Goal: Task Accomplishment & Management: Complete application form

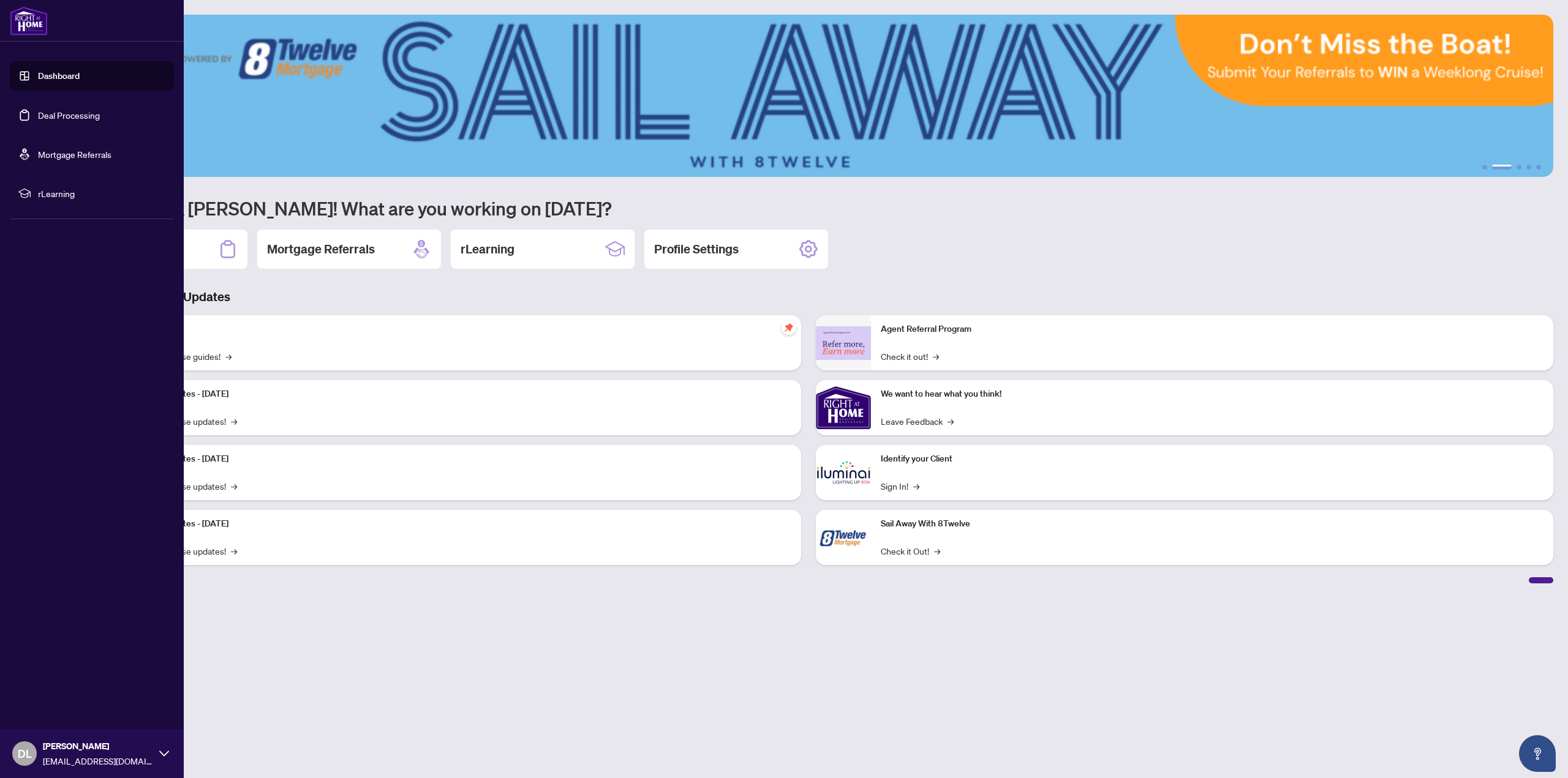
click at [38, 114] on link "Deal Processing" at bounding box center [68, 114] width 61 height 11
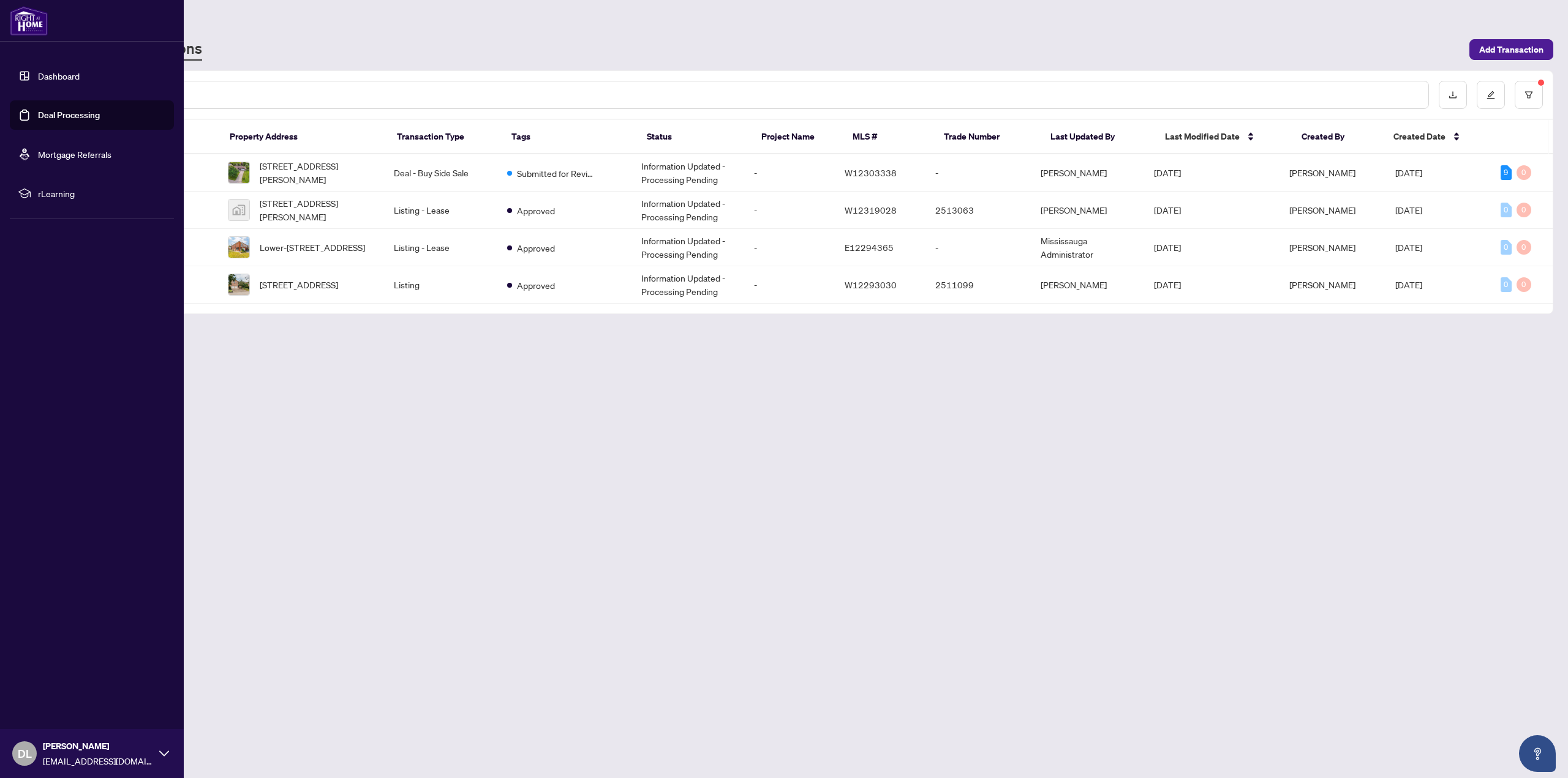
click at [38, 109] on link "Deal Processing" at bounding box center [68, 114] width 61 height 11
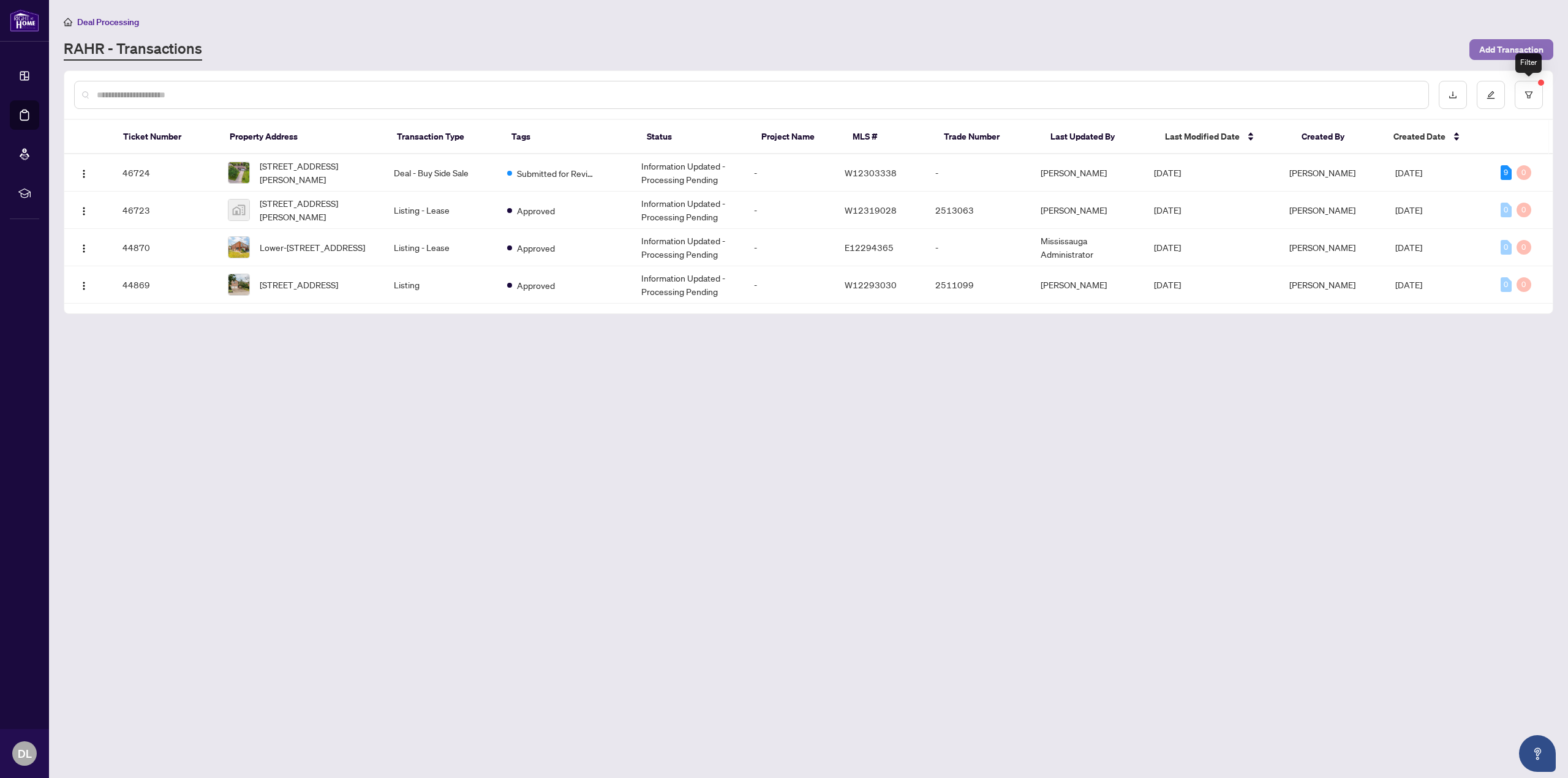
click at [1527, 51] on span "Add Transaction" at bounding box center [1511, 50] width 64 height 19
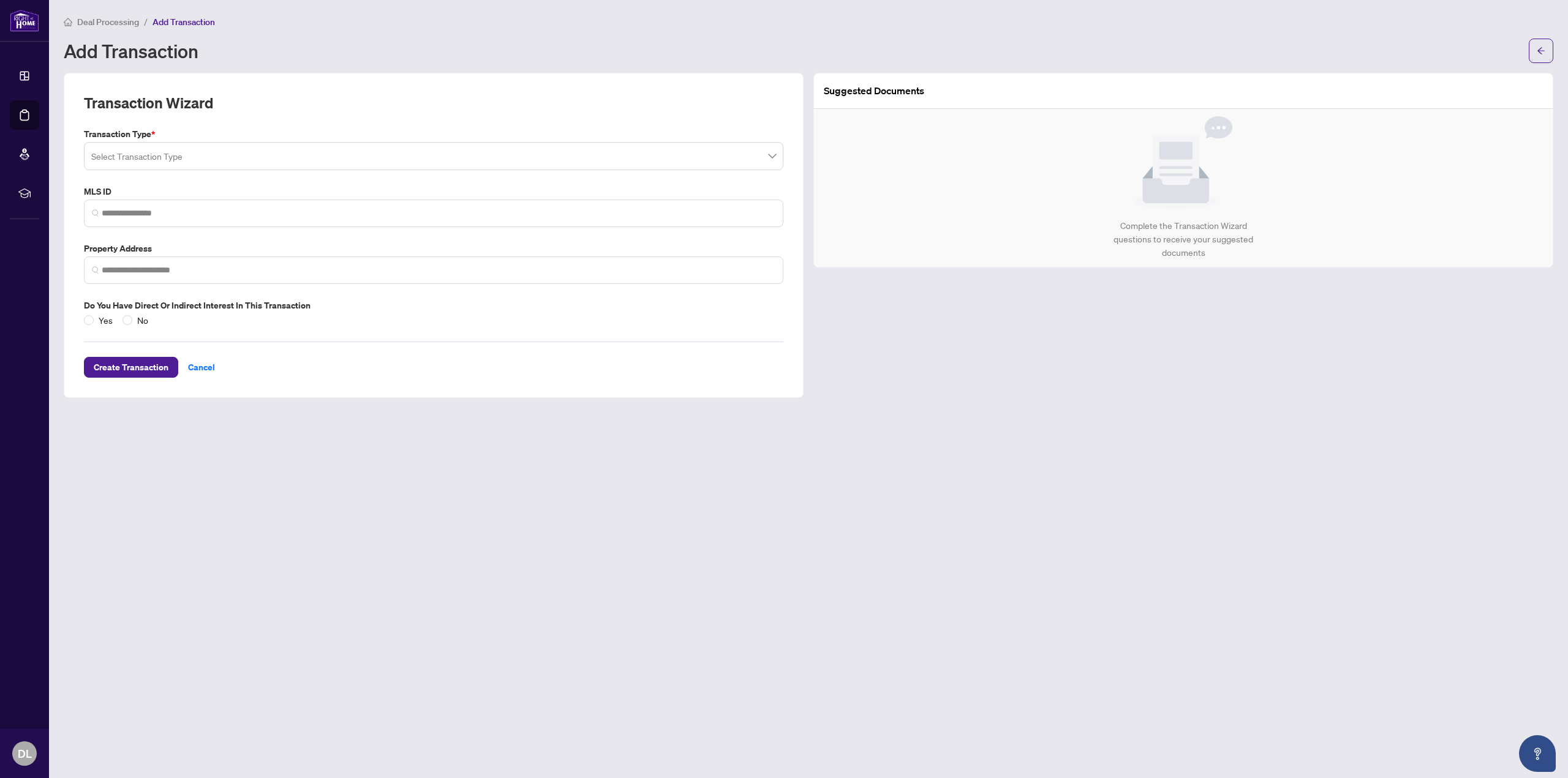
click at [329, 162] on input "search" at bounding box center [428, 158] width 674 height 27
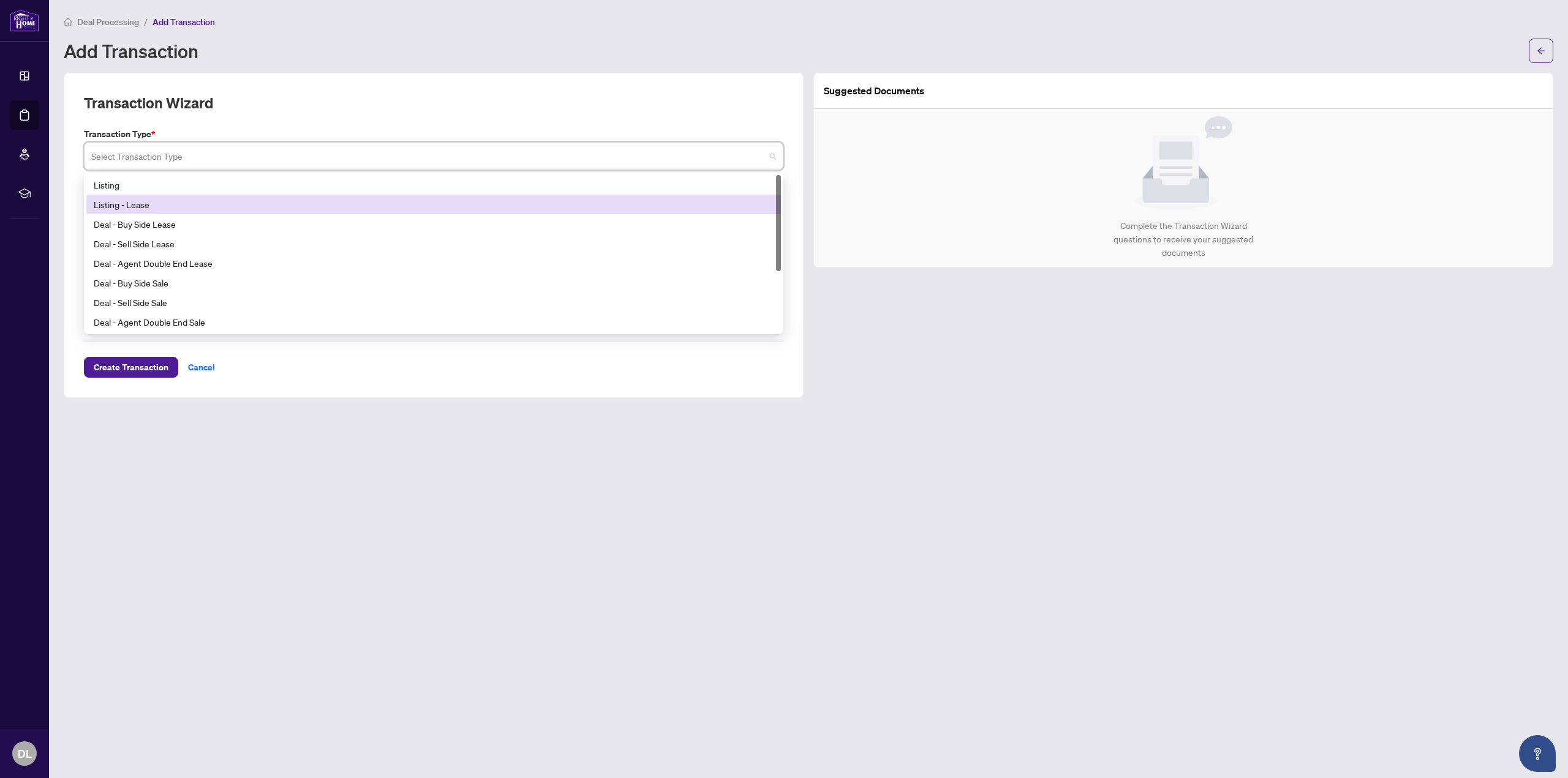
click at [235, 198] on div "Listing - Lease" at bounding box center [433, 205] width 680 height 14
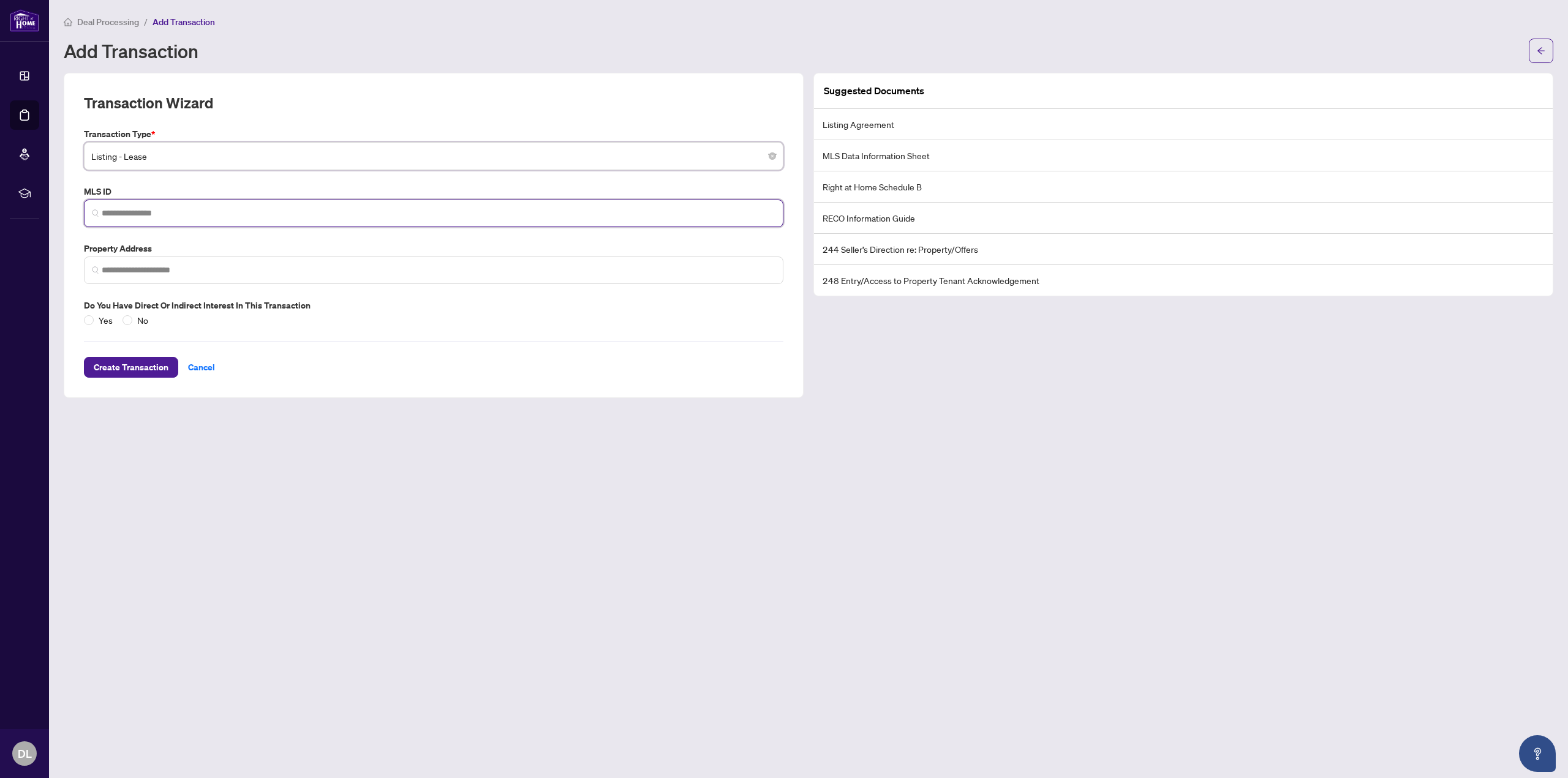
click at [171, 207] on input "search" at bounding box center [438, 213] width 674 height 13
paste input "*********"
type input "*********"
click at [226, 254] on div "Property Address" at bounding box center [433, 262] width 709 height 42
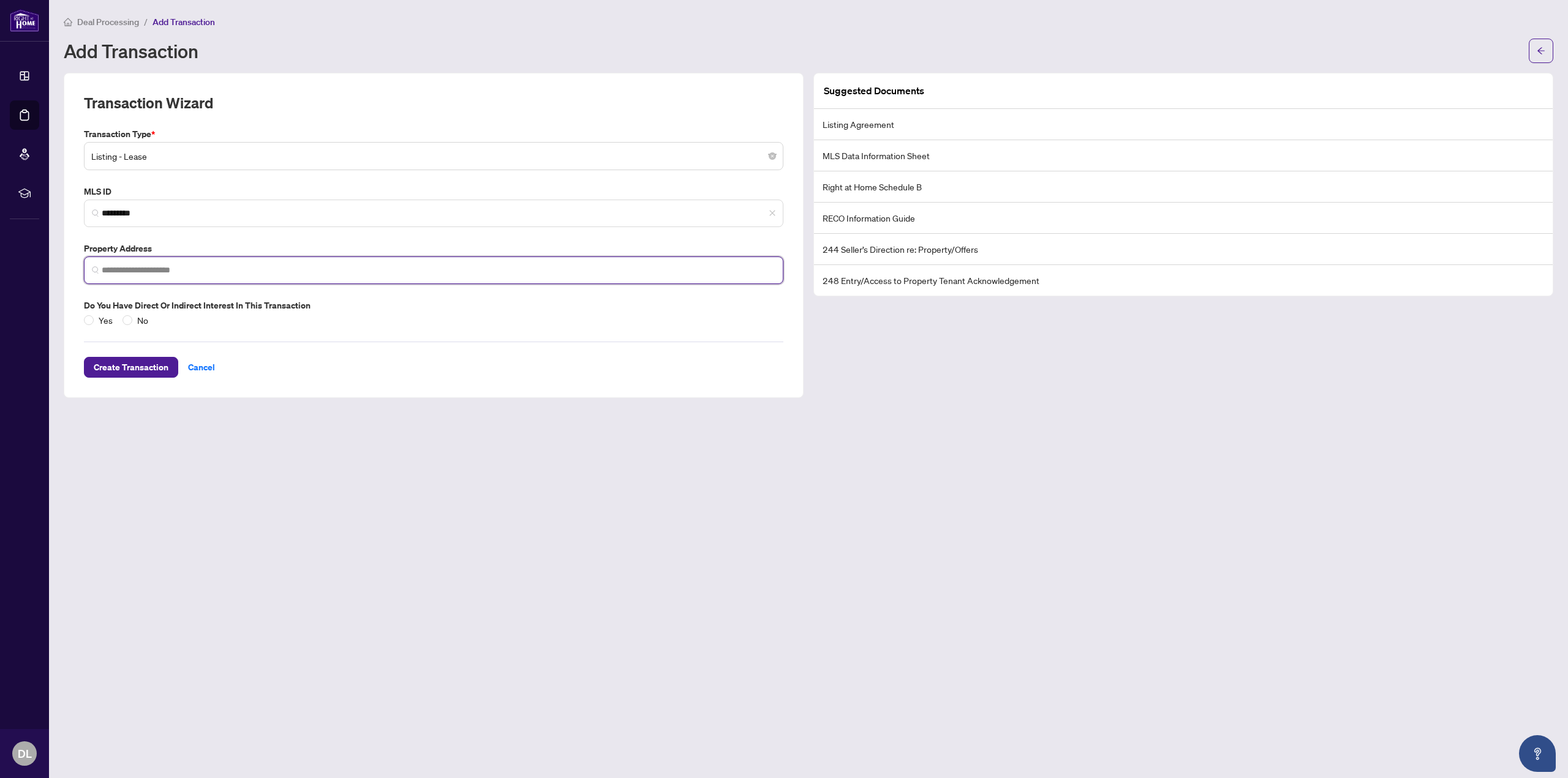
click at [215, 271] on input "search" at bounding box center [438, 270] width 674 height 13
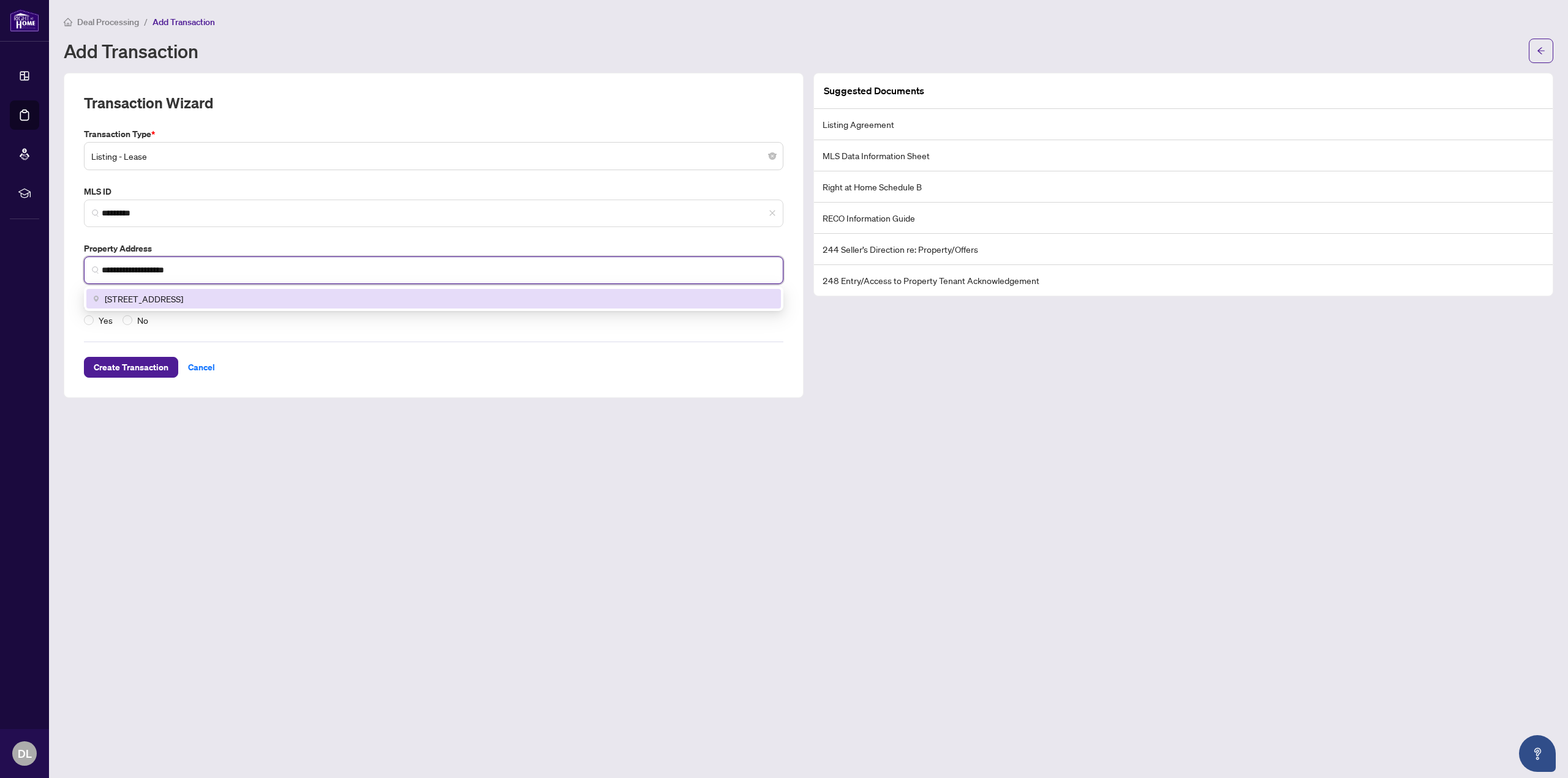
click at [183, 302] on span "55 South Town Centre Boulevard, Markham, ON, Canada" at bounding box center [143, 299] width 78 height 14
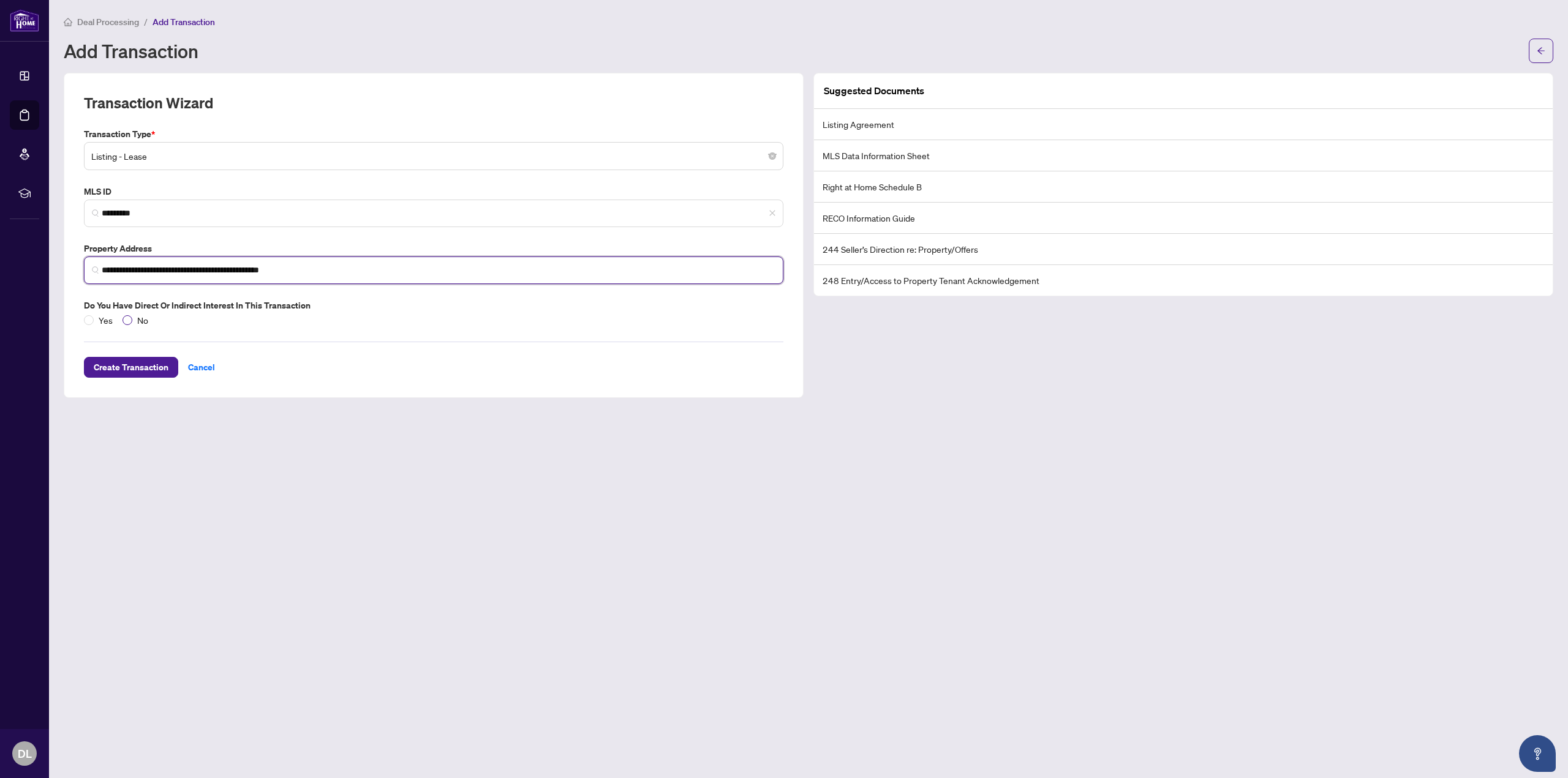
type input "**********"
click at [133, 317] on span "No" at bounding box center [142, 321] width 20 height 14
click at [157, 372] on span "Create Transaction" at bounding box center [131, 368] width 75 height 19
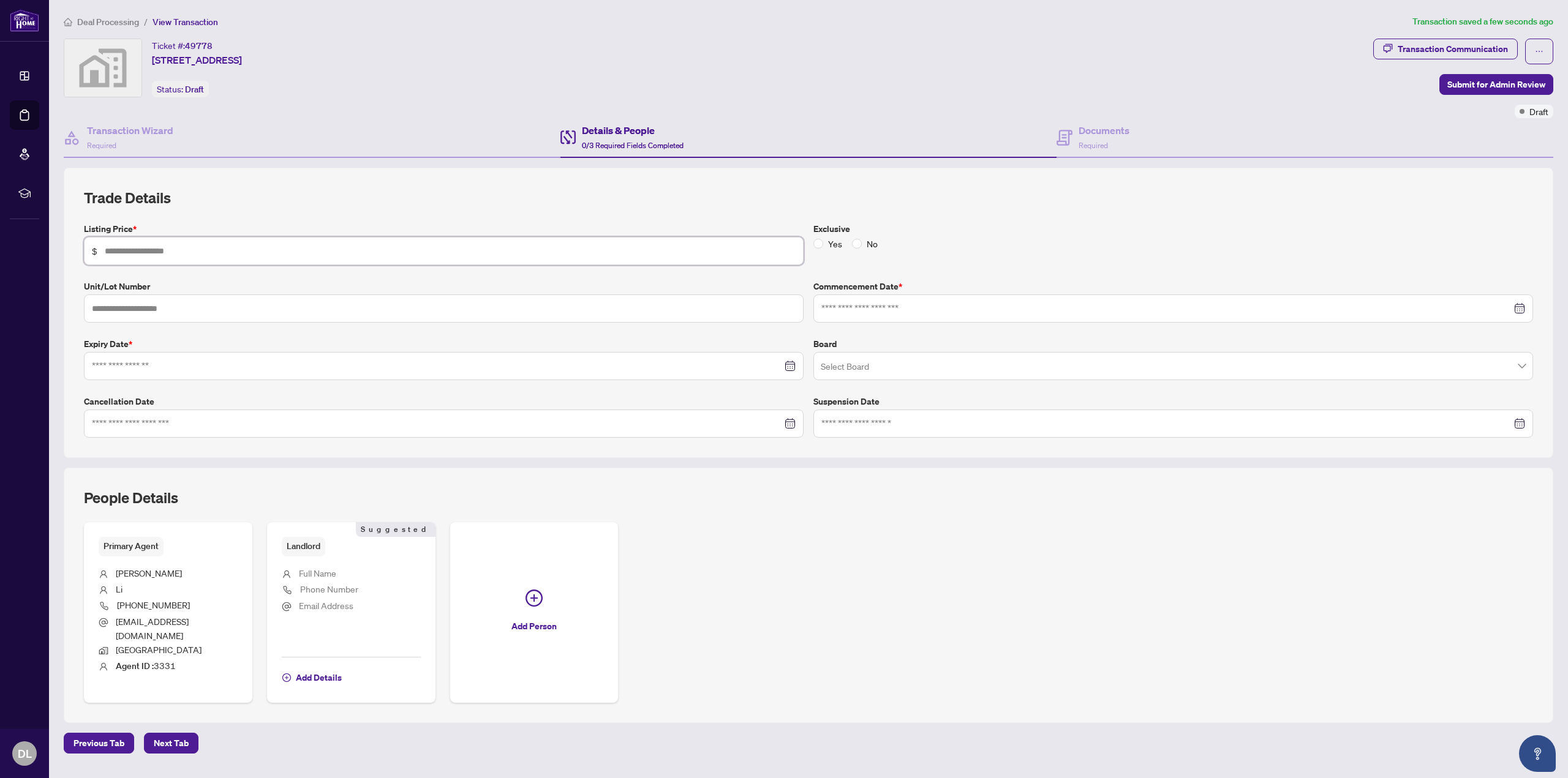
click at [283, 246] on input "text" at bounding box center [450, 252] width 690 height 14
type input "*****"
click at [236, 304] on input "text" at bounding box center [444, 308] width 720 height 28
type input "***"
click at [918, 316] on div at bounding box center [1173, 308] width 720 height 28
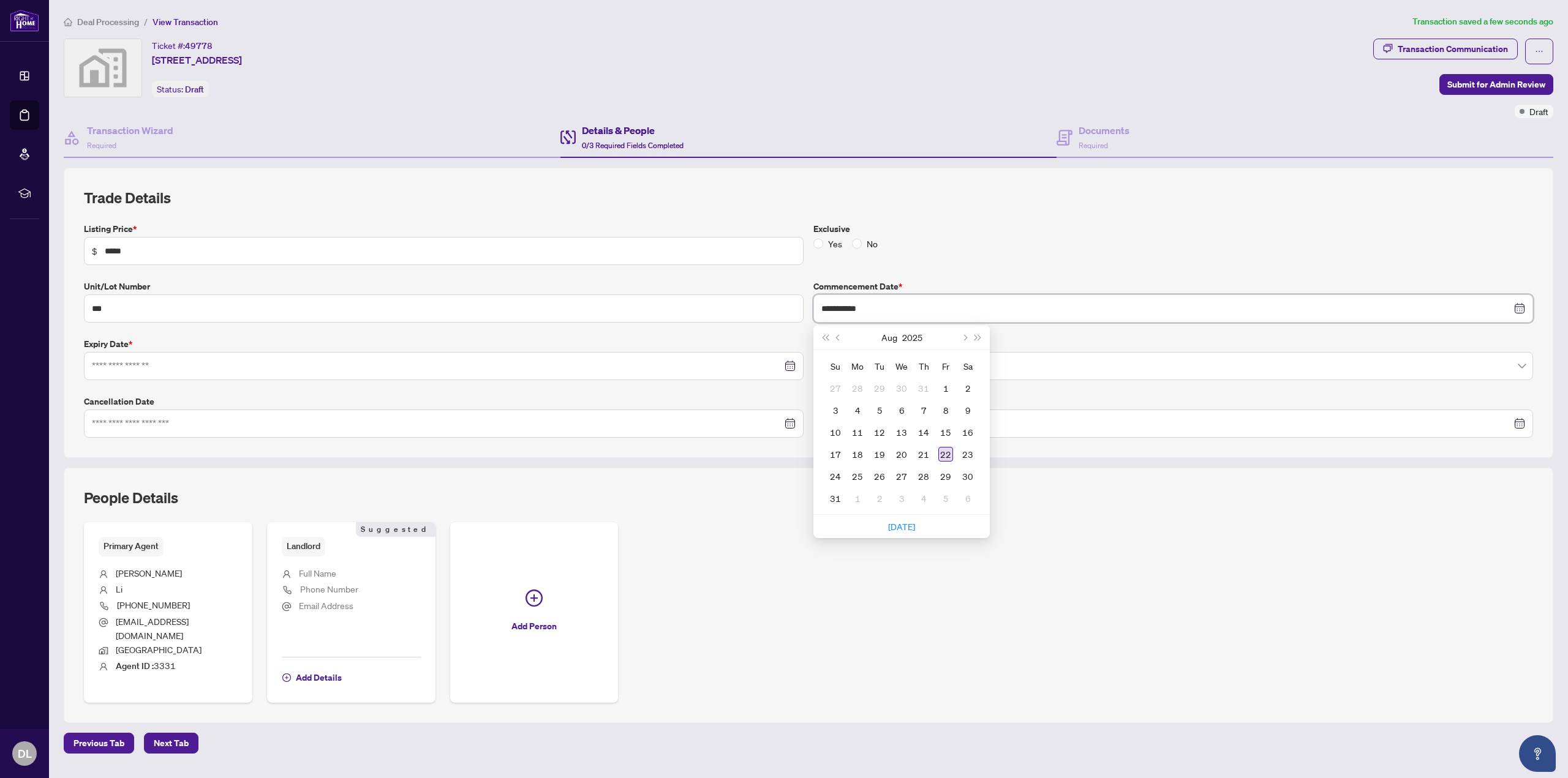
type input "**********"
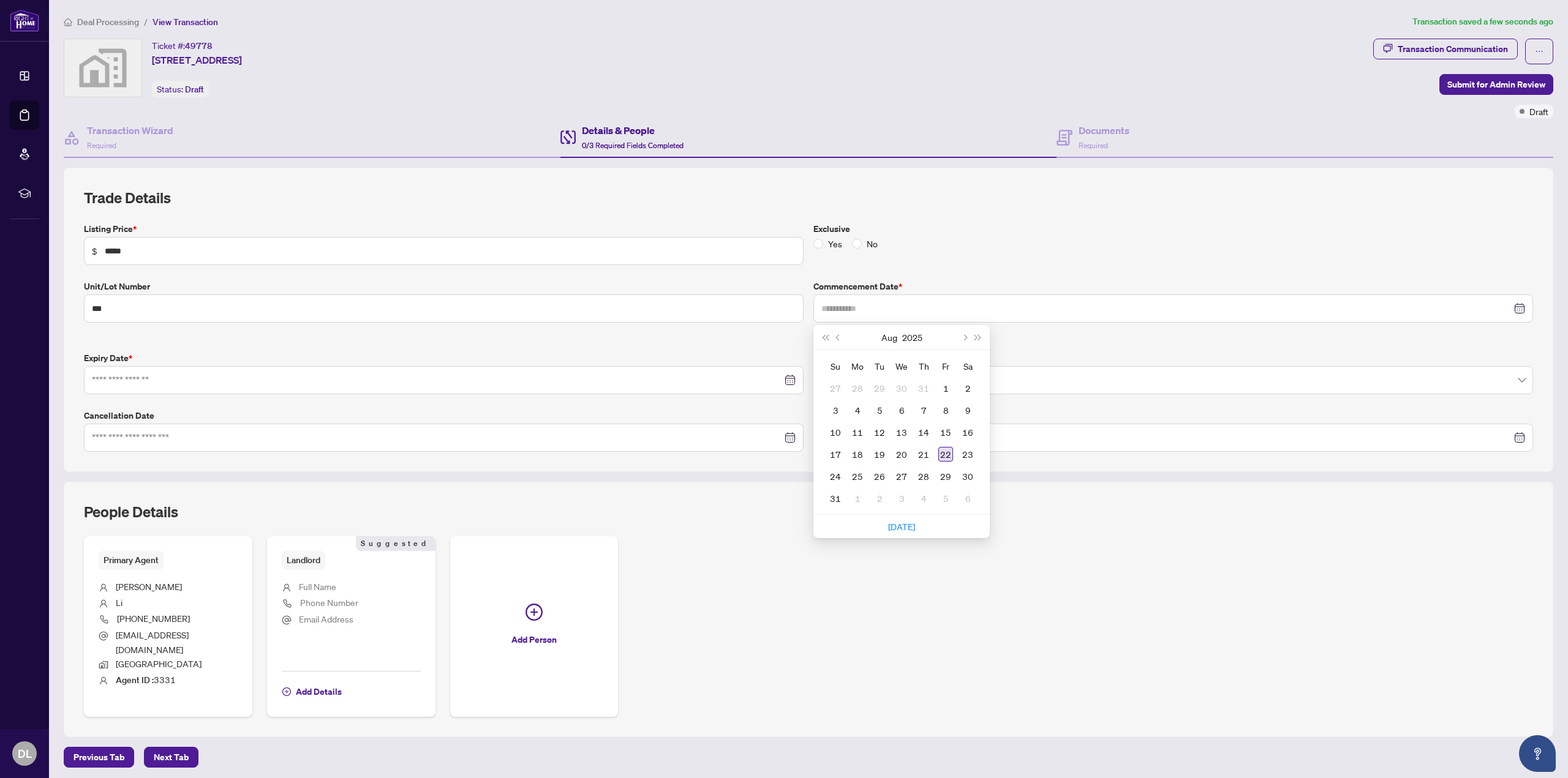
click at [945, 451] on div "22" at bounding box center [945, 453] width 15 height 15
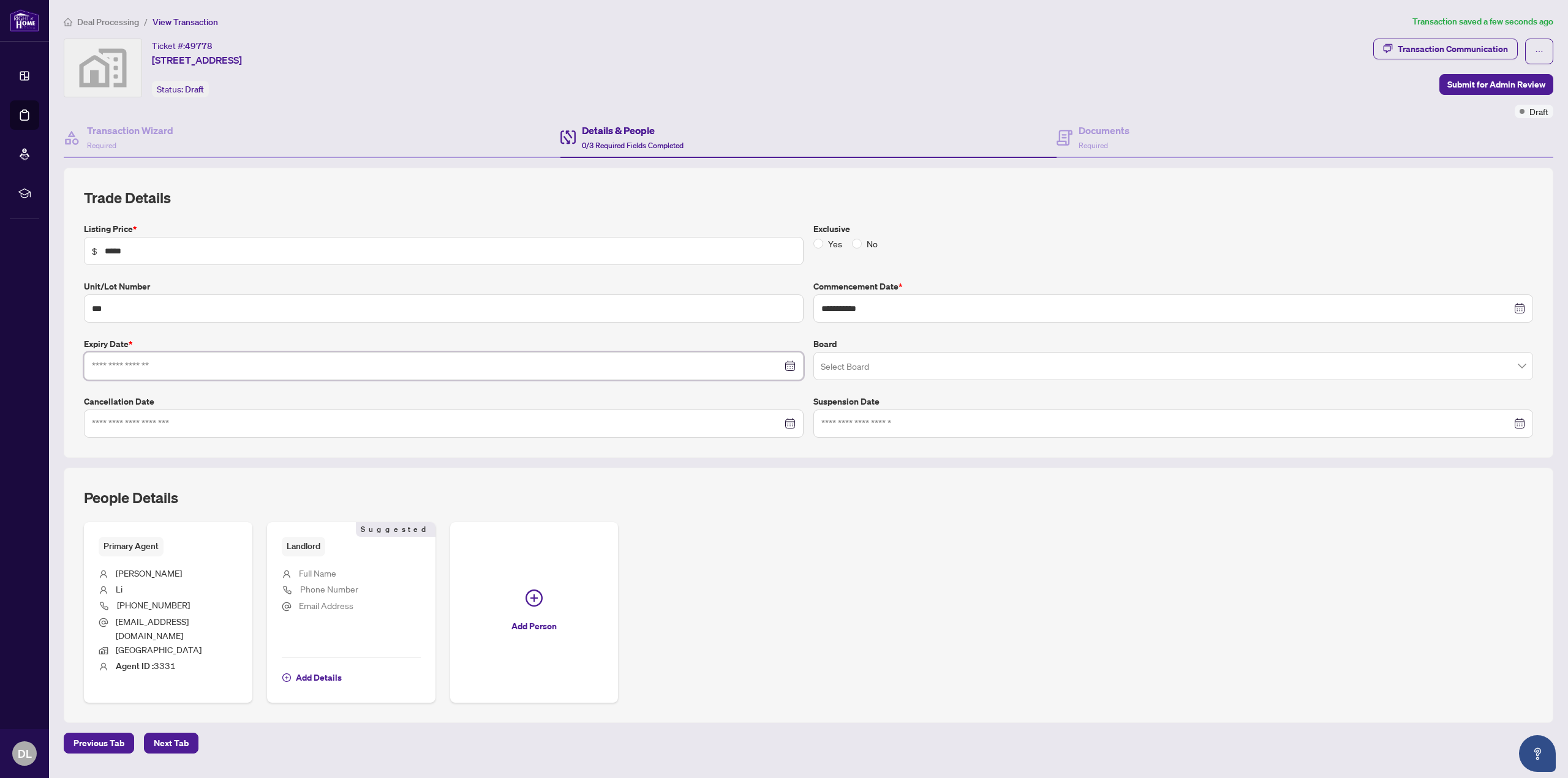
click at [406, 368] on input at bounding box center [437, 367] width 690 height 14
click at [252, 398] on button "Next year (Control + right)" at bounding box center [249, 394] width 14 height 24
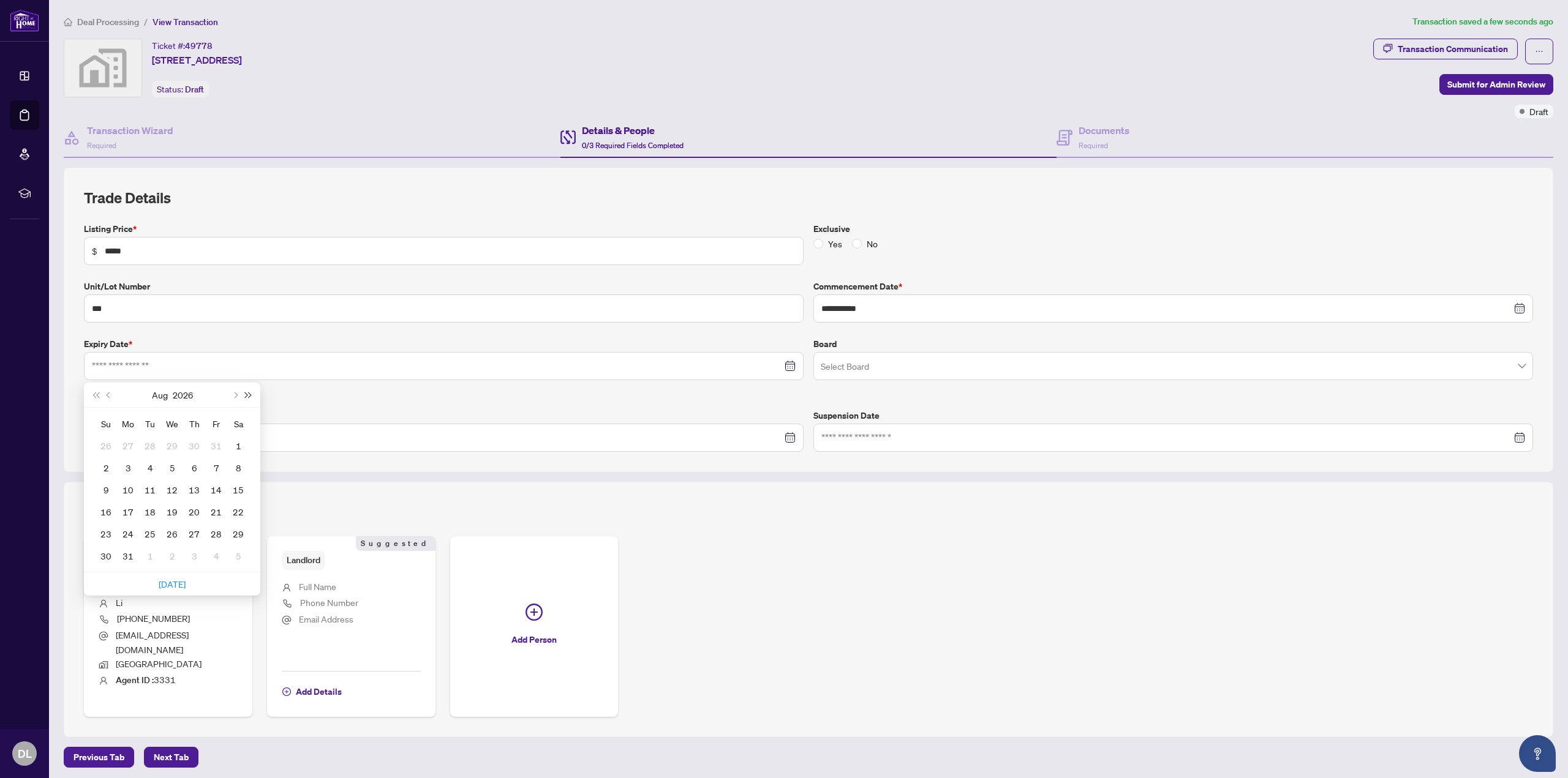
click at [252, 398] on button "Next year (Control + right)" at bounding box center [249, 394] width 14 height 24
click at [94, 396] on button "Last year (Control + left)" at bounding box center [96, 394] width 14 height 24
click at [230, 398] on button "Next month (PageDown)" at bounding box center [235, 394] width 14 height 24
click at [233, 396] on button "Next month (PageDown)" at bounding box center [235, 394] width 14 height 24
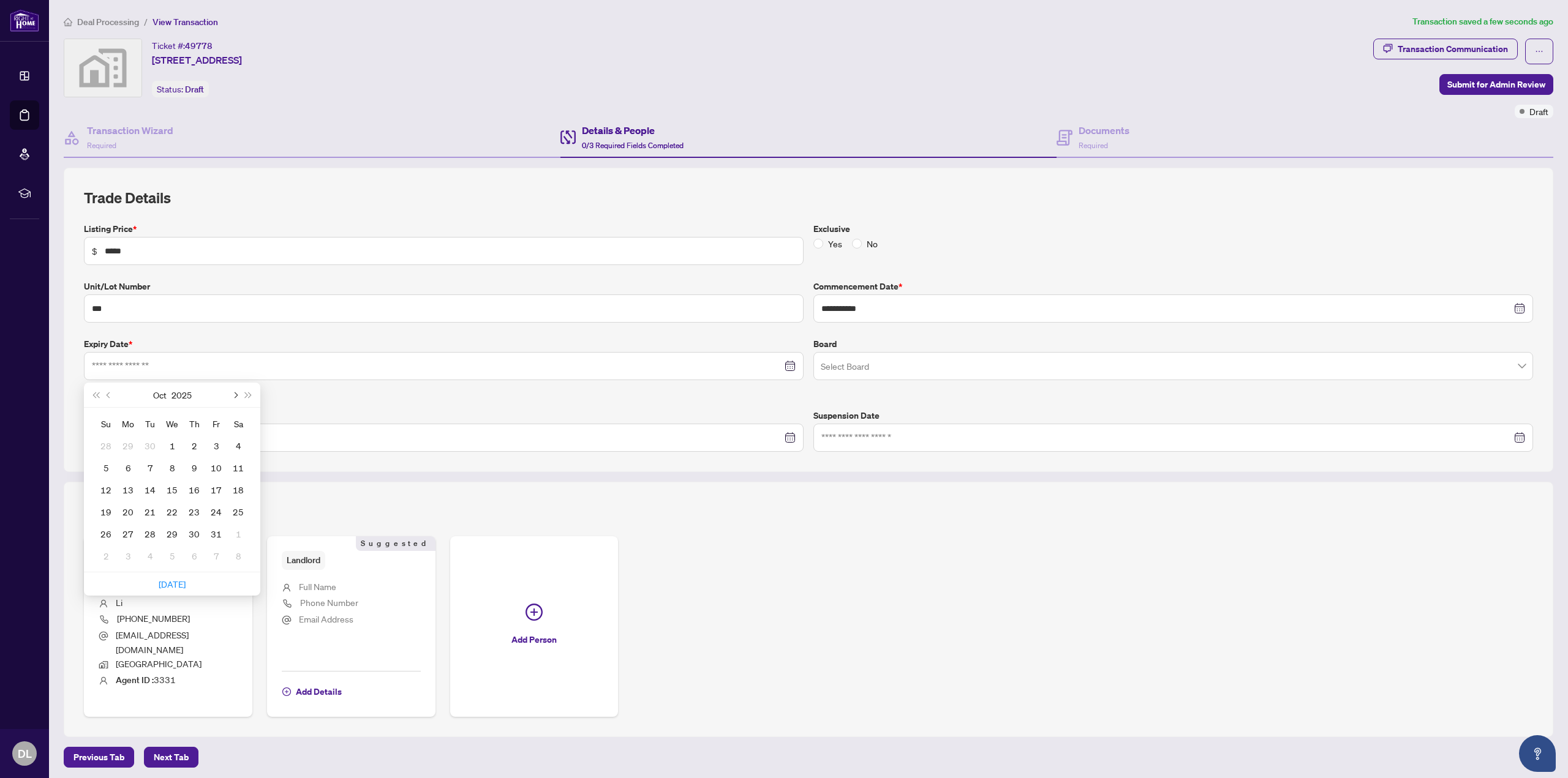
click at [233, 398] on button "Next month (PageDown)" at bounding box center [235, 394] width 14 height 24
type input "**********"
click at [241, 517] on div "22" at bounding box center [238, 511] width 15 height 15
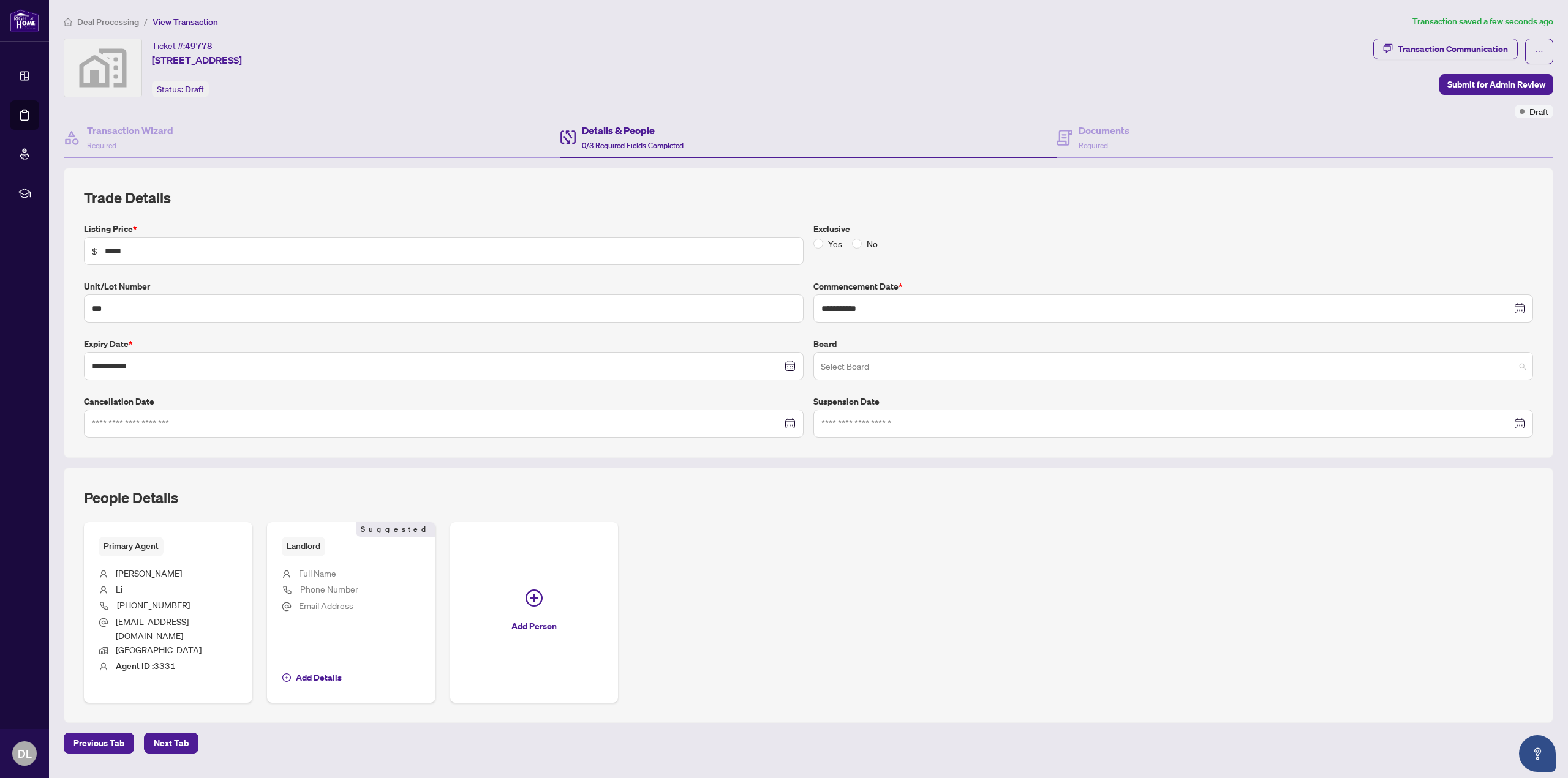
click at [908, 371] on input "search" at bounding box center [1167, 369] width 694 height 27
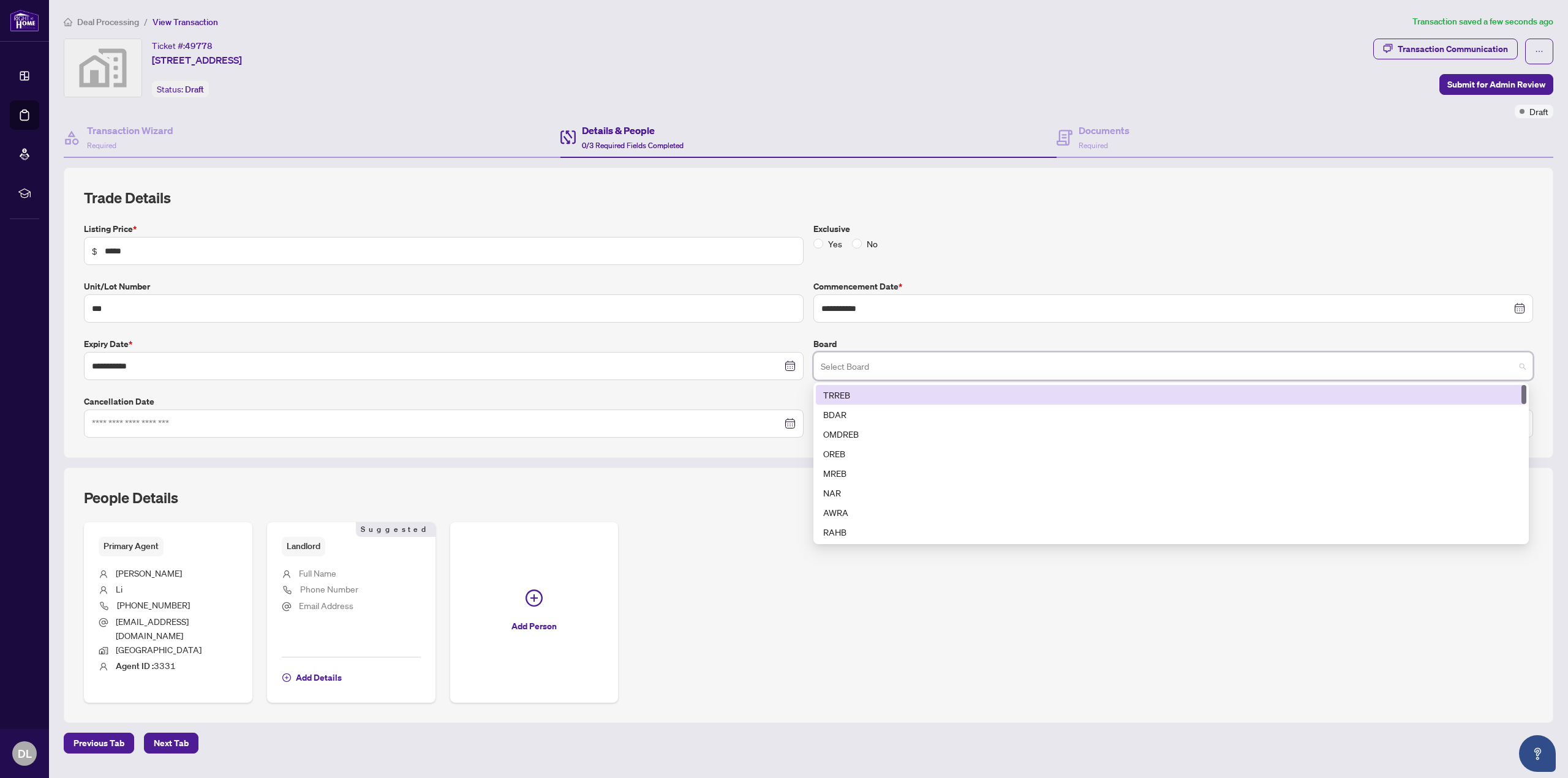
click at [886, 391] on div "TRREB" at bounding box center [1170, 395] width 695 height 14
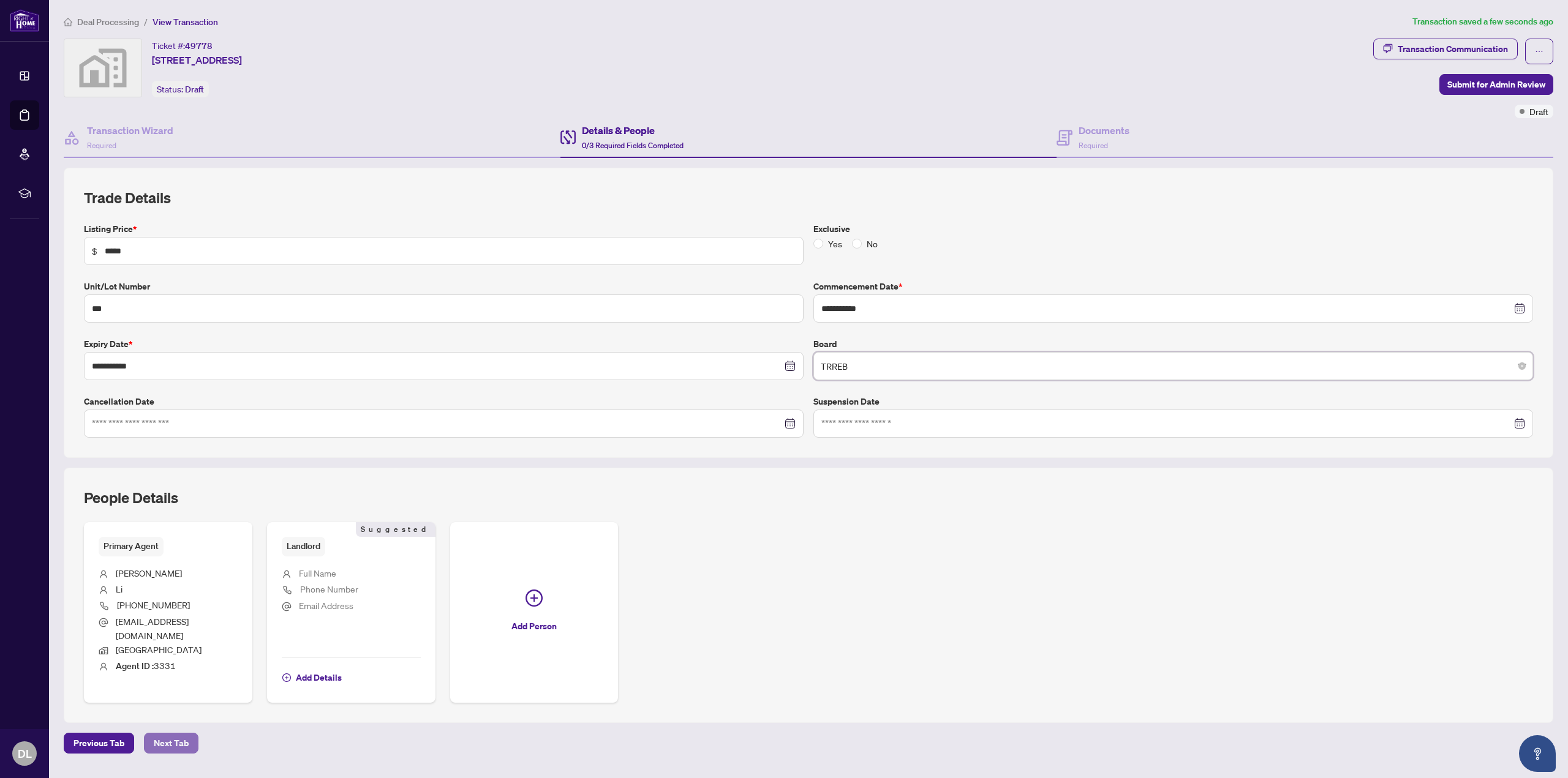
click at [164, 733] on span "Next Tab" at bounding box center [172, 743] width 35 height 19
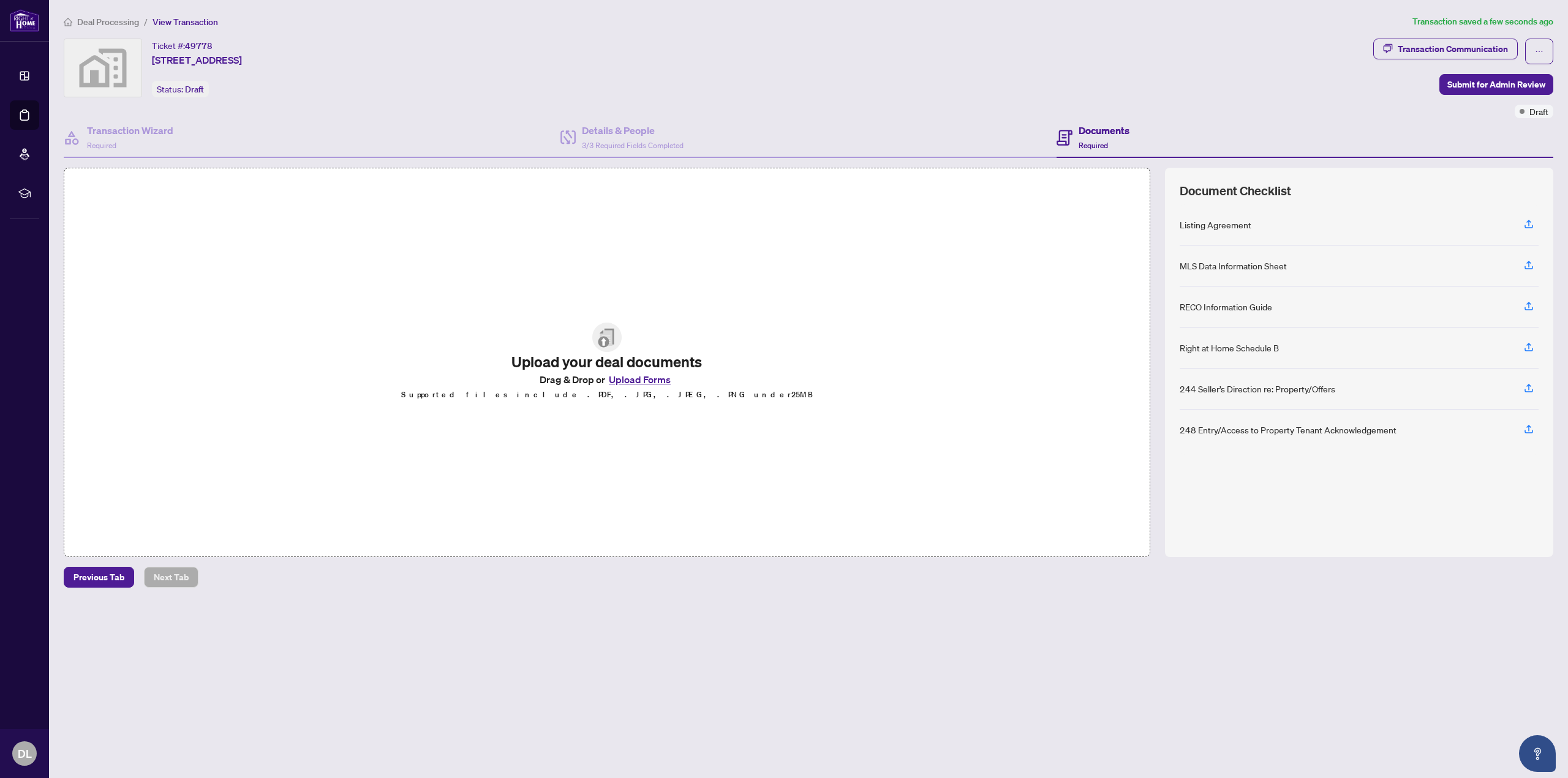
click at [650, 388] on p "Supported files include .PDF, .JPG, .JPEG, .PNG under 25 MB" at bounding box center [607, 395] width 412 height 15
click at [658, 382] on button "Upload Forms" at bounding box center [639, 379] width 69 height 16
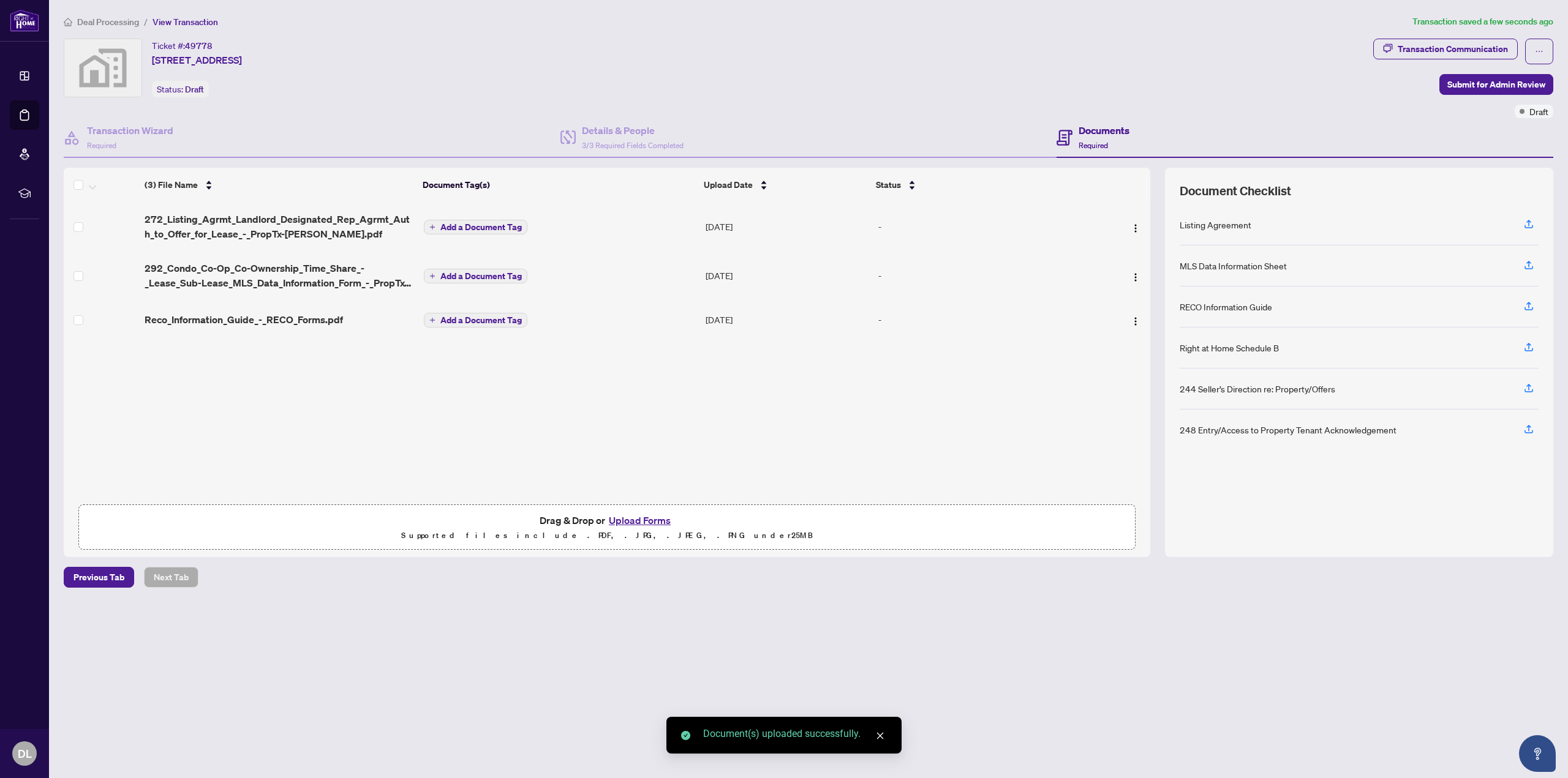
click at [468, 228] on span "Add a Document Tag" at bounding box center [482, 227] width 82 height 9
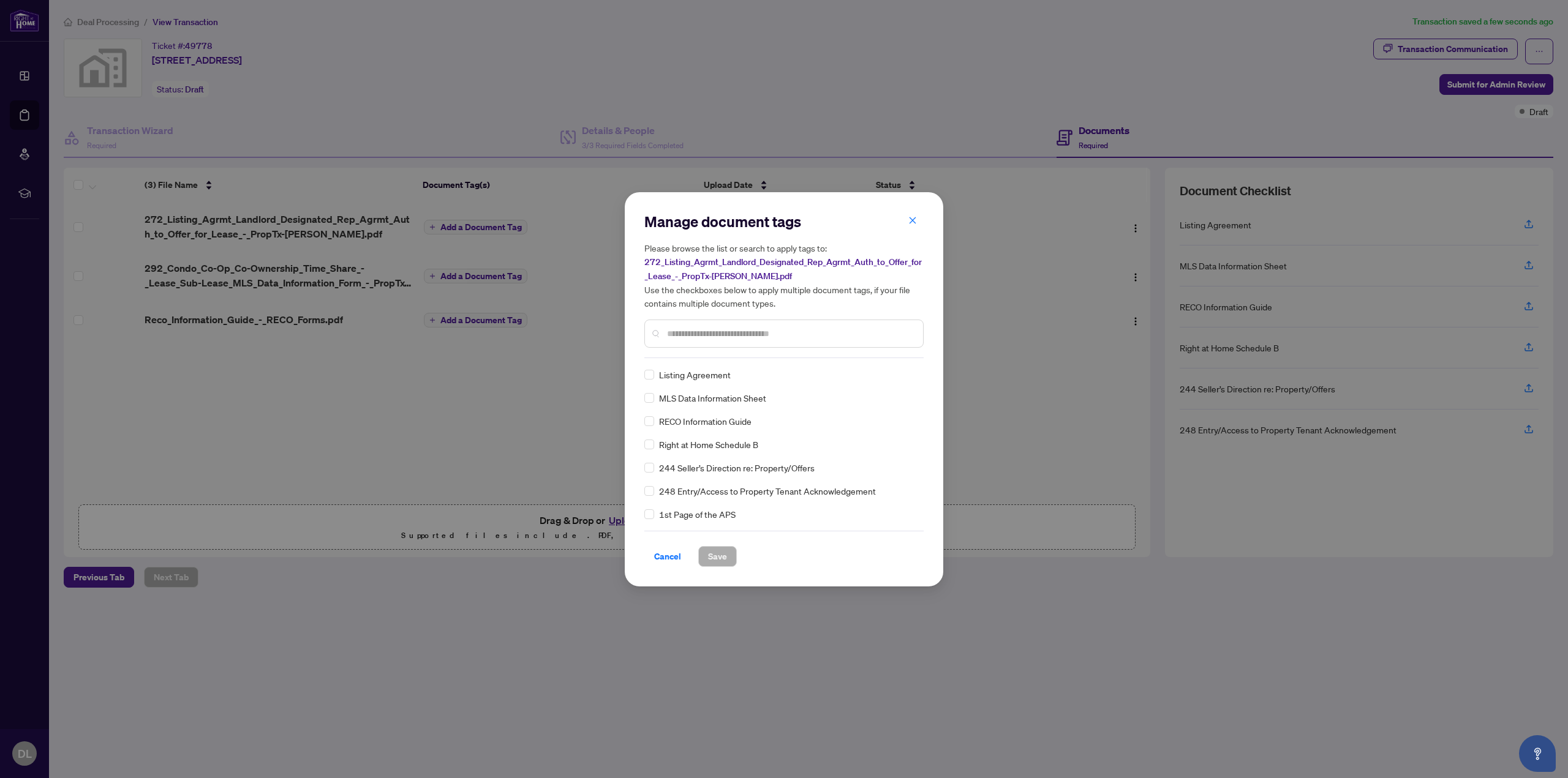
click at [654, 379] on div "Listing Agreement" at bounding box center [780, 374] width 272 height 14
click at [720, 551] on span "Save" at bounding box center [717, 557] width 19 height 19
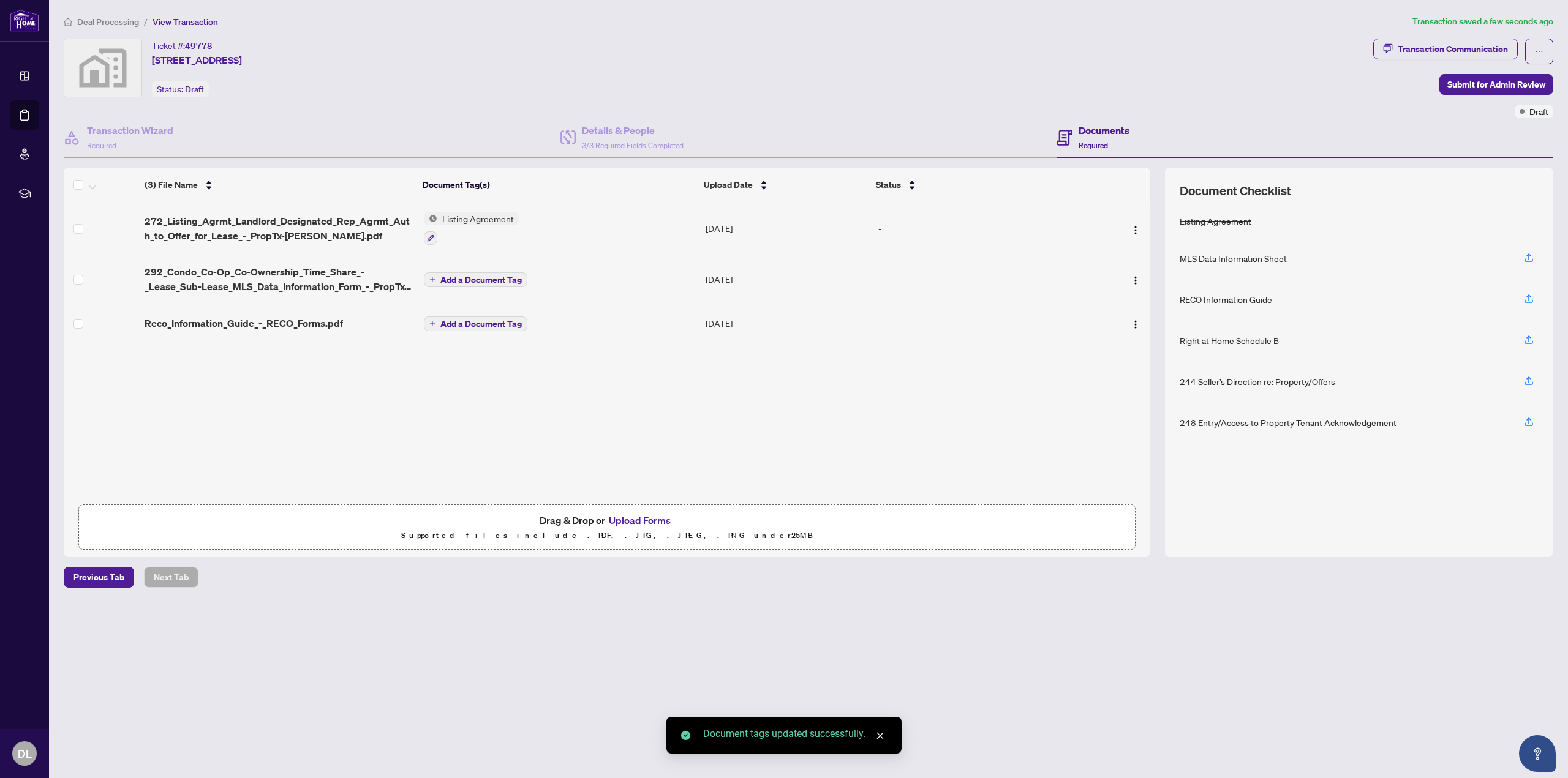
click at [511, 281] on span "Add a Document Tag" at bounding box center [482, 280] width 82 height 9
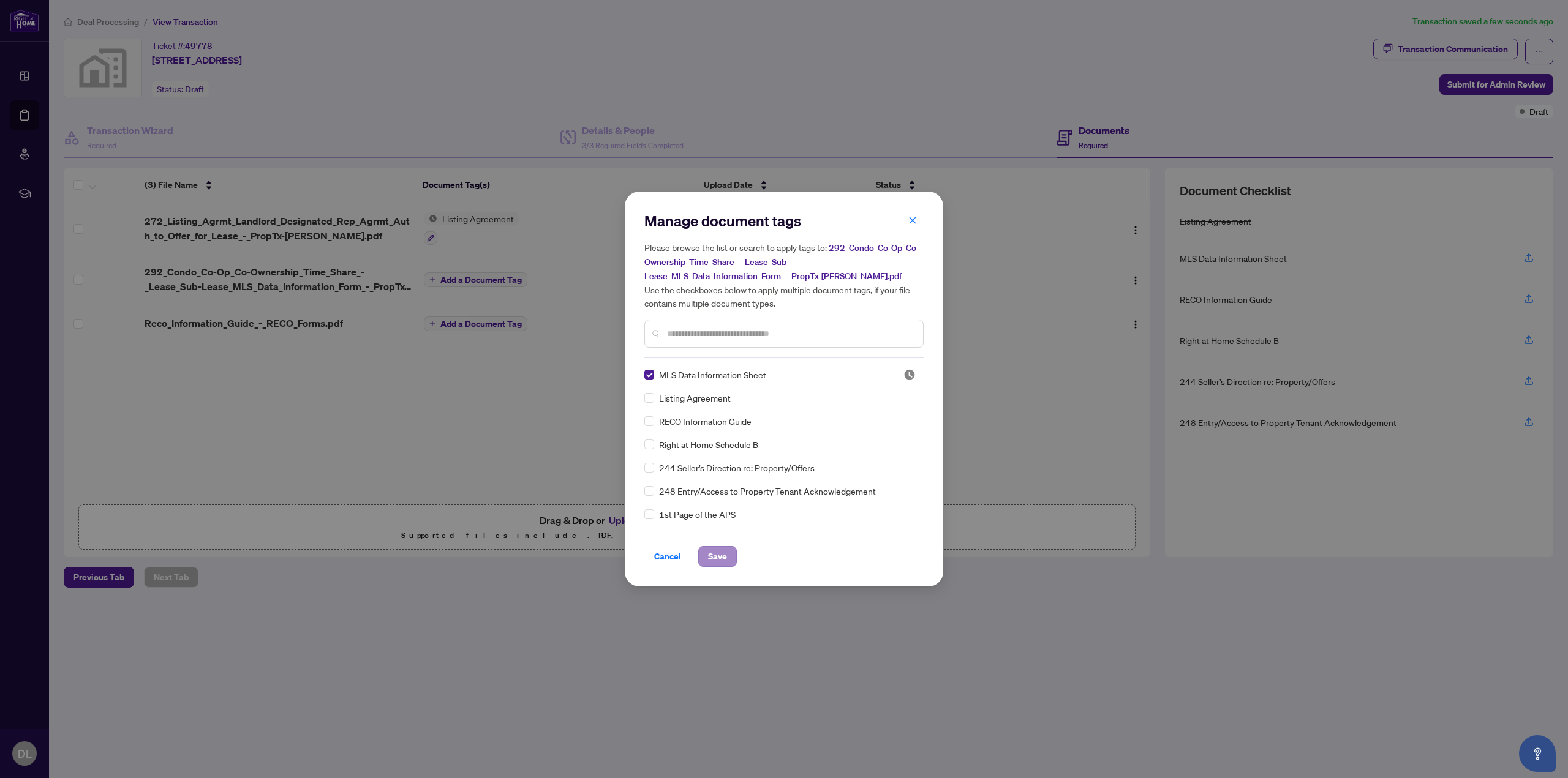
click at [707, 543] on div "Cancel Save" at bounding box center [784, 548] width 279 height 36
click at [718, 554] on span "Save" at bounding box center [717, 557] width 19 height 19
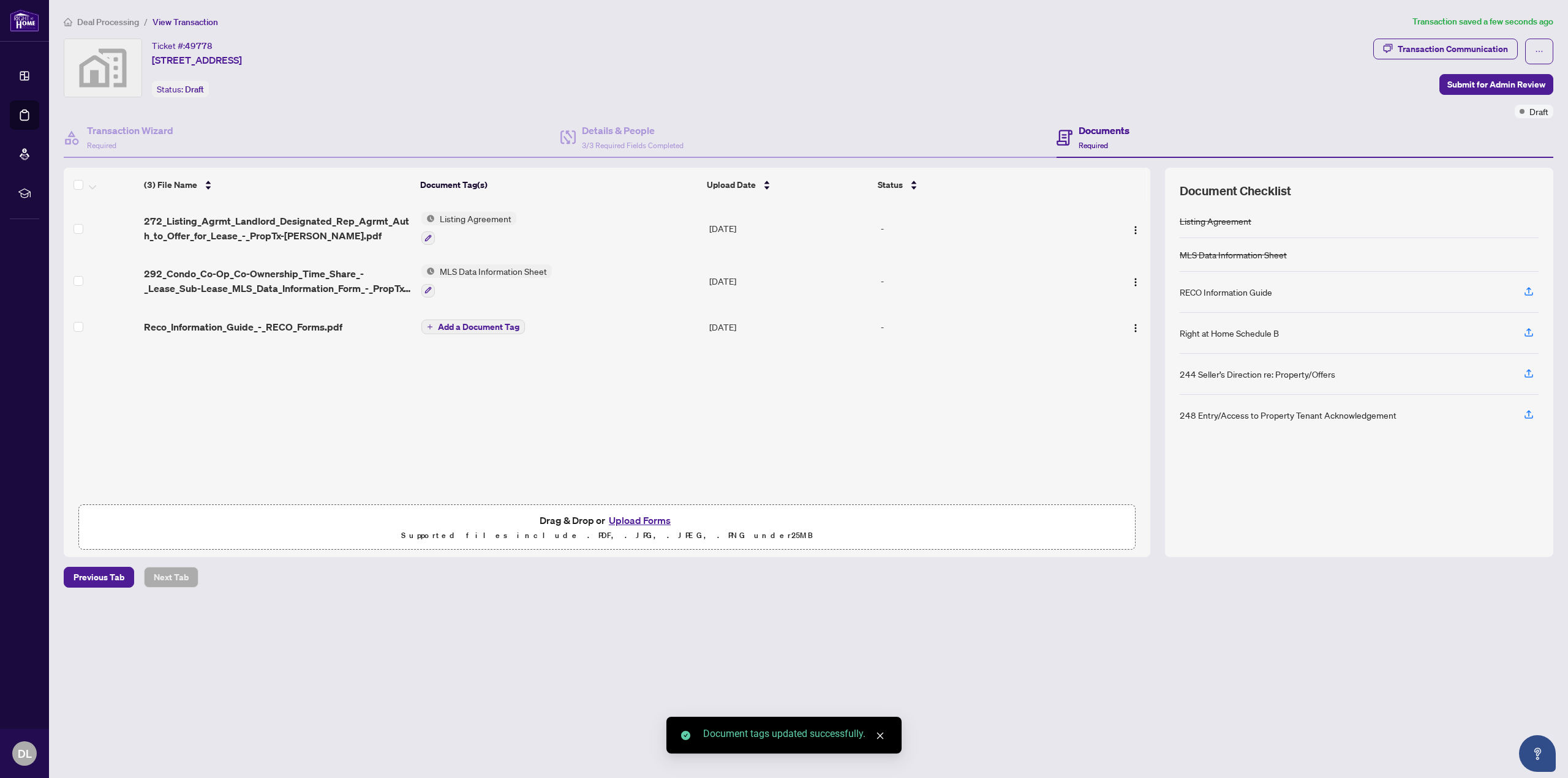
click at [487, 327] on span "Add a Document Tag" at bounding box center [479, 327] width 82 height 9
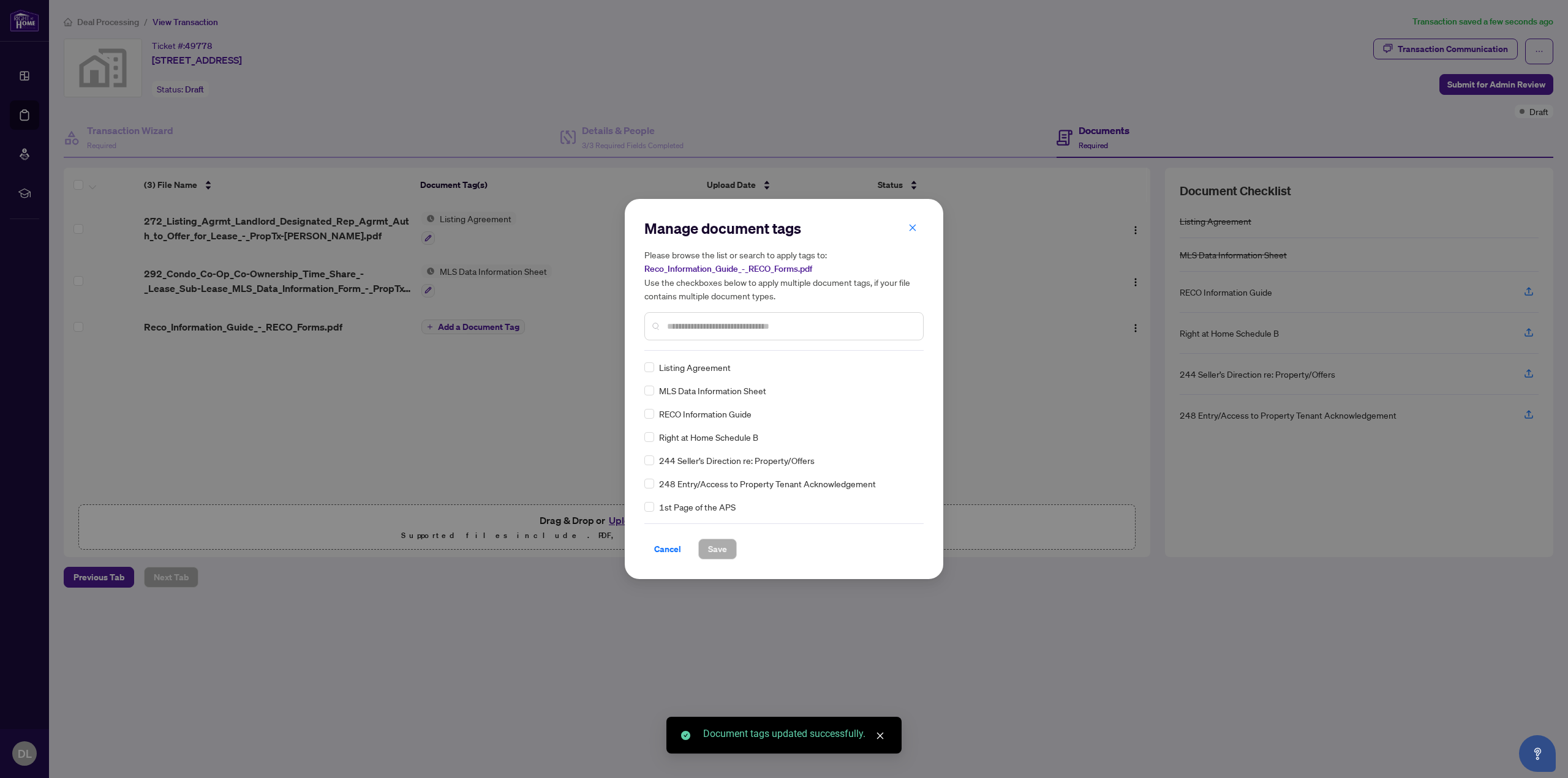
click at [654, 415] on div "RECO Information Guide" at bounding box center [780, 414] width 272 height 14
click at [716, 532] on div "Cancel Save" at bounding box center [784, 541] width 279 height 36
click at [714, 544] on span "Save" at bounding box center [717, 549] width 19 height 19
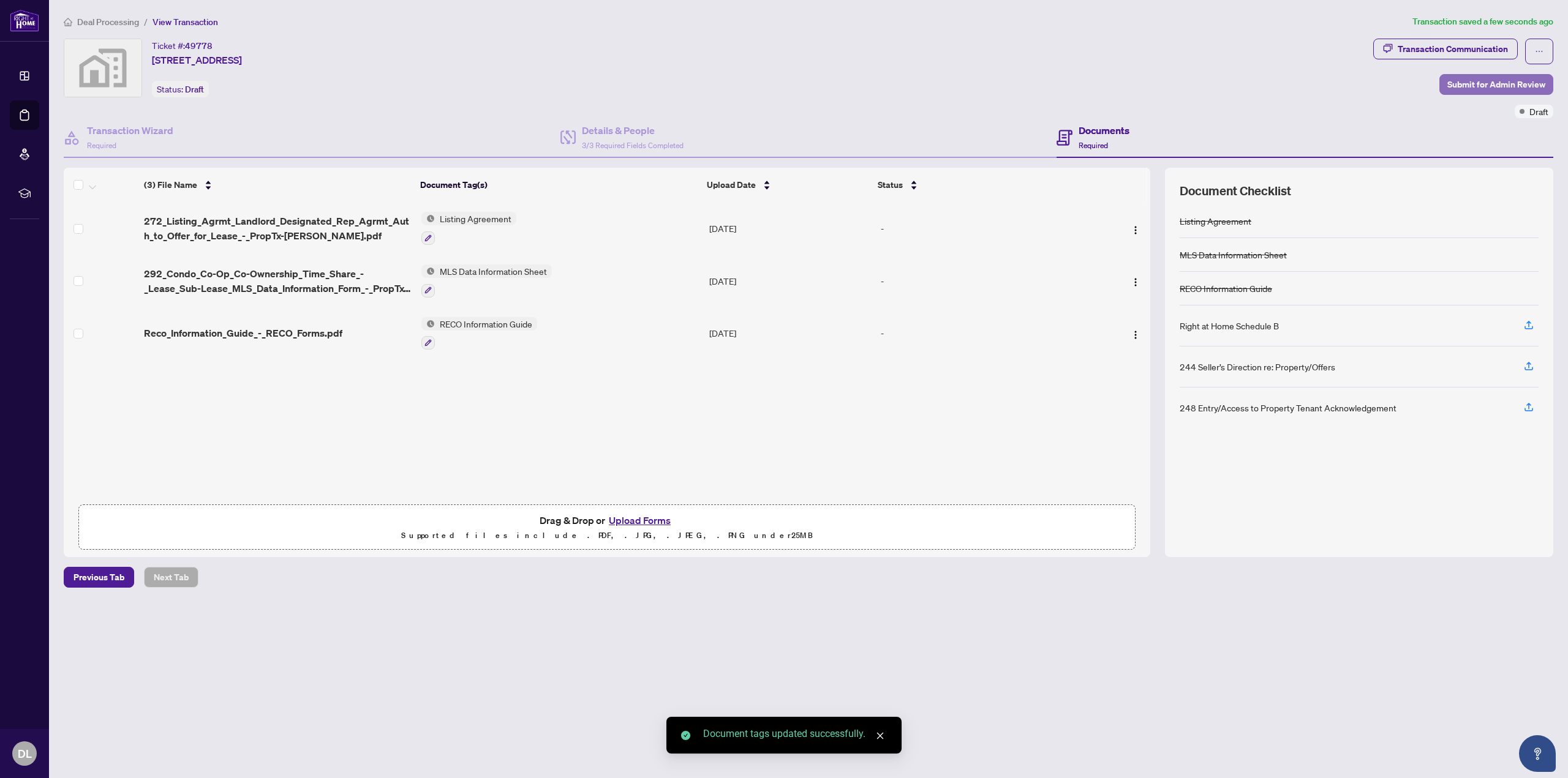
click at [1511, 87] on span "Submit for Admin Review" at bounding box center [1496, 85] width 98 height 19
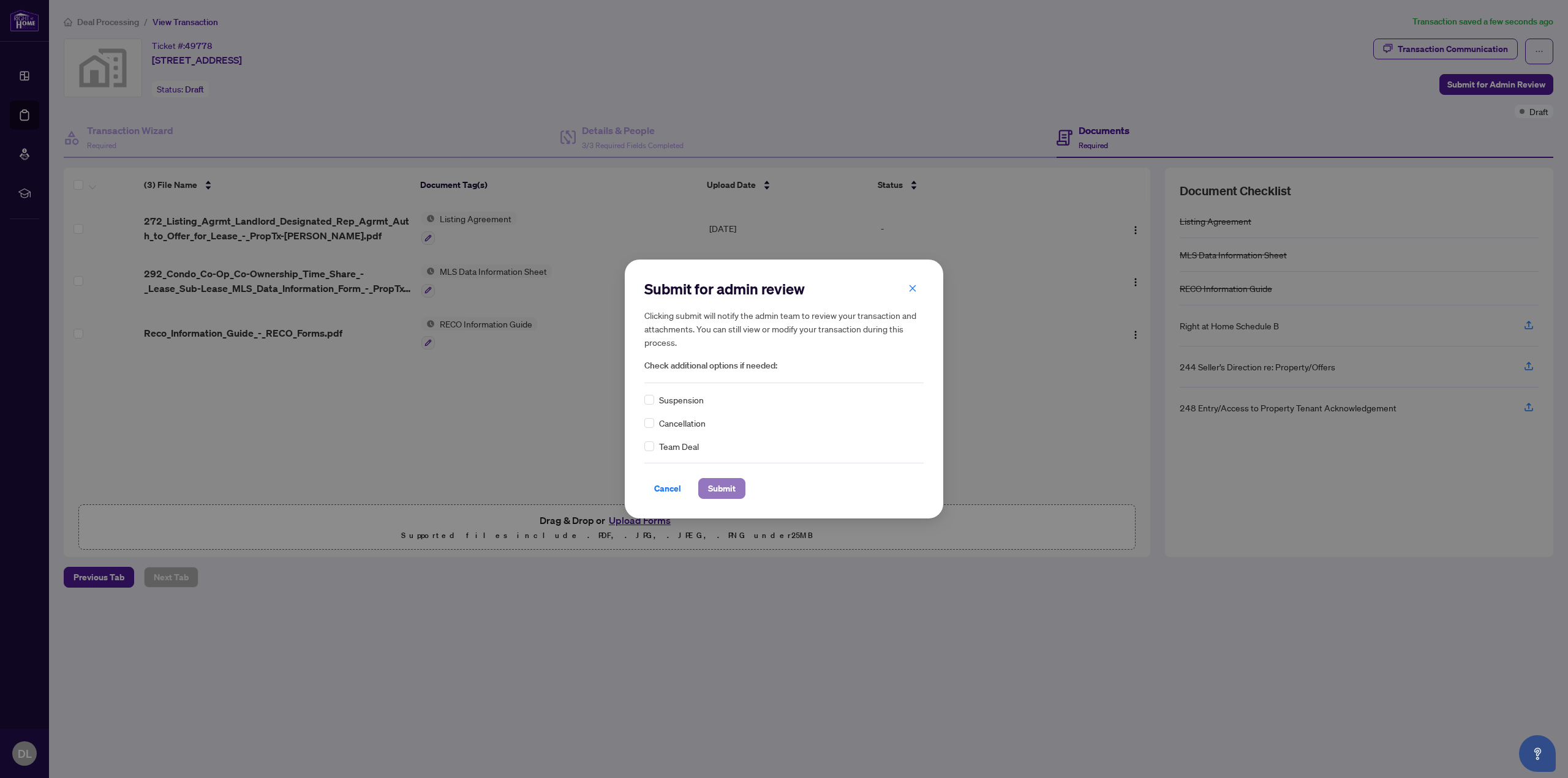
click at [733, 484] on span "Submit" at bounding box center [722, 488] width 27 height 19
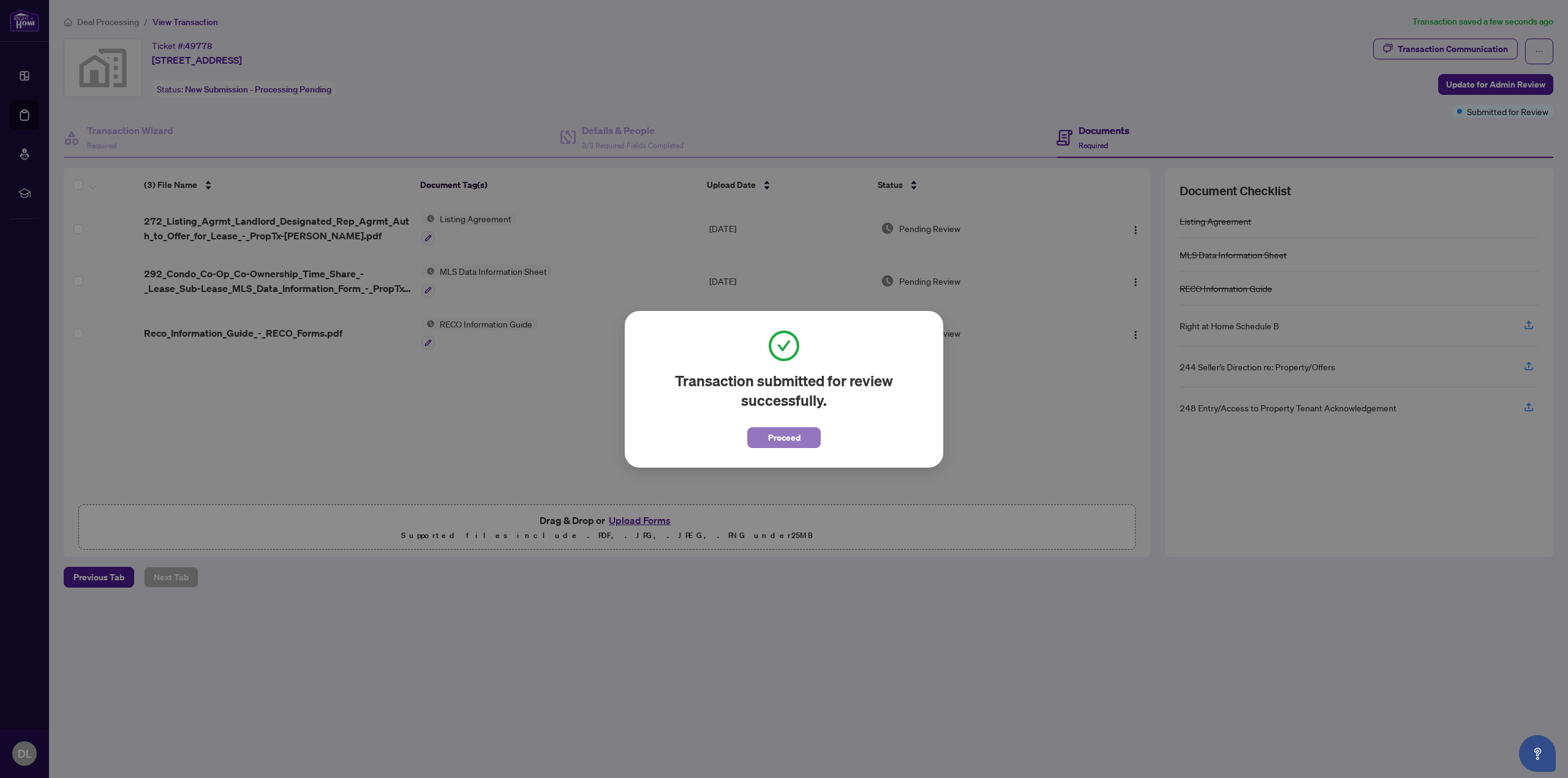
click at [798, 437] on span "Proceed" at bounding box center [783, 438] width 32 height 19
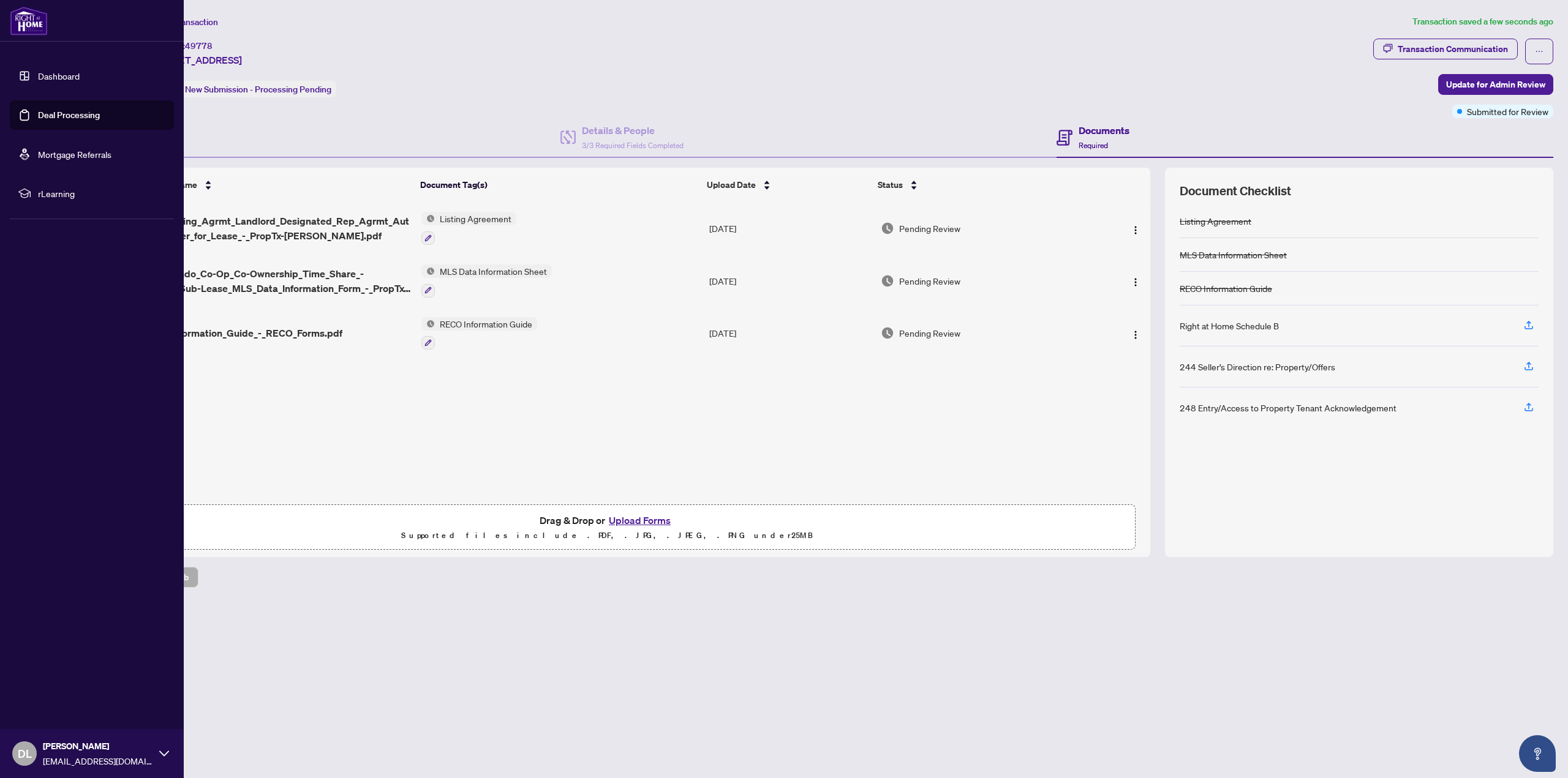
drag, startPoint x: 49, startPoint y: 118, endPoint x: 37, endPoint y: 130, distance: 17.0
click at [49, 118] on link "Deal Processing" at bounding box center [68, 114] width 61 height 11
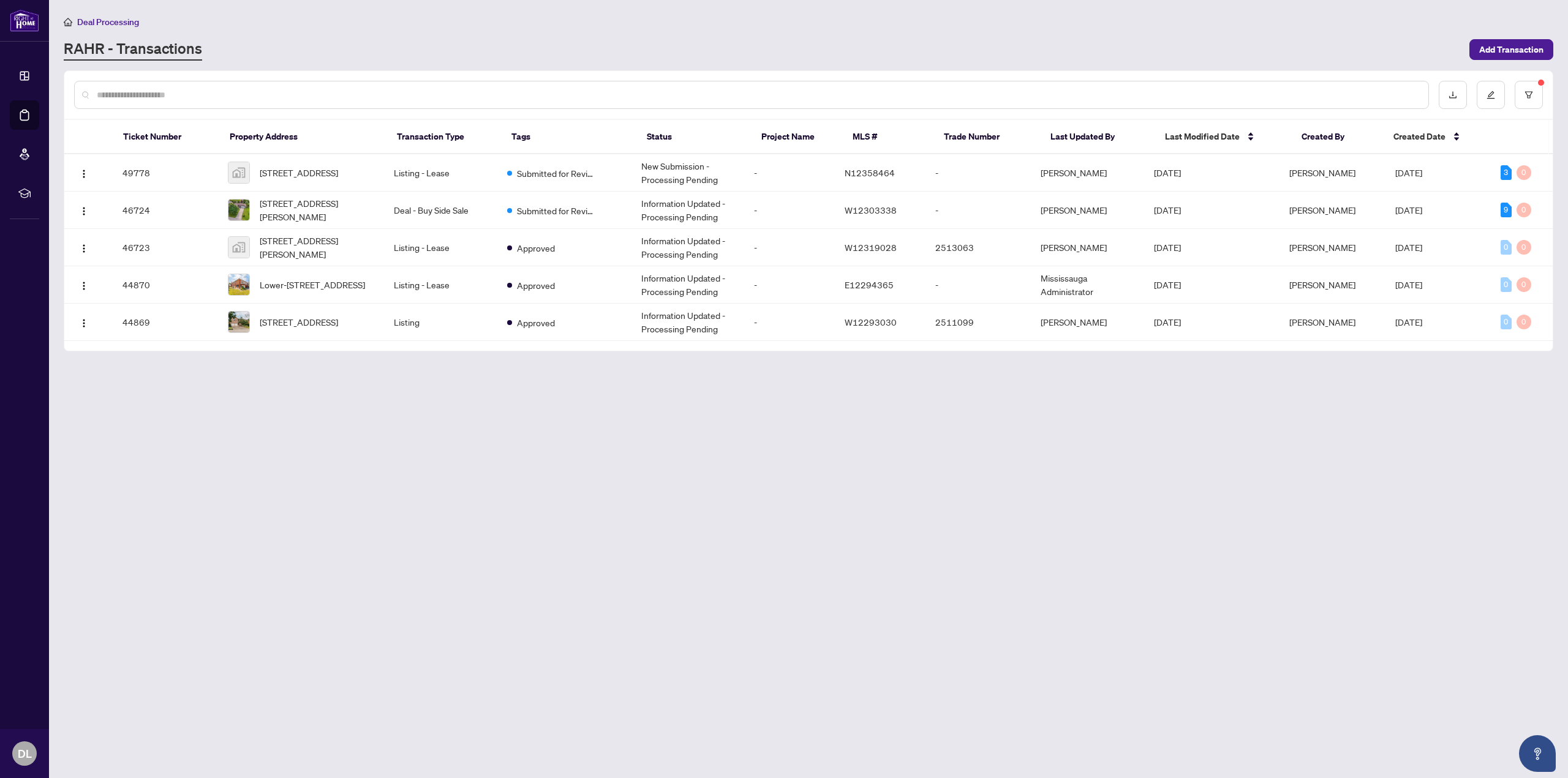
click at [595, 462] on main "Deal Processing RAHR - Transactions Add Transaction Ticket Number Property Addr…" at bounding box center [807, 389] width 1518 height 778
click at [333, 246] on span "5035 Oscar Peterson Blvd #11, Mississauga, ON, Canada" at bounding box center [316, 248] width 114 height 27
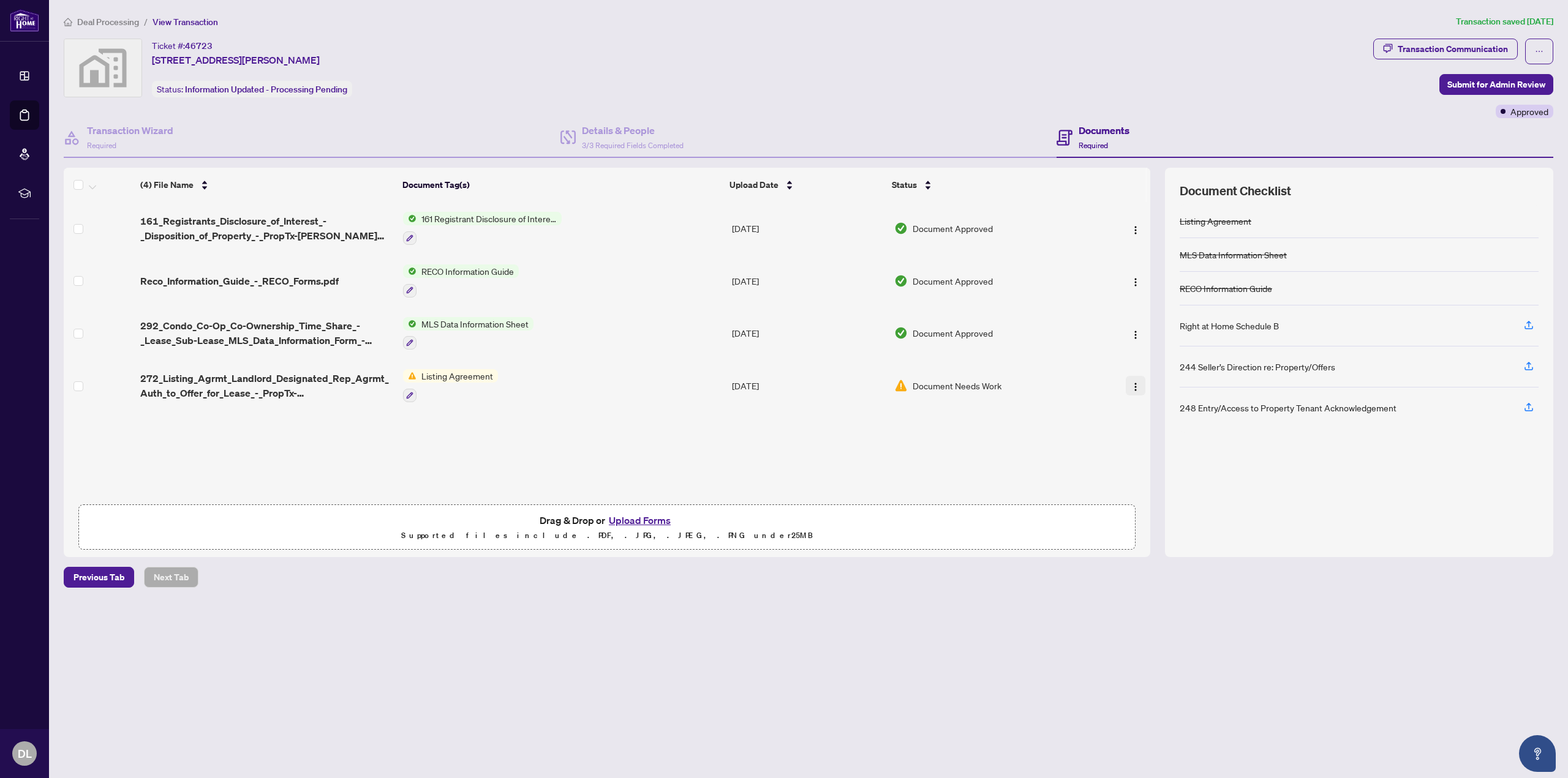
click at [1131, 384] on img "button" at bounding box center [1135, 387] width 10 height 10
click at [1165, 529] on span "Archive" at bounding box center [1191, 526] width 117 height 14
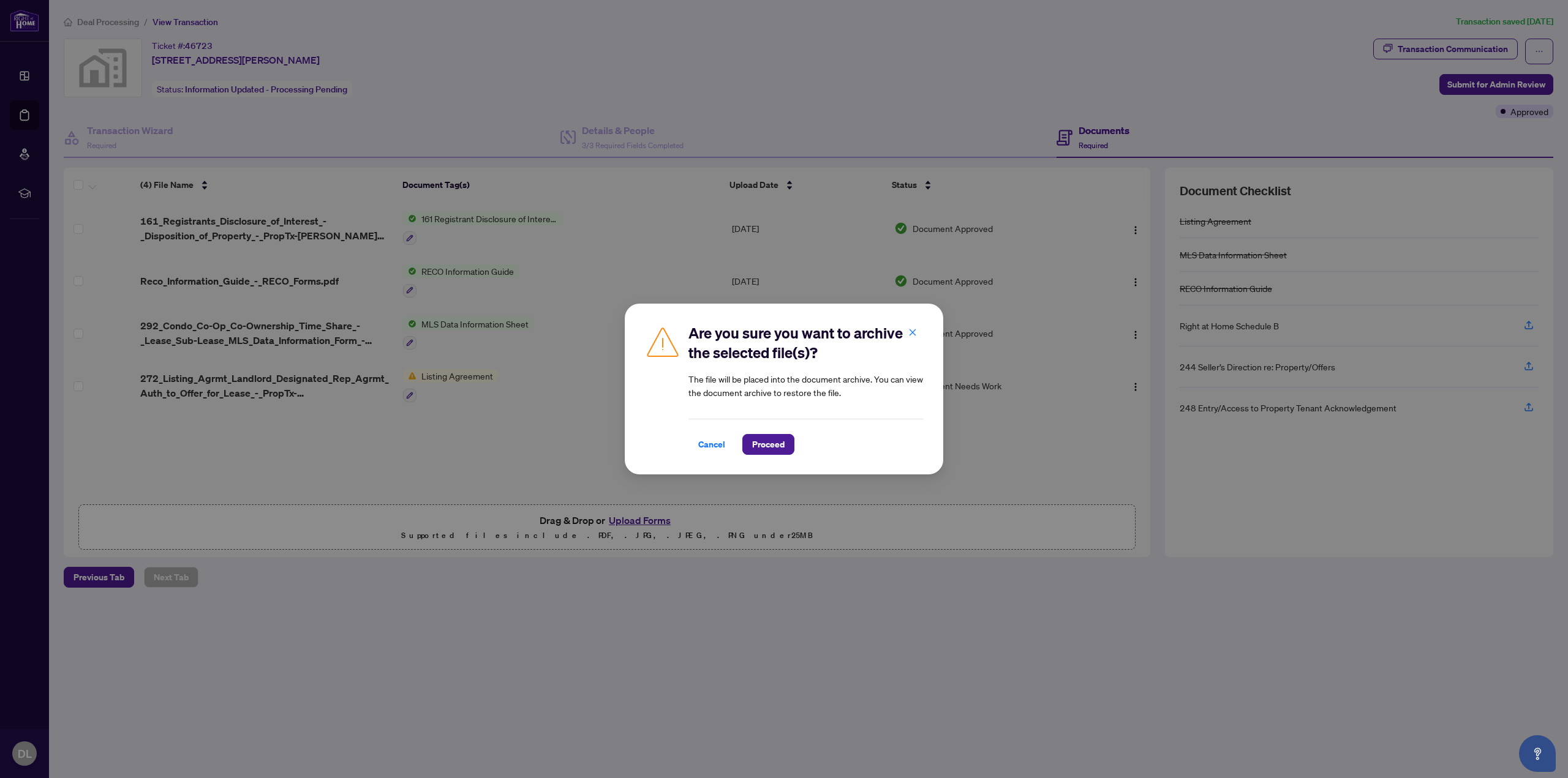
click at [771, 455] on div "Are you sure you want to archive the selected file(s)? The file will be placed …" at bounding box center [784, 388] width 319 height 171
click at [769, 447] on span "Proceed" at bounding box center [767, 445] width 32 height 19
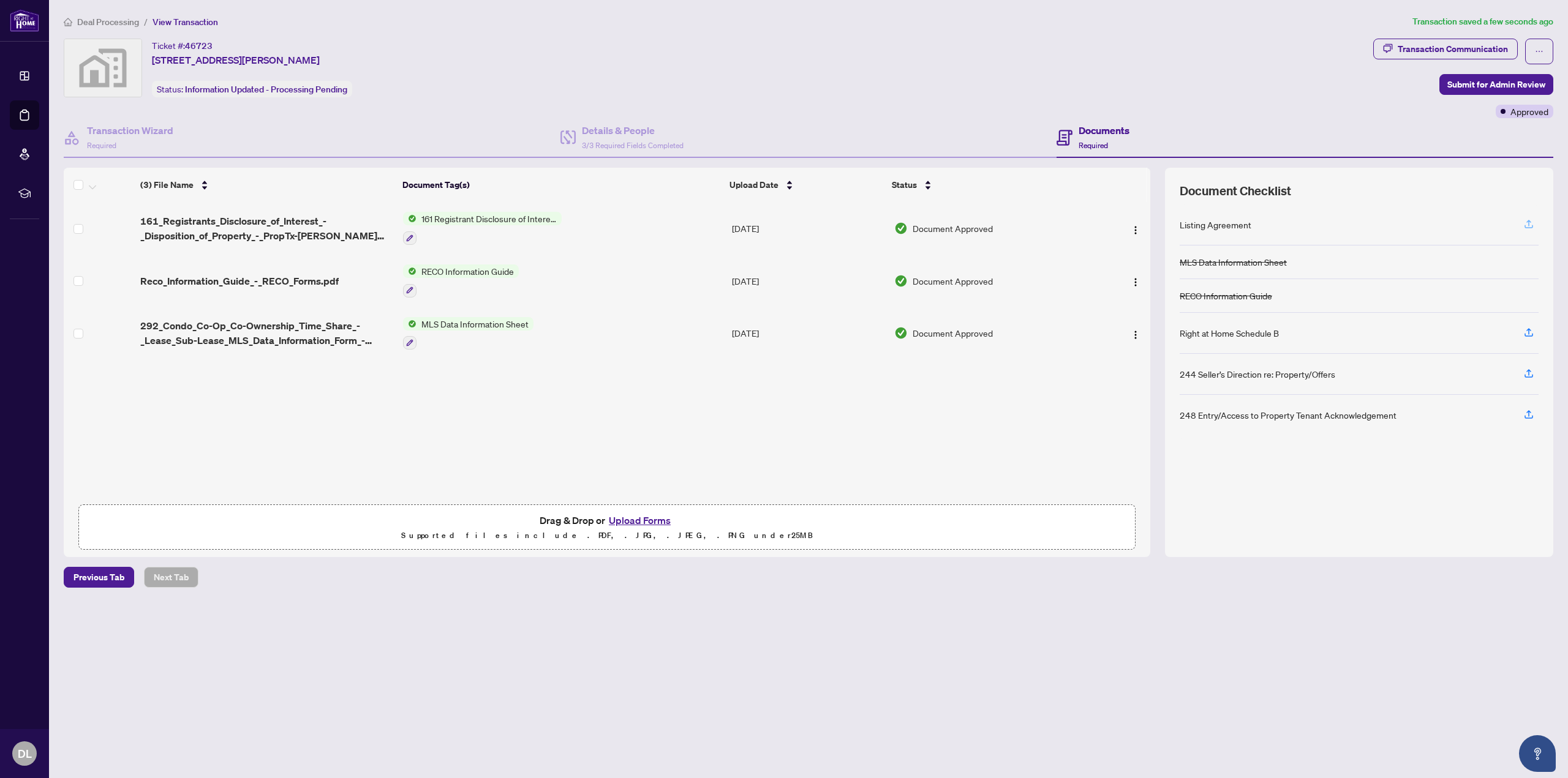
click at [1533, 219] on icon "button" at bounding box center [1528, 223] width 11 height 11
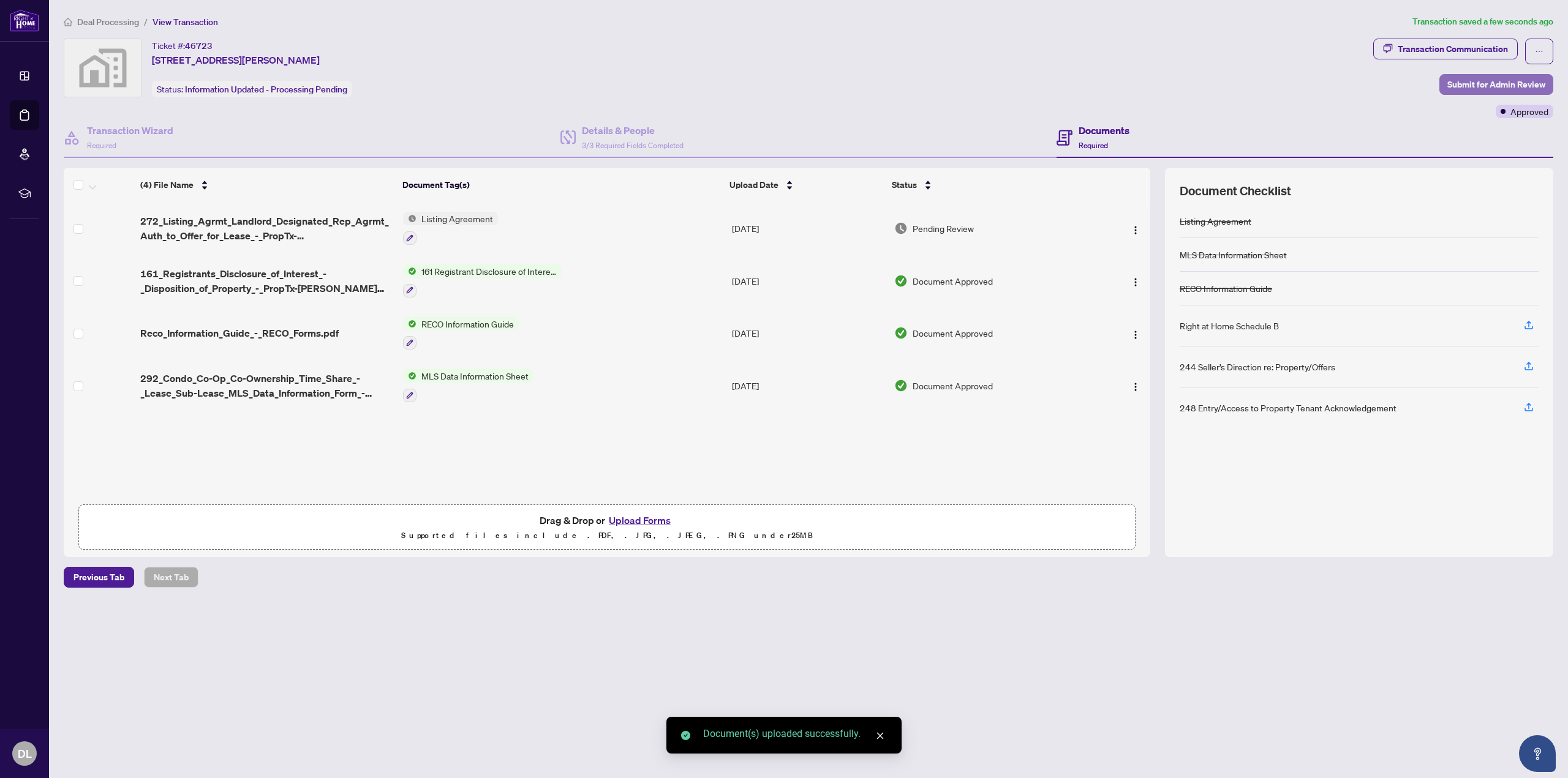
click at [1496, 81] on span "Submit for Admin Review" at bounding box center [1496, 85] width 98 height 19
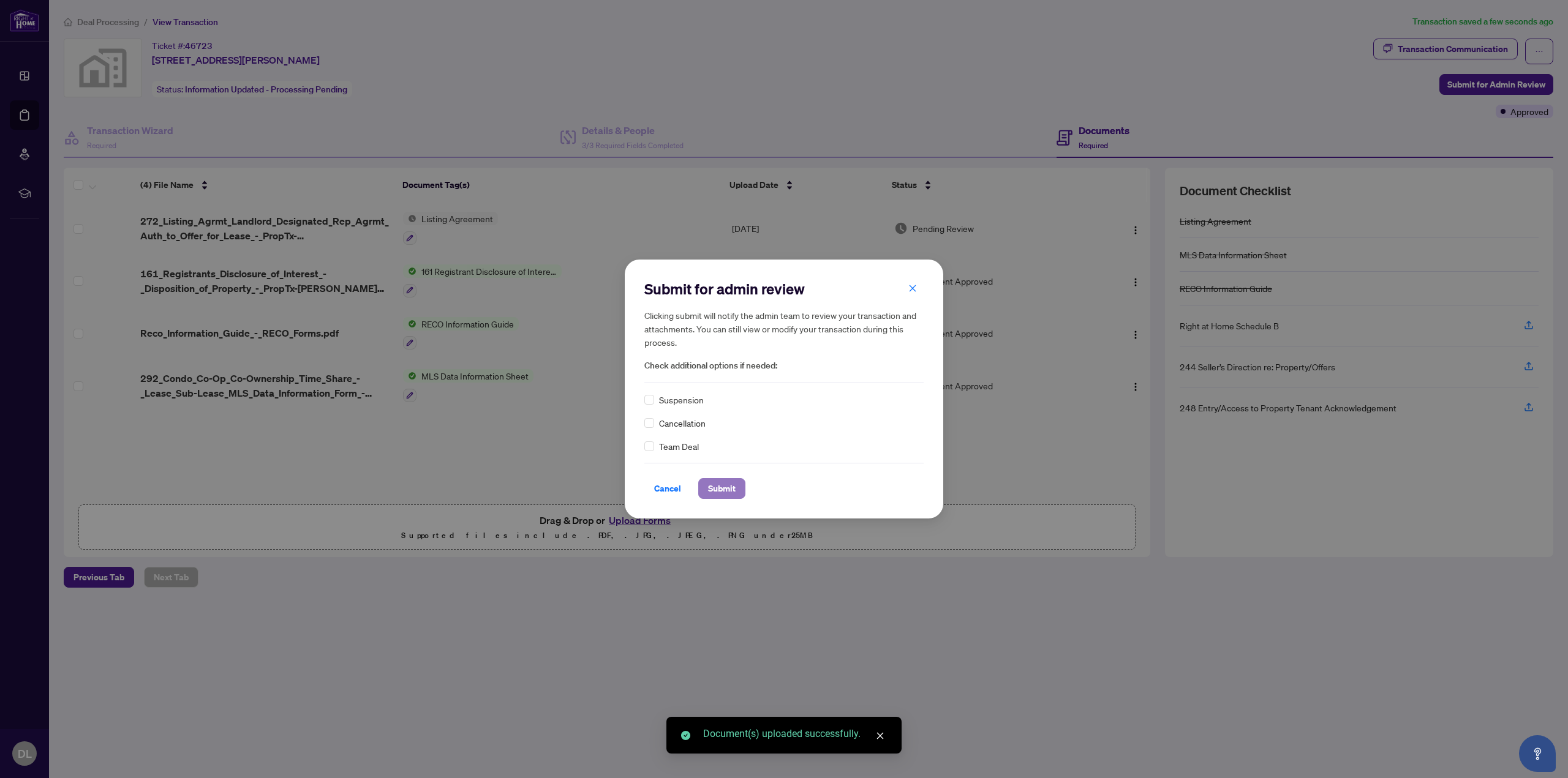
click at [733, 489] on span "Submit" at bounding box center [722, 488] width 27 height 19
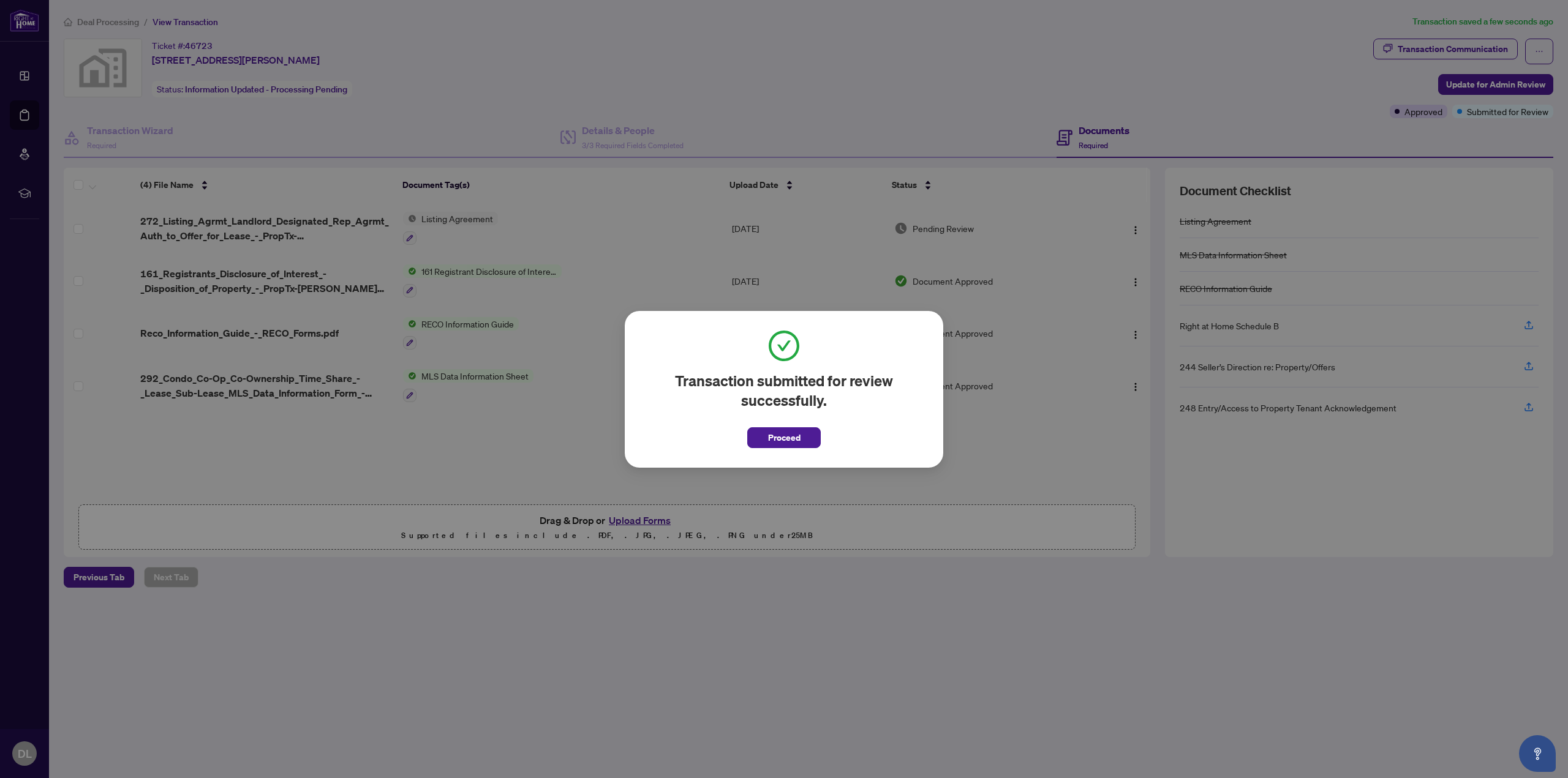
click at [802, 435] on button "Proceed" at bounding box center [783, 437] width 73 height 20
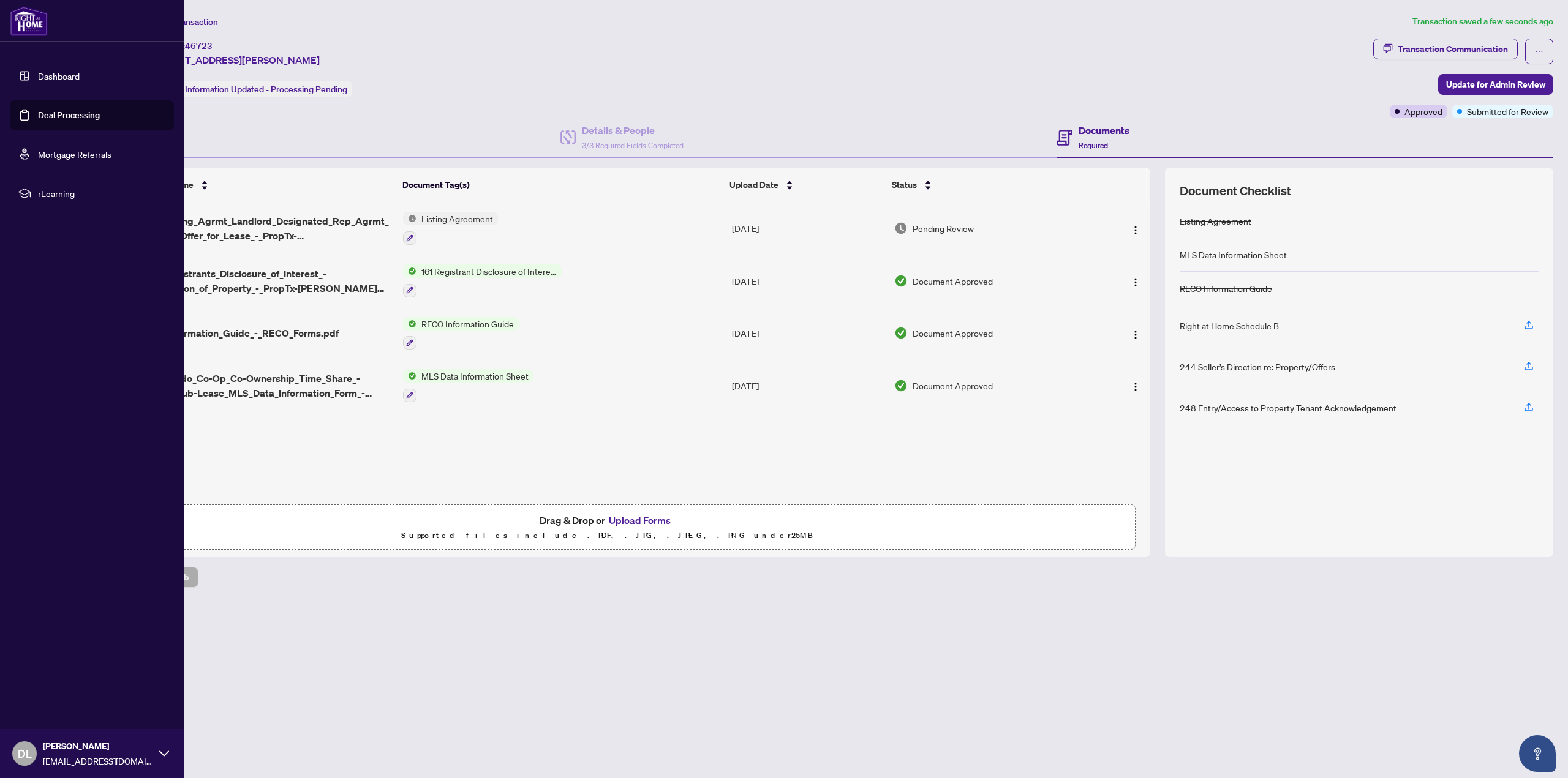
click at [61, 120] on link "Deal Processing" at bounding box center [68, 114] width 61 height 11
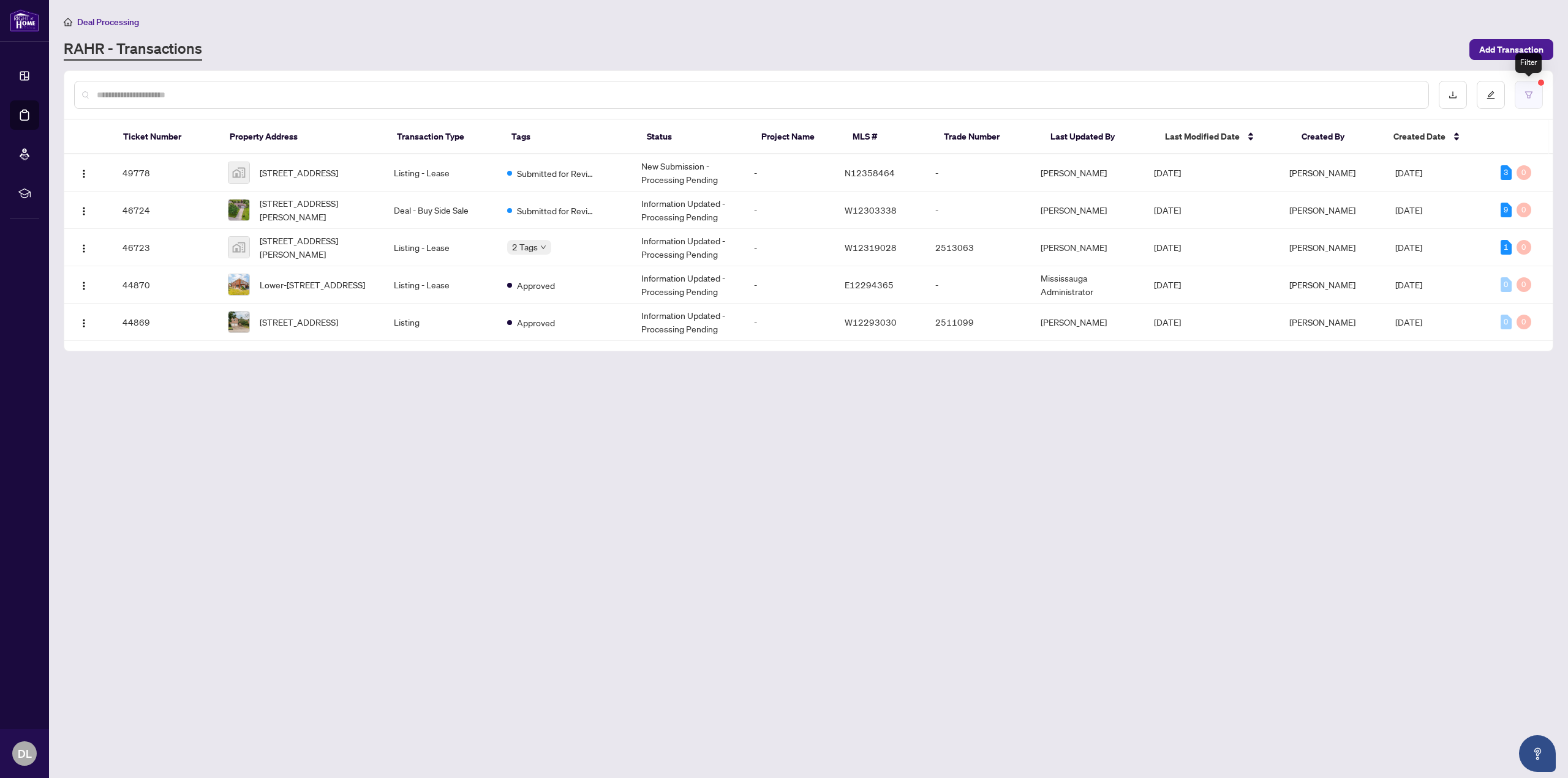
click at [1530, 91] on icon "filter" at bounding box center [1528, 95] width 9 height 9
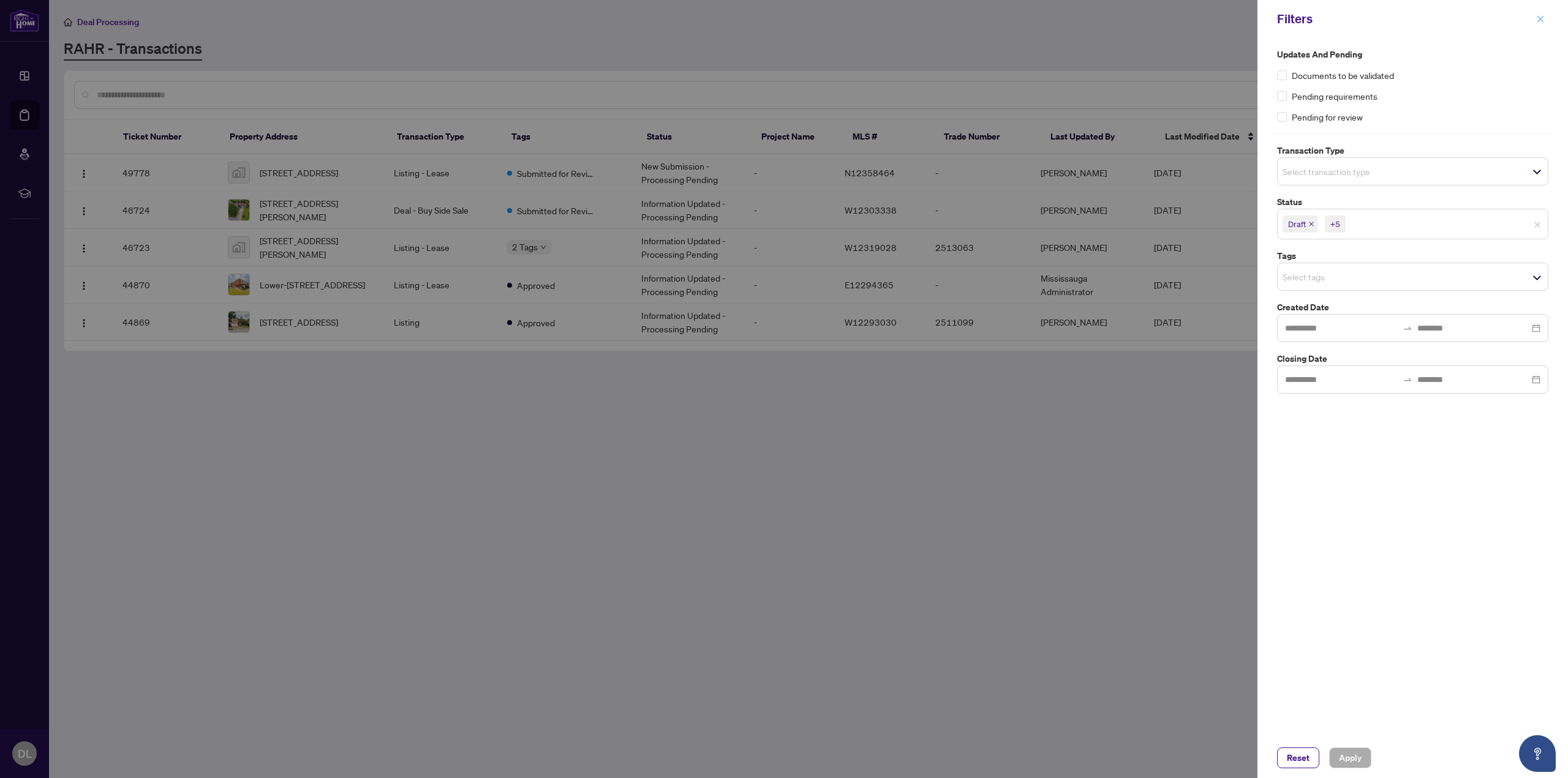
click at [1538, 15] on icon "close" at bounding box center [1540, 19] width 9 height 9
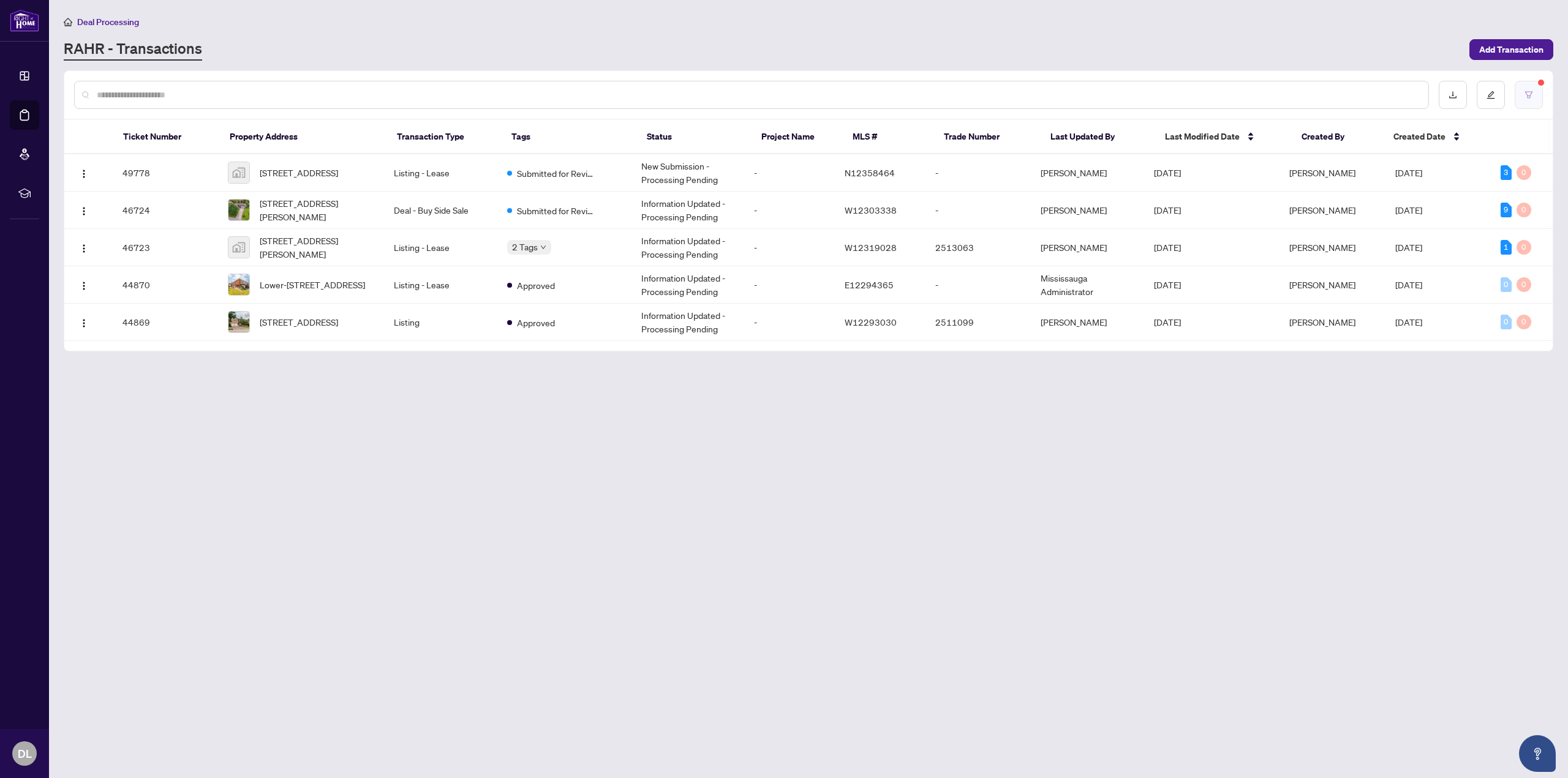
click at [1523, 88] on button "button" at bounding box center [1528, 95] width 28 height 28
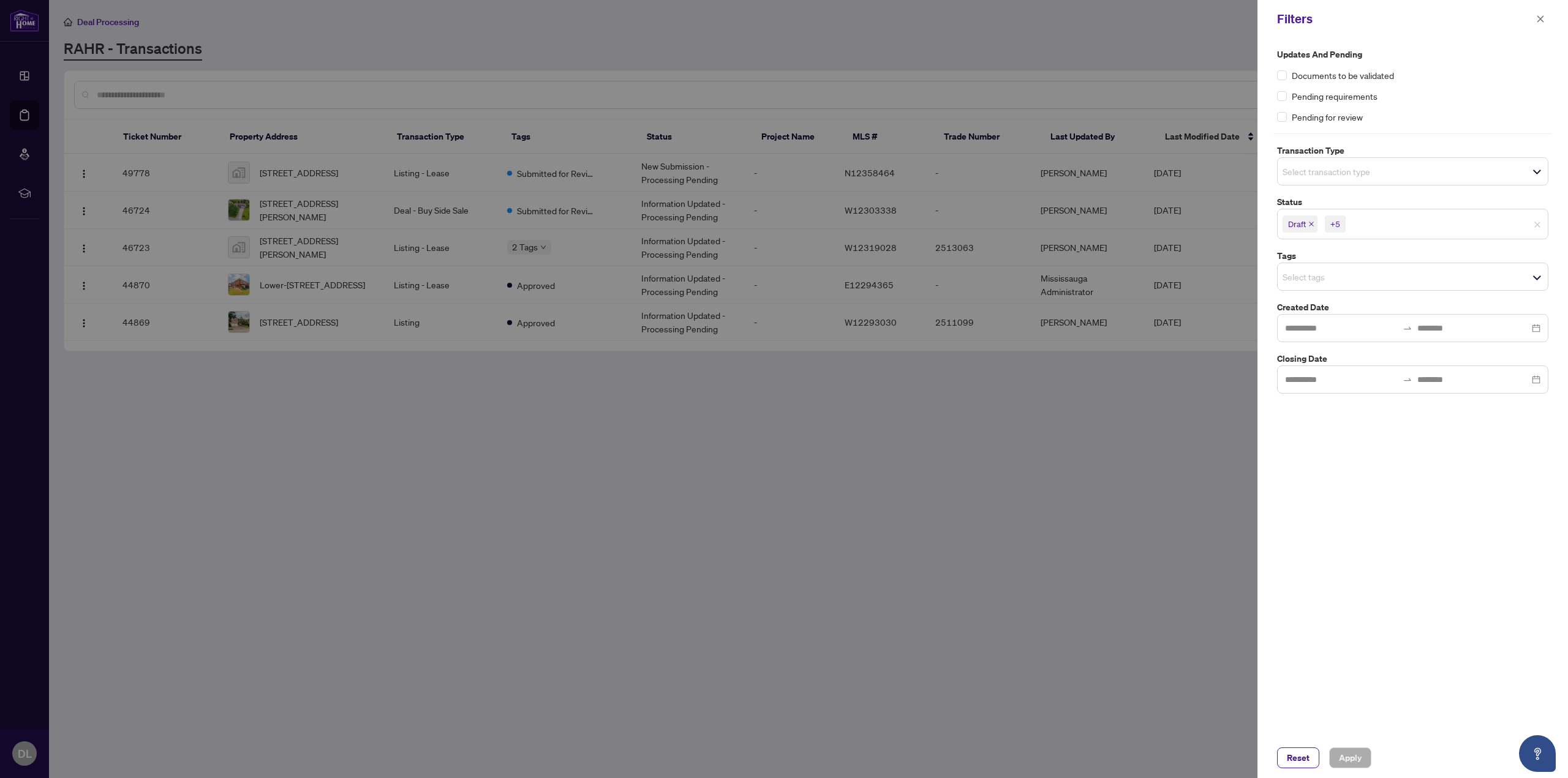
click at [1343, 223] on span "+5" at bounding box center [1334, 224] width 20 height 18
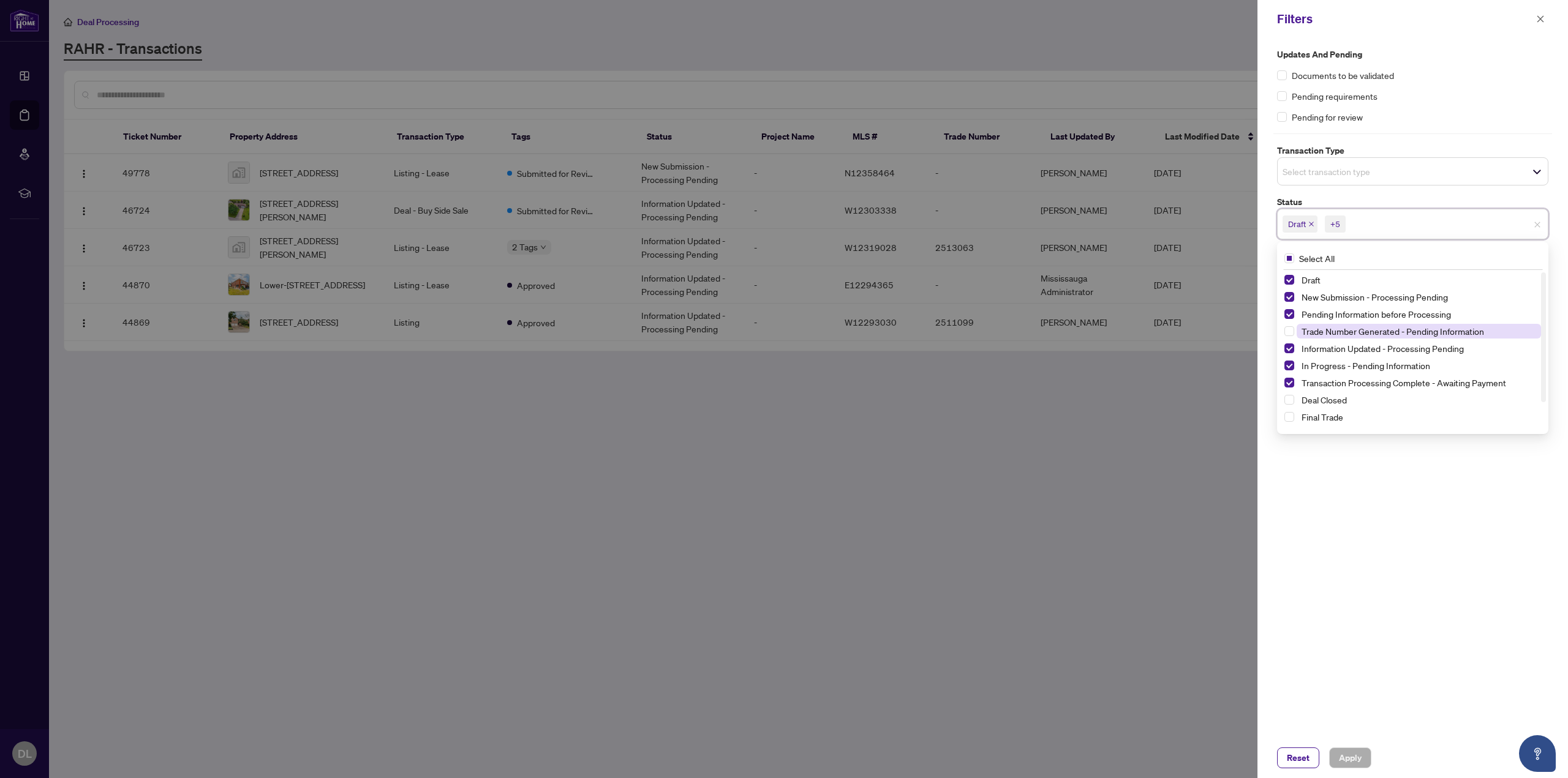
click at [1386, 332] on span "Trade Number Generated - Pending Information" at bounding box center [1392, 331] width 182 height 11
click at [1352, 758] on span "Apply" at bounding box center [1350, 758] width 22 height 19
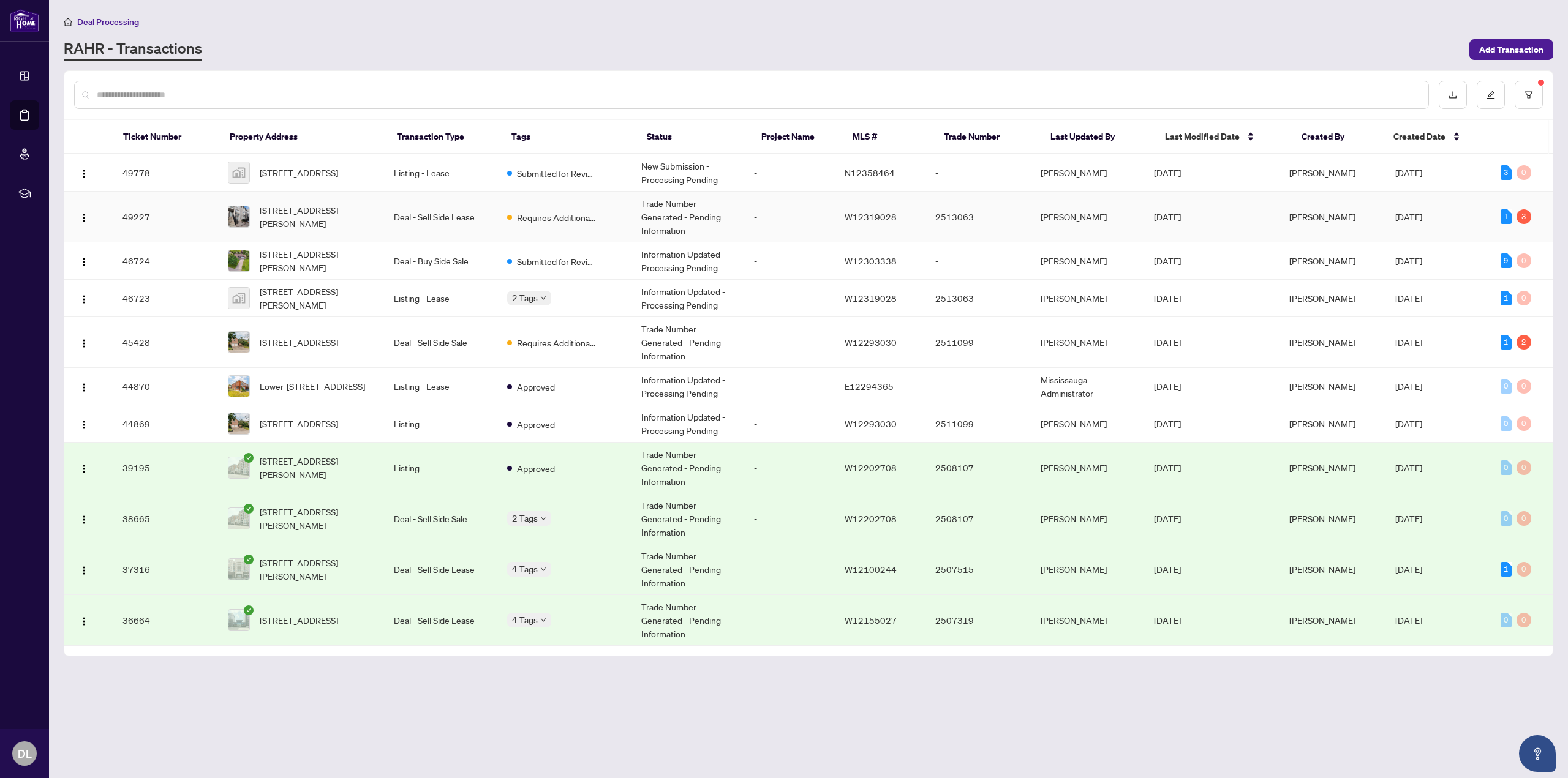
click at [529, 212] on span "Requires Additional Docs" at bounding box center [557, 217] width 80 height 14
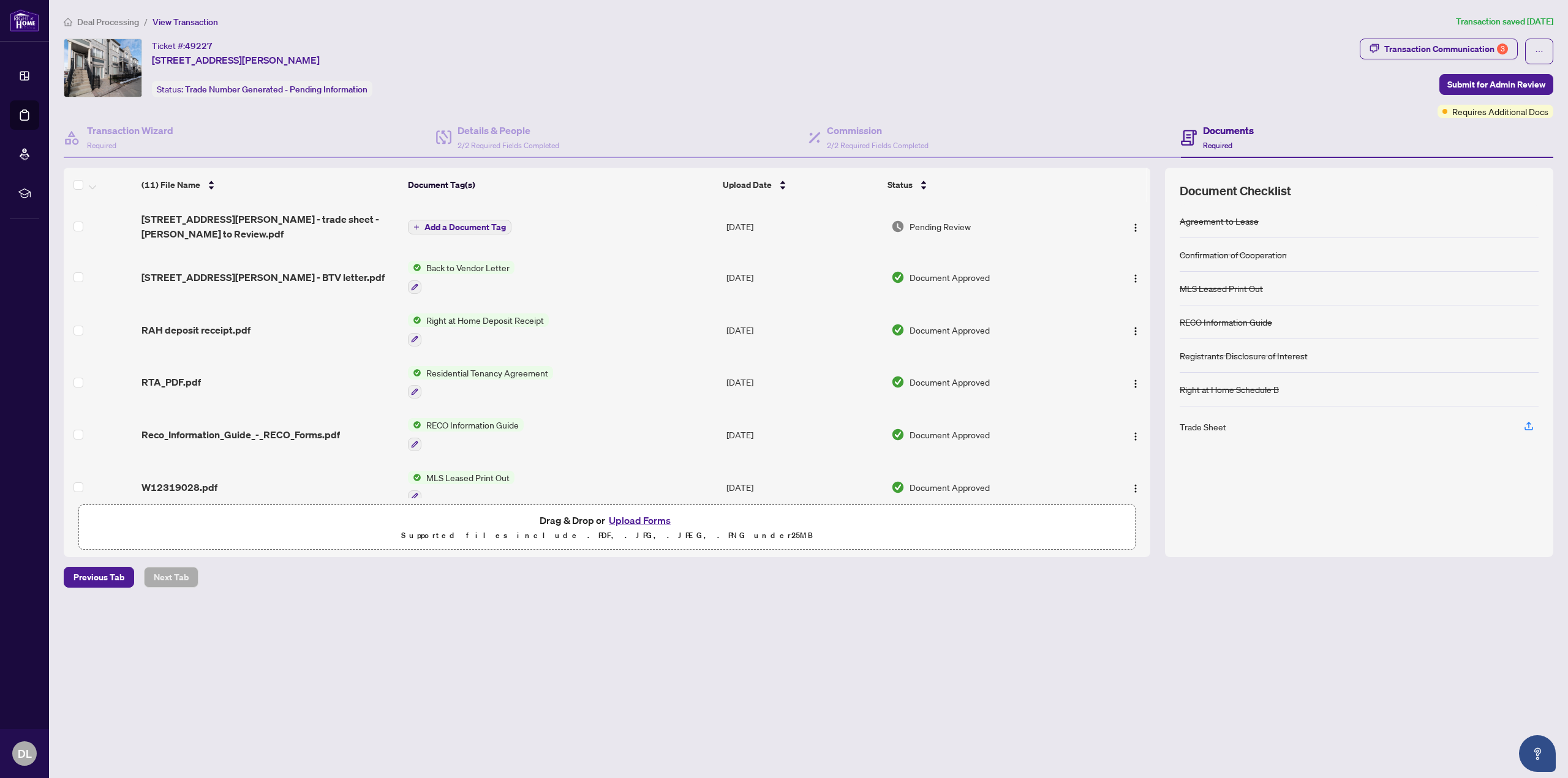
scroll to position [279, 0]
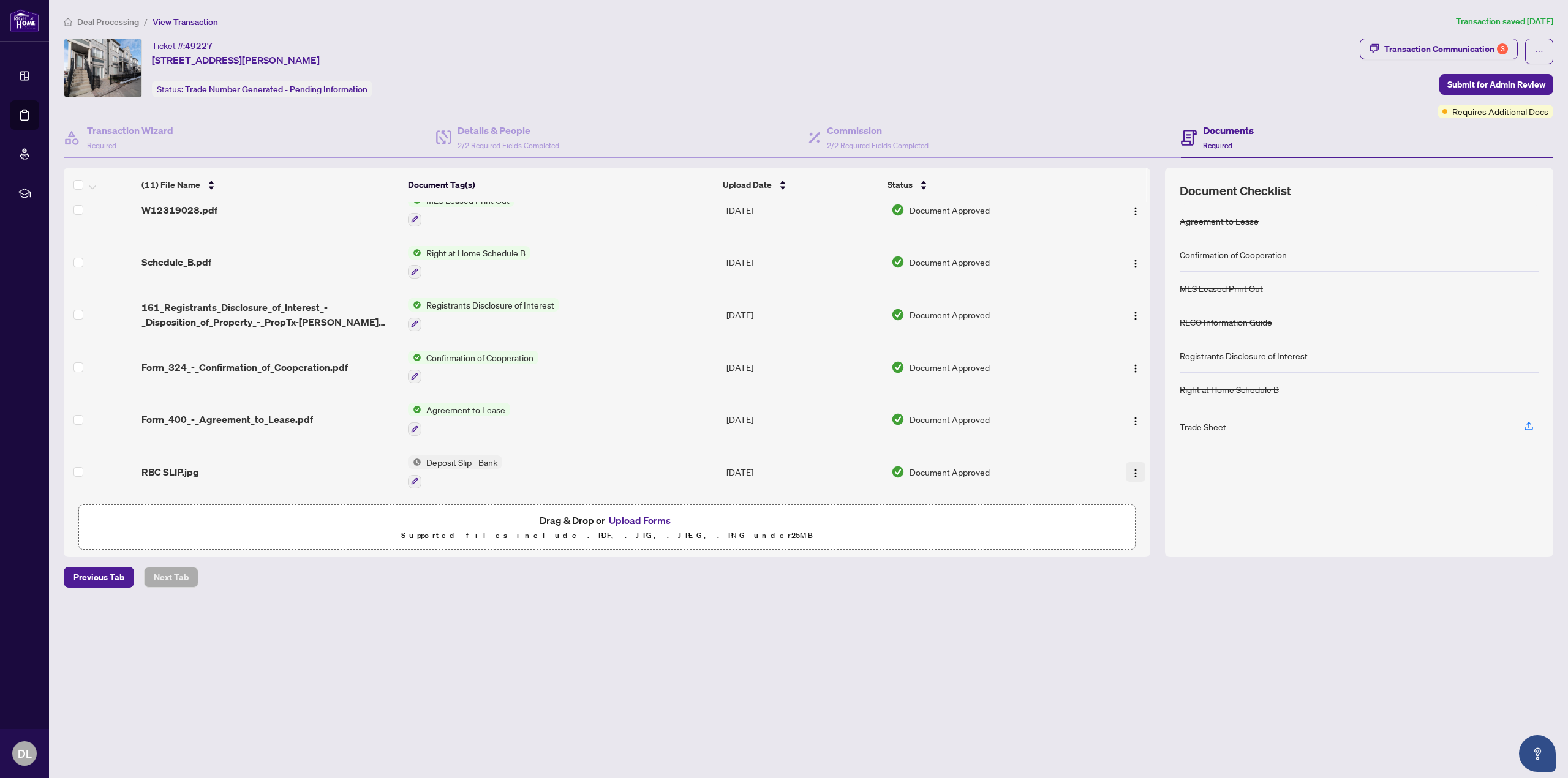
click at [1135, 468] on img "button" at bounding box center [1135, 473] width 10 height 10
click at [1186, 525] on span "Download" at bounding box center [1191, 531] width 117 height 14
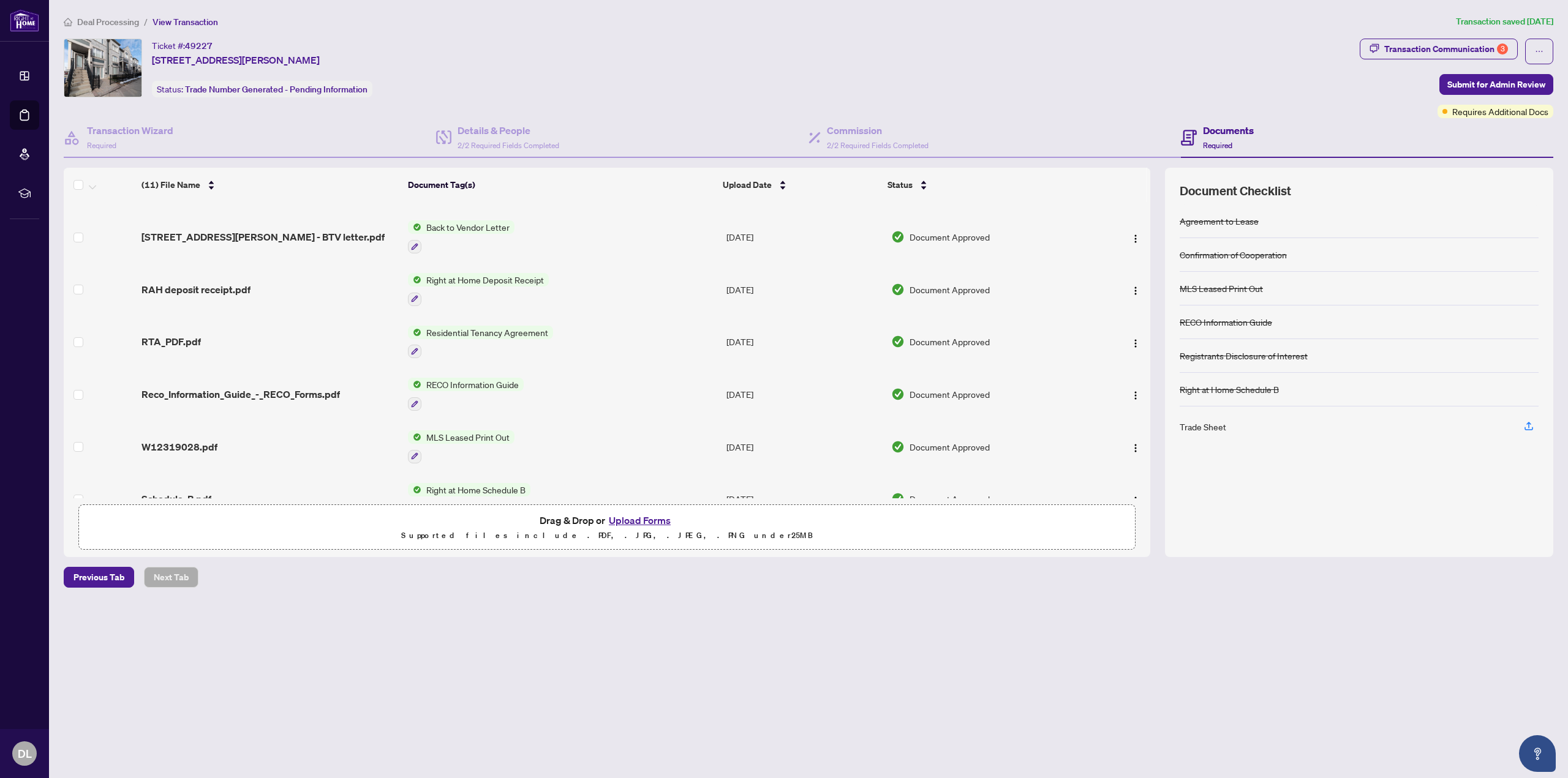
scroll to position [0, 0]
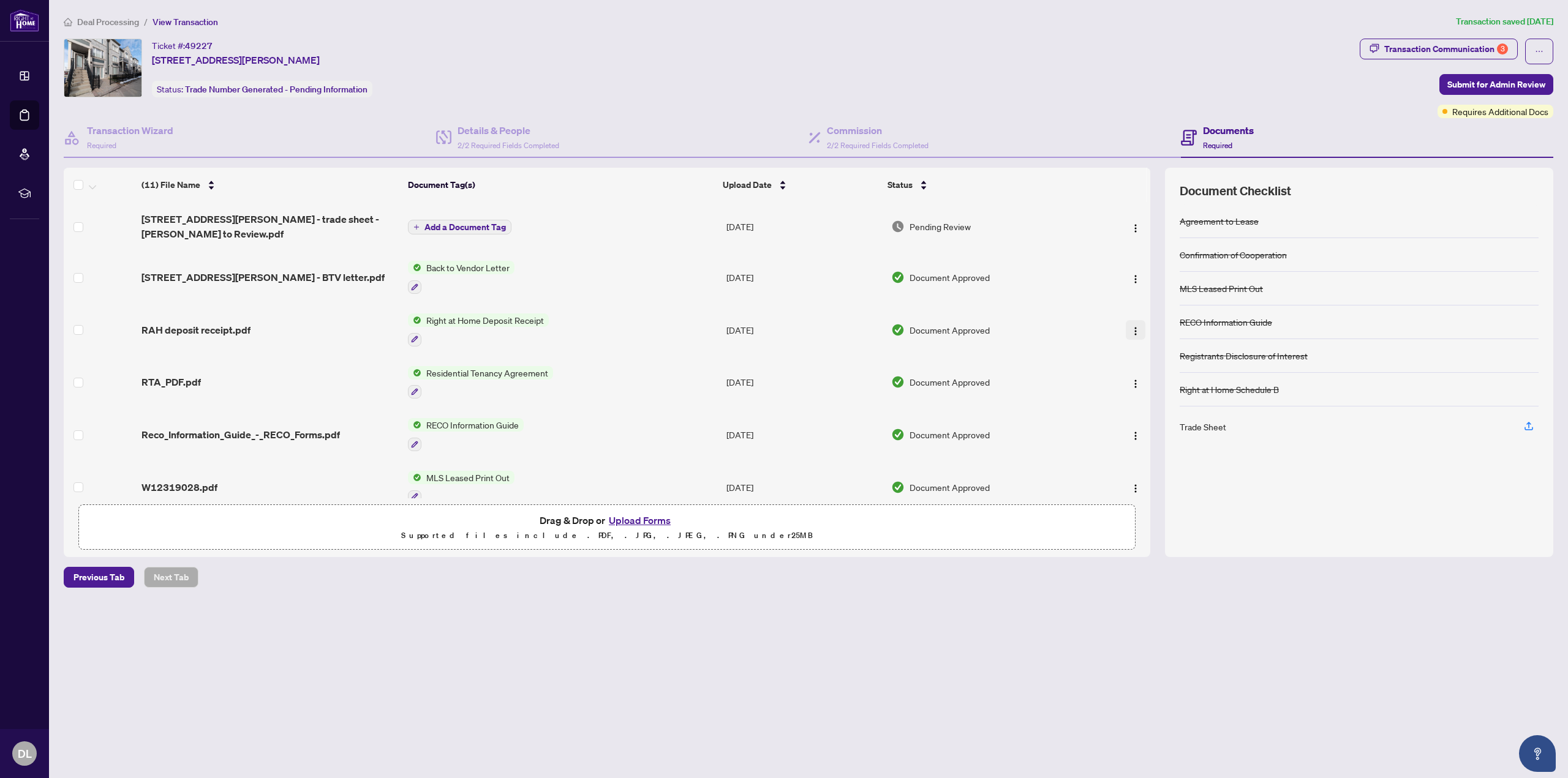
click at [1130, 327] on img "button" at bounding box center [1135, 331] width 10 height 10
click at [1180, 396] on span "Download" at bounding box center [1191, 393] width 117 height 14
click at [1138, 229] on button "button" at bounding box center [1135, 226] width 20 height 19
click at [1166, 292] on span "Download" at bounding box center [1191, 290] width 117 height 14
click at [1139, 224] on button "button" at bounding box center [1135, 226] width 20 height 19
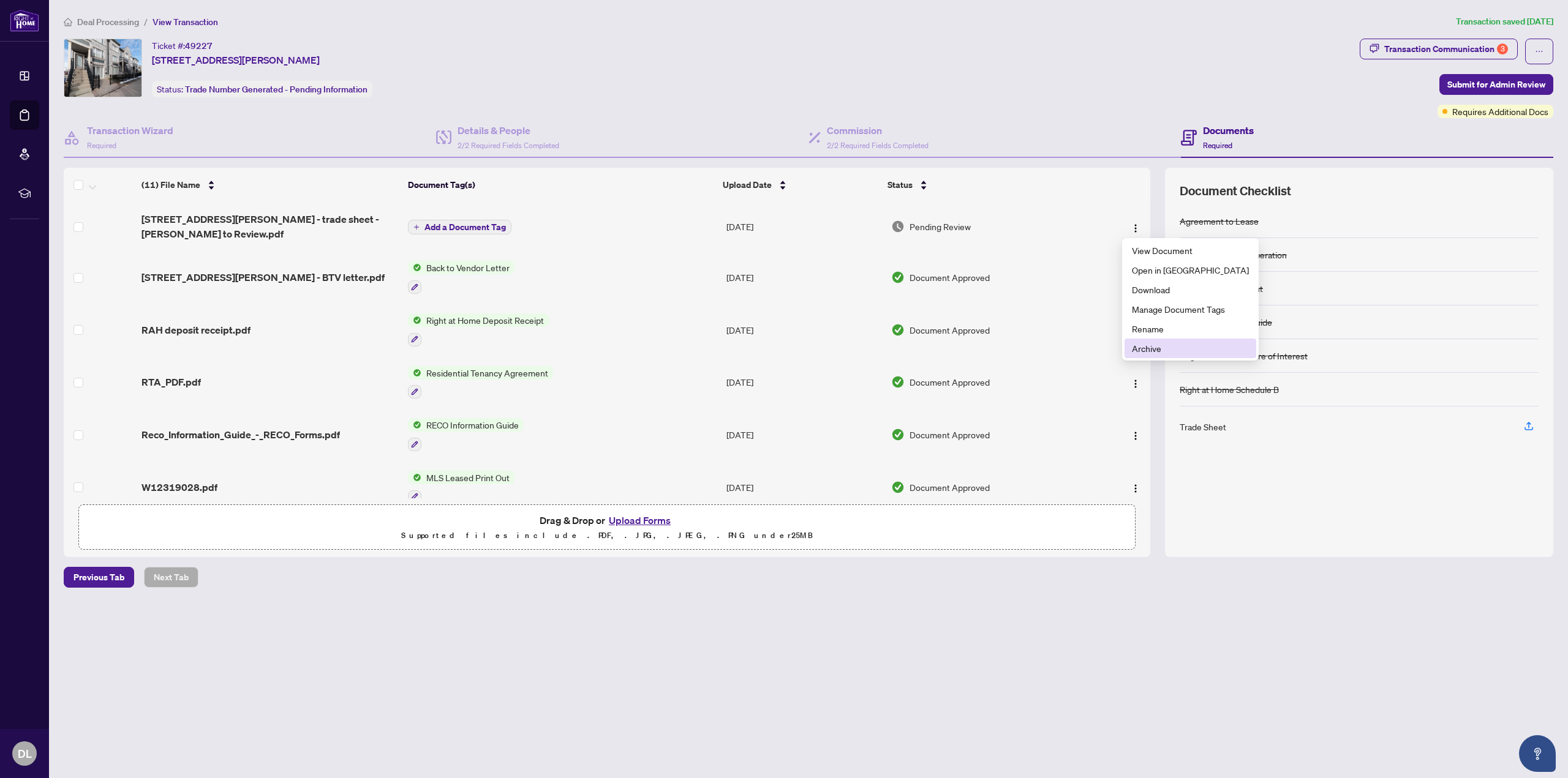
click at [1183, 350] on span "Archive" at bounding box center [1191, 348] width 117 height 14
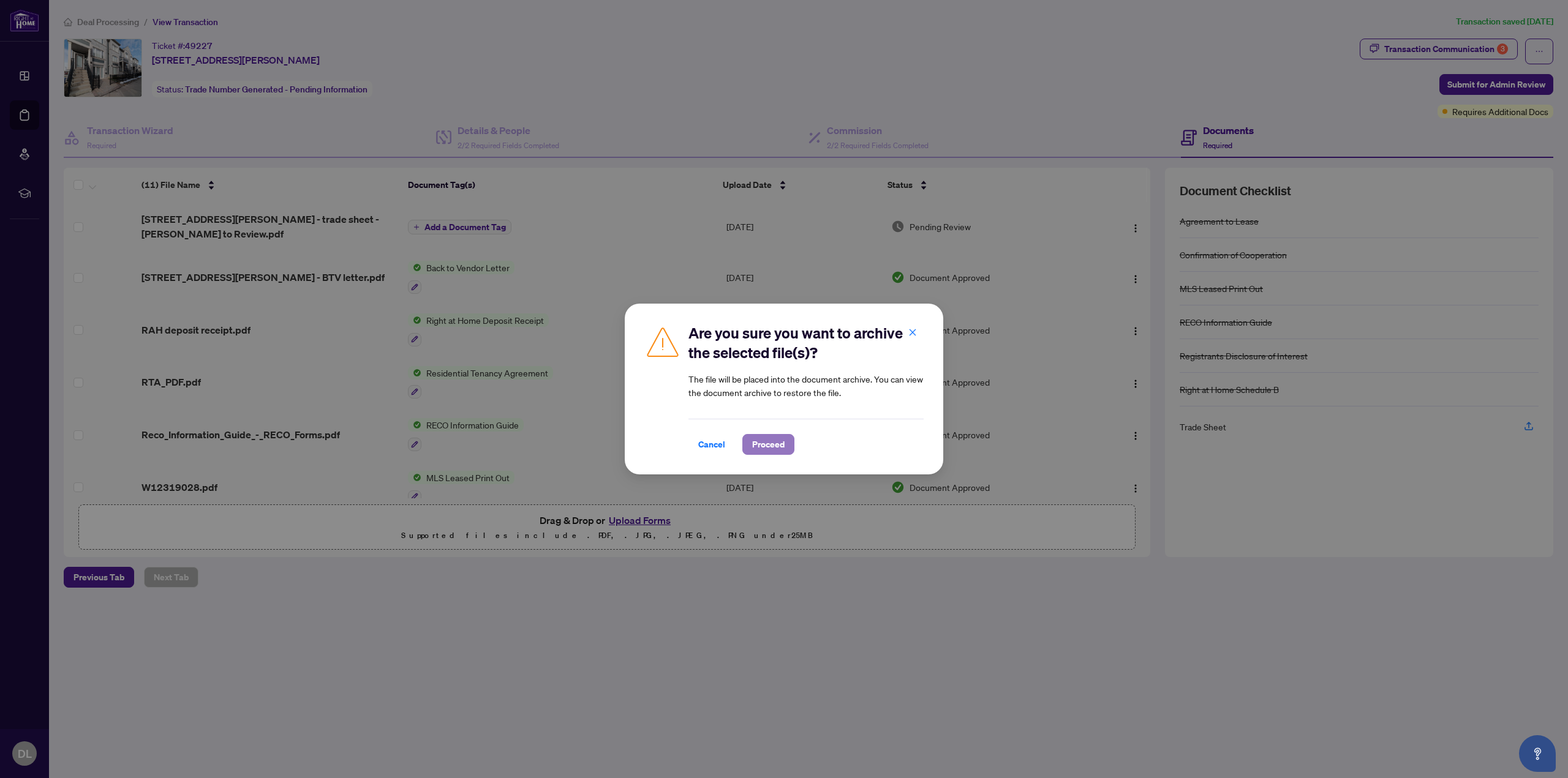
click at [763, 444] on span "Proceed" at bounding box center [767, 445] width 32 height 19
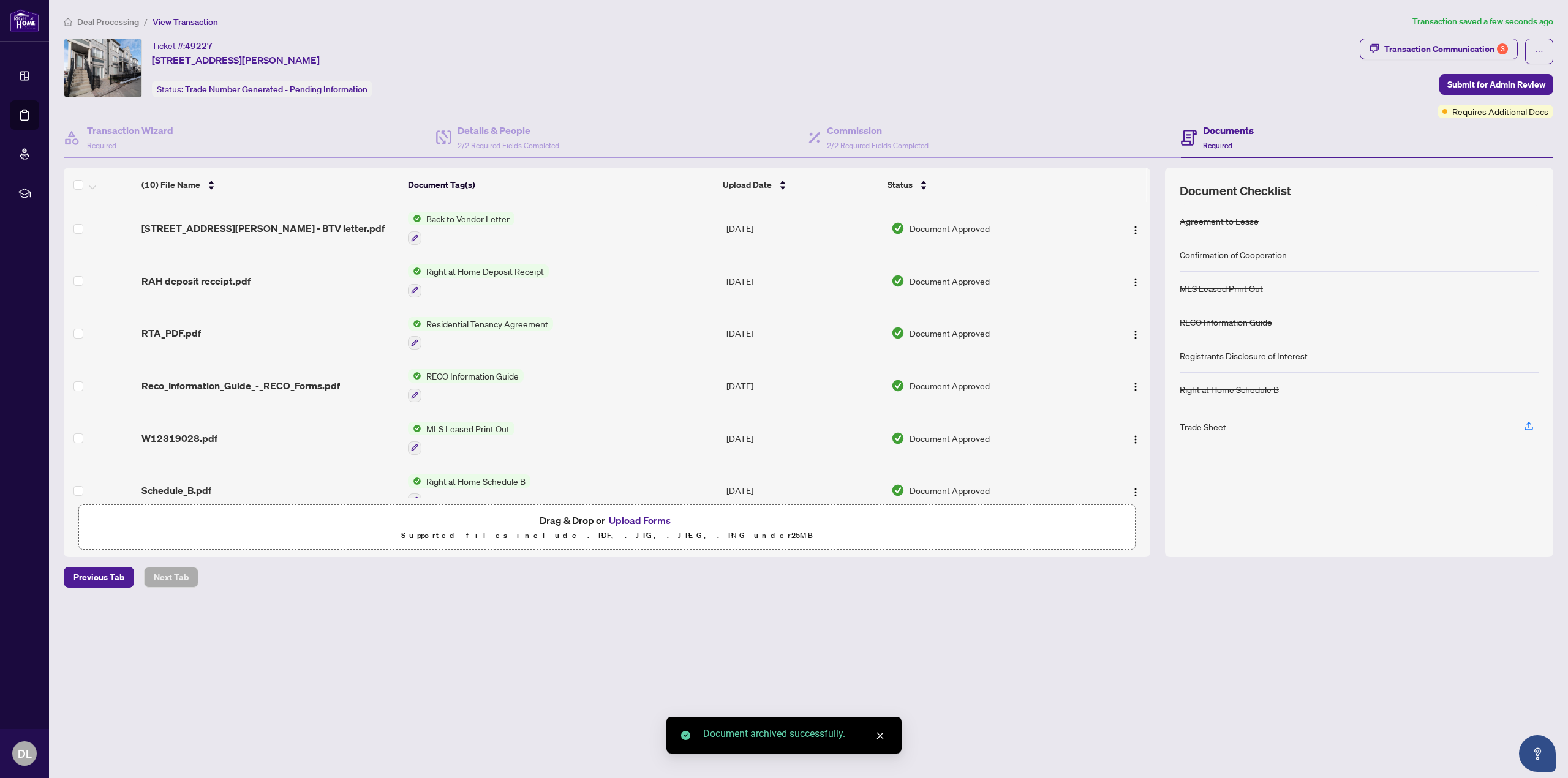
click at [651, 523] on button "Upload Forms" at bounding box center [639, 521] width 69 height 16
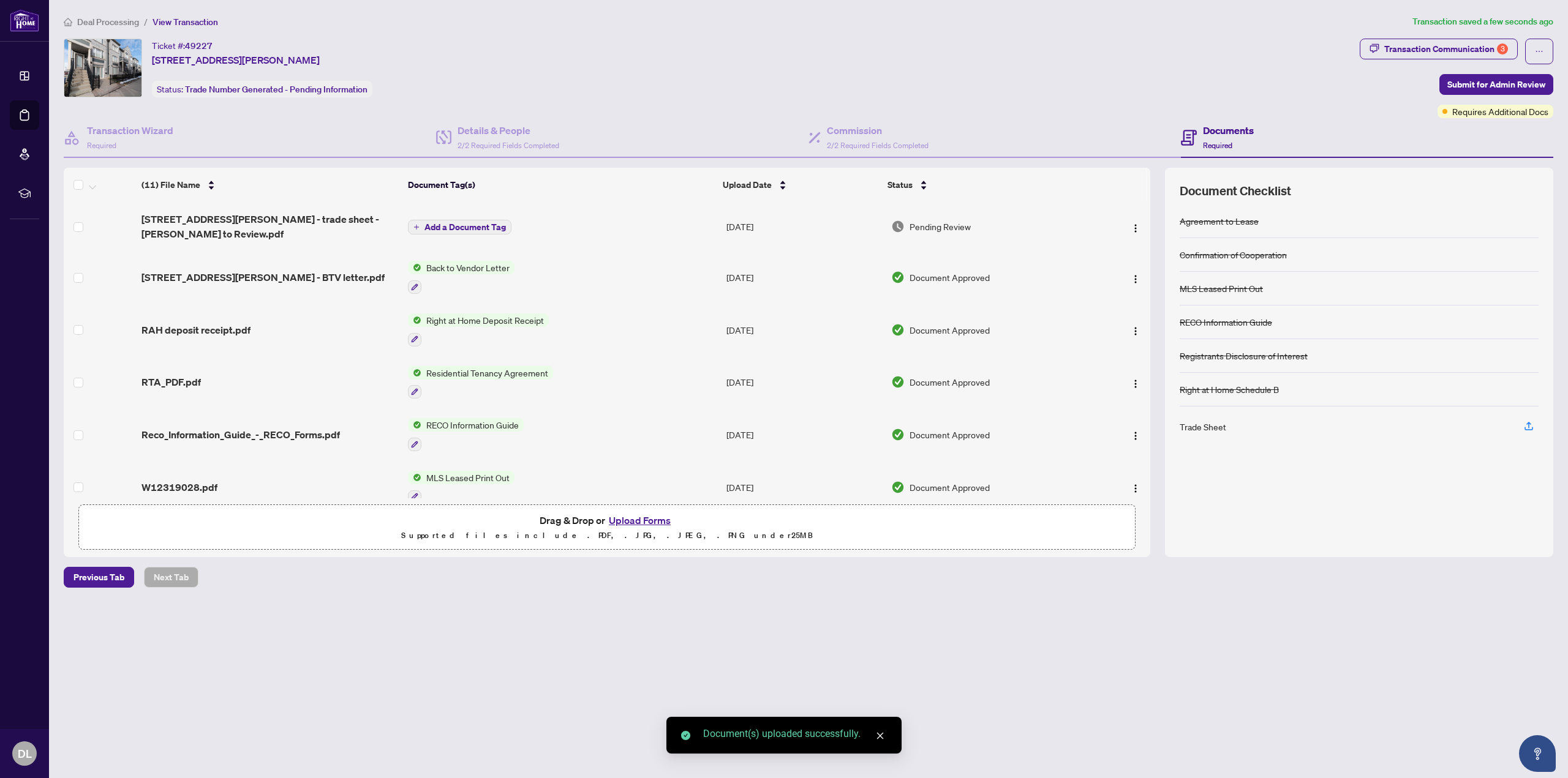
click at [461, 223] on span "Add a Document Tag" at bounding box center [465, 227] width 82 height 9
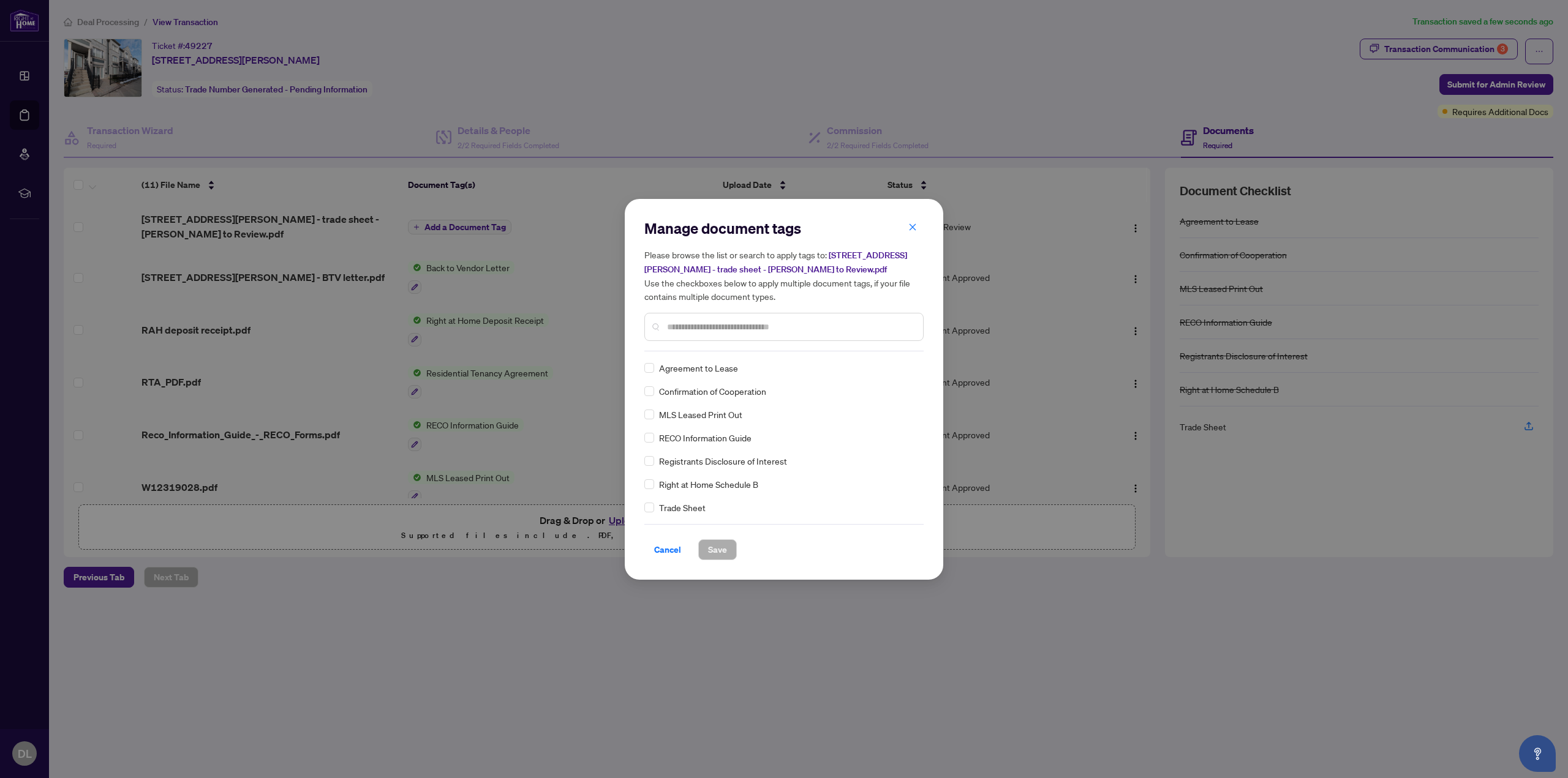
drag, startPoint x: 638, startPoint y: 504, endPoint x: 644, endPoint y: 504, distance: 6.0
click at [638, 504] on div "Manage document tags Please browse the list or search to apply tags to: 5035 Os…" at bounding box center [784, 389] width 319 height 381
click at [712, 548] on span "Save" at bounding box center [717, 550] width 19 height 19
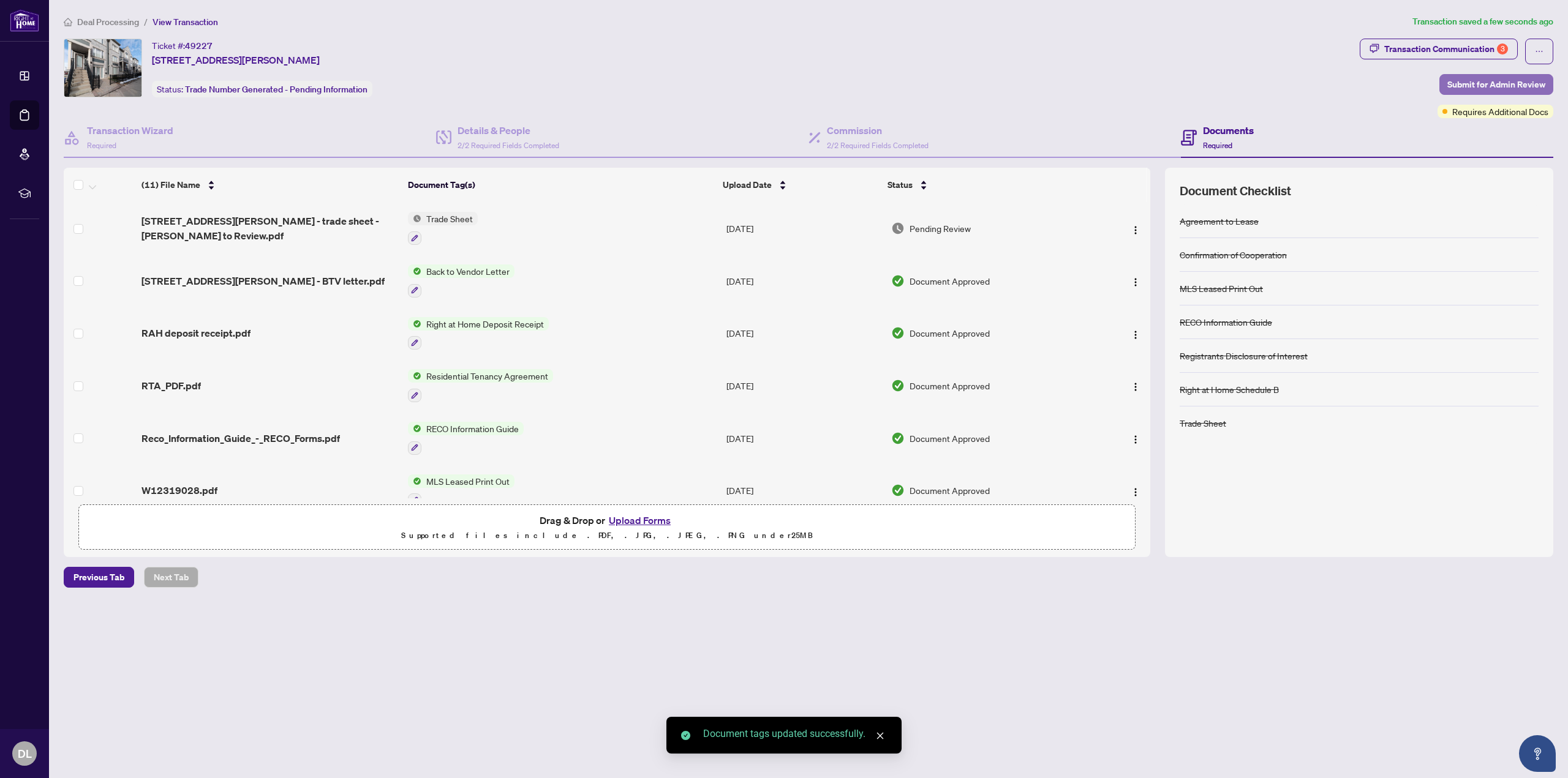
click at [1487, 86] on span "Submit for Admin Review" at bounding box center [1496, 85] width 98 height 19
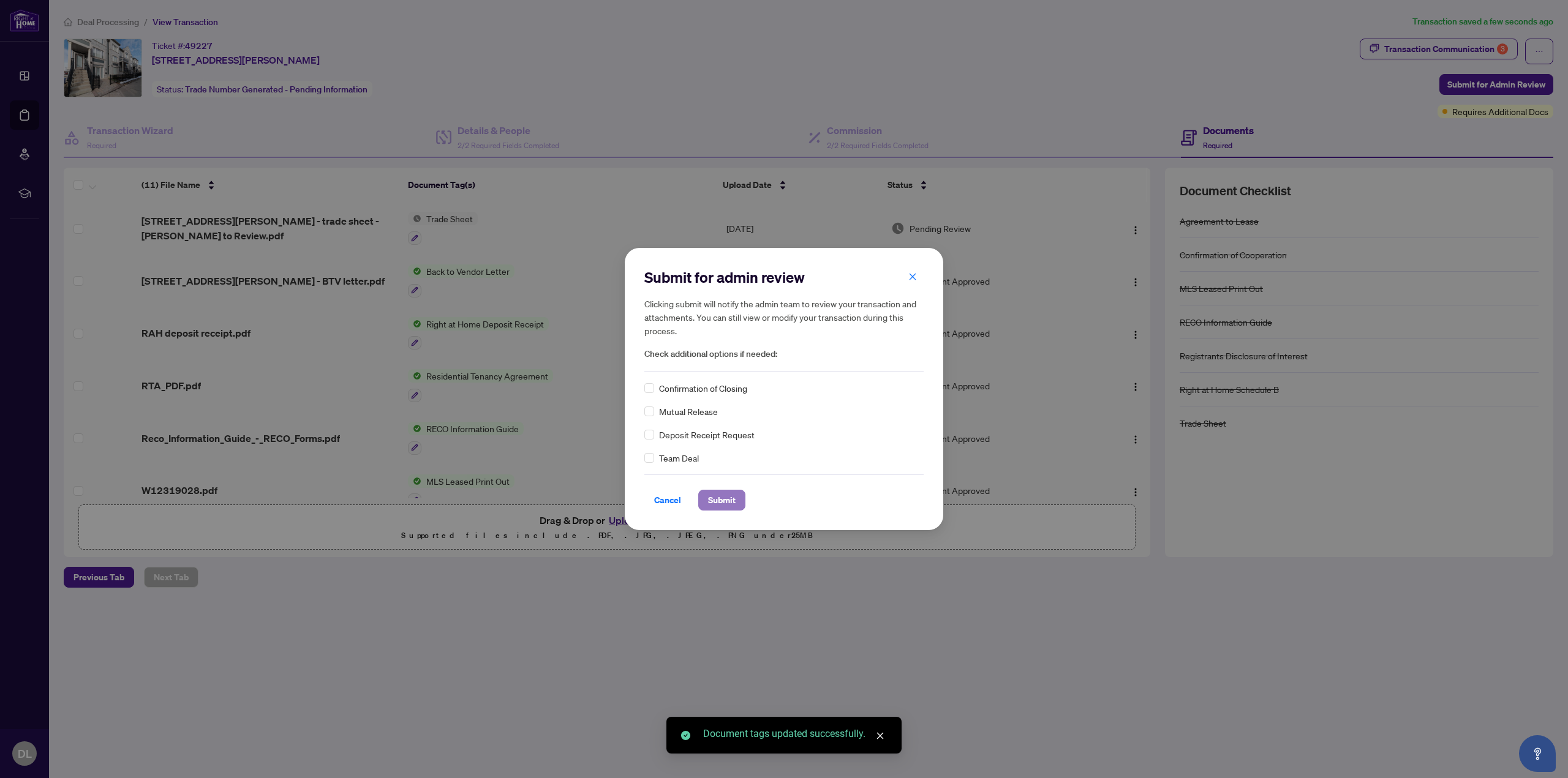
click at [719, 497] on span "Submit" at bounding box center [722, 500] width 27 height 19
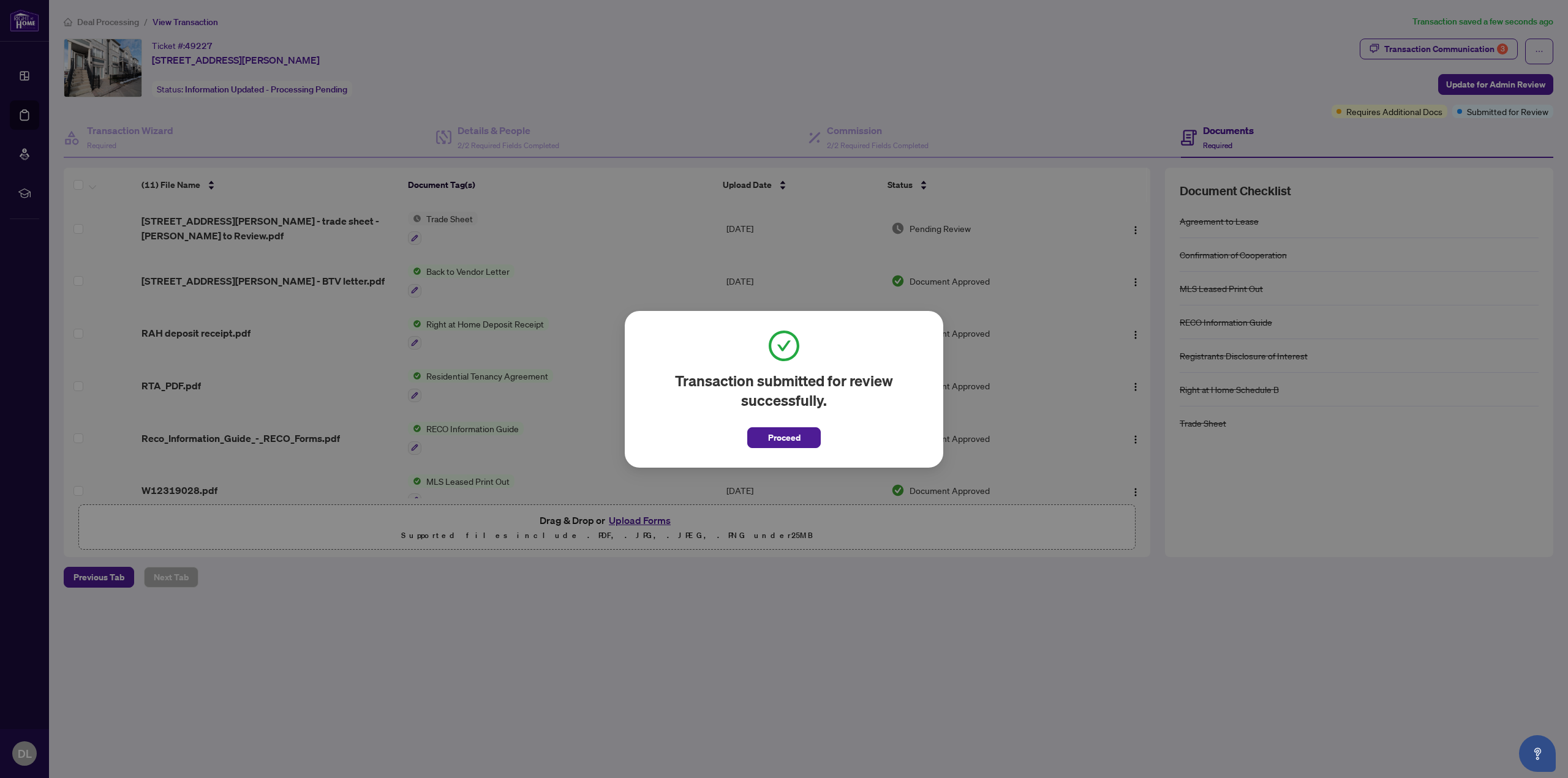
click at [785, 440] on span "Proceed" at bounding box center [783, 438] width 32 height 19
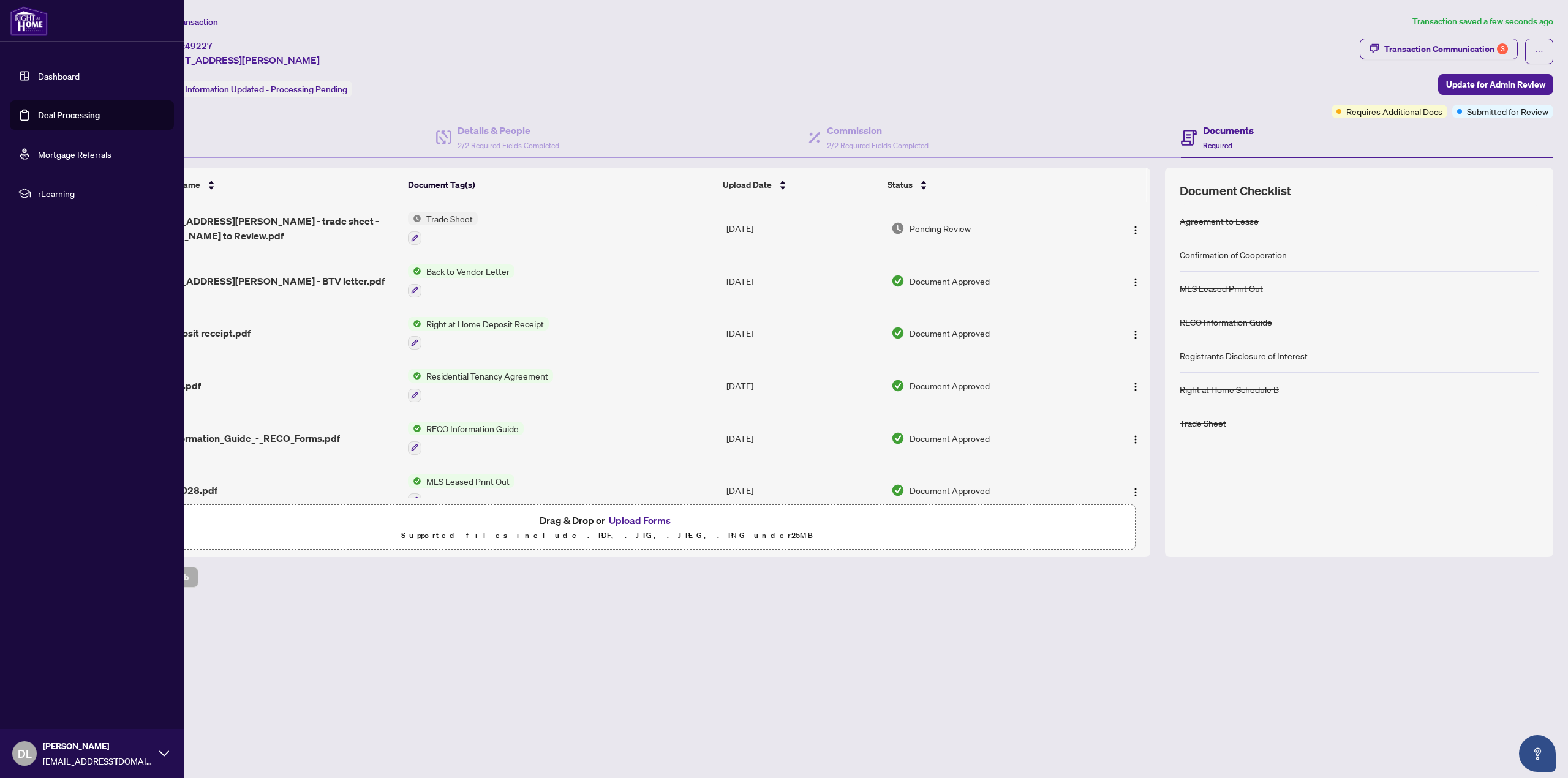
click at [38, 120] on link "Deal Processing" at bounding box center [68, 114] width 61 height 11
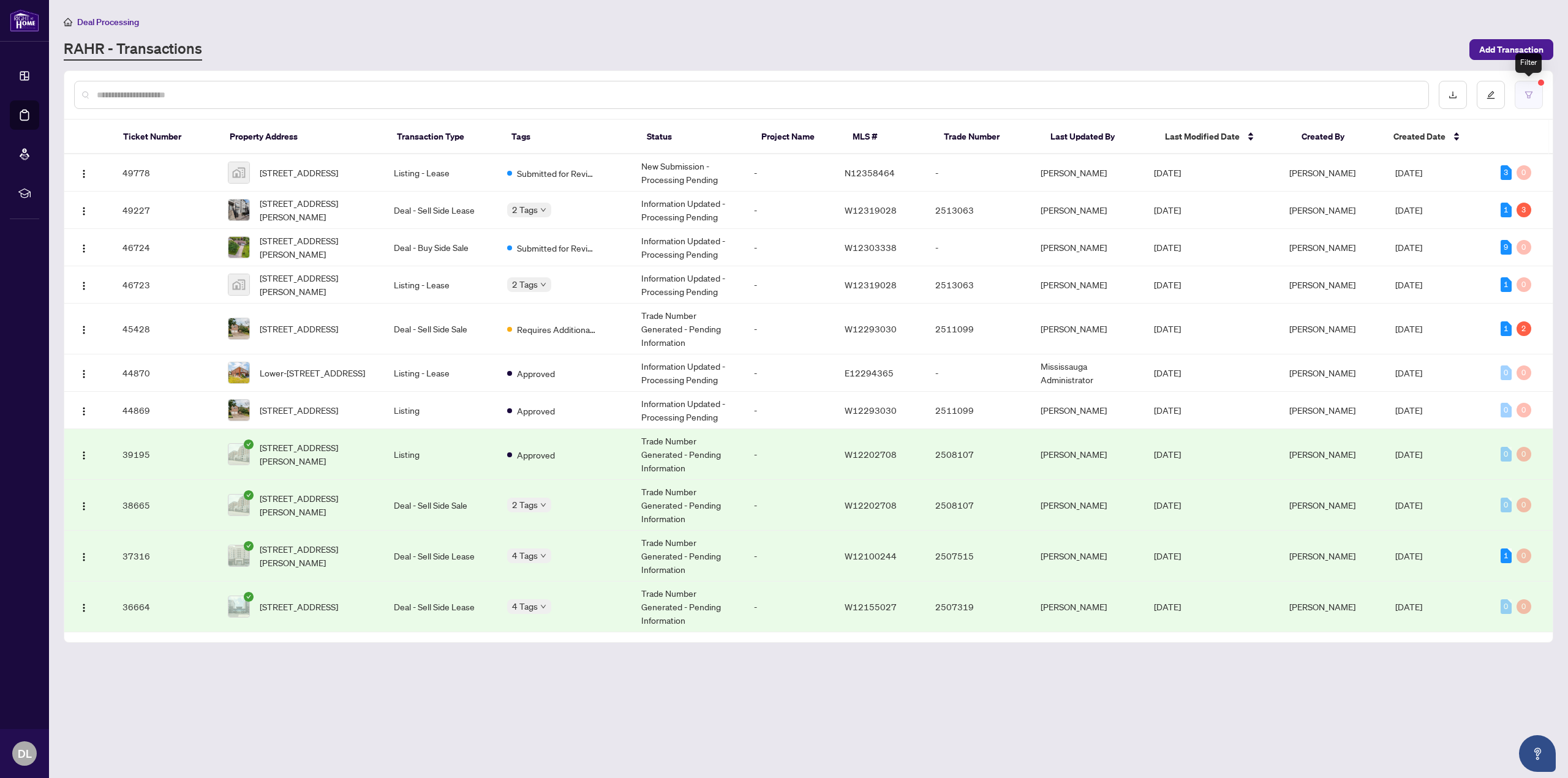
click at [1526, 100] on button "button" at bounding box center [1528, 95] width 28 height 28
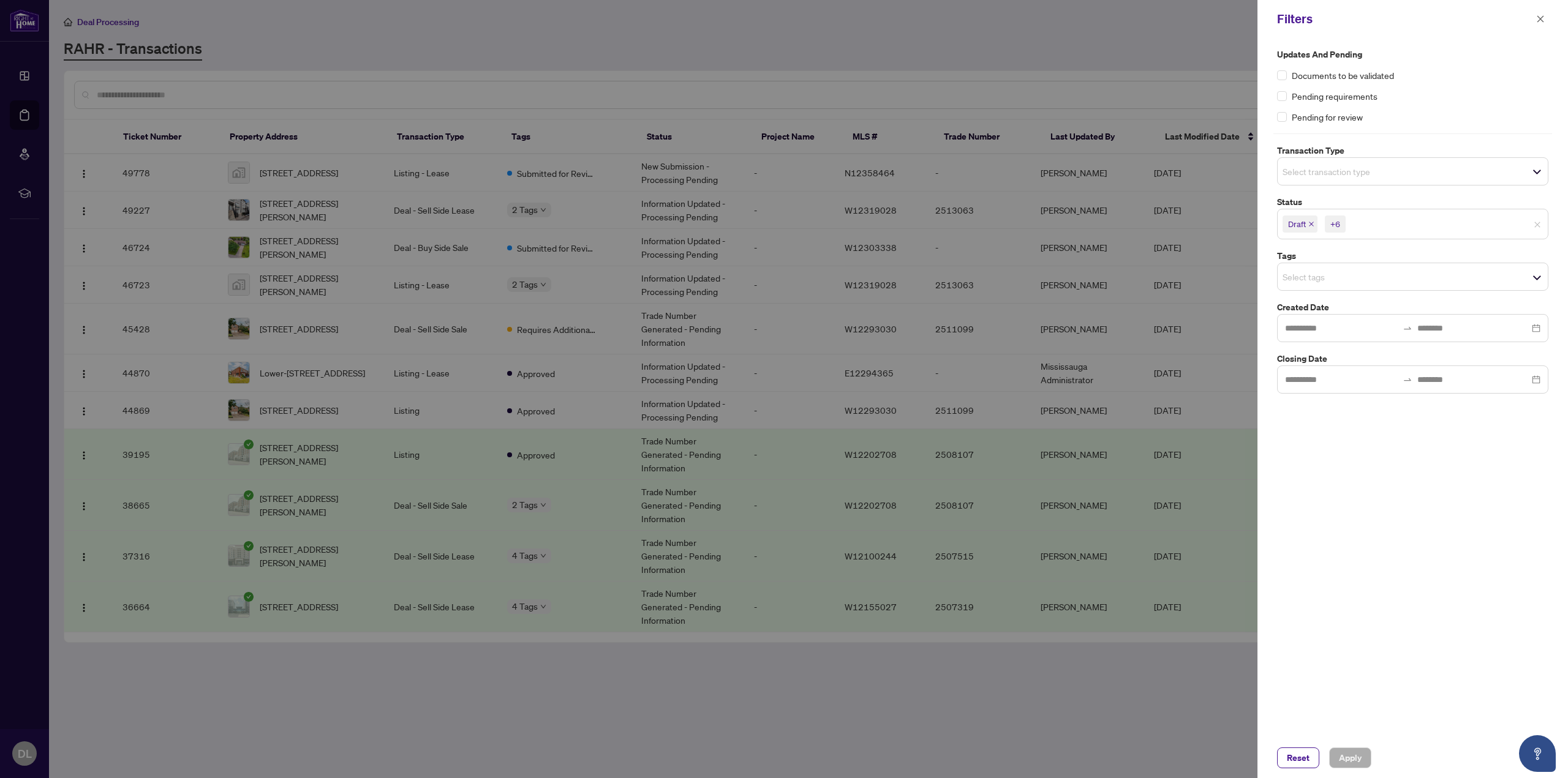
click at [1343, 223] on span "+6" at bounding box center [1334, 224] width 20 height 18
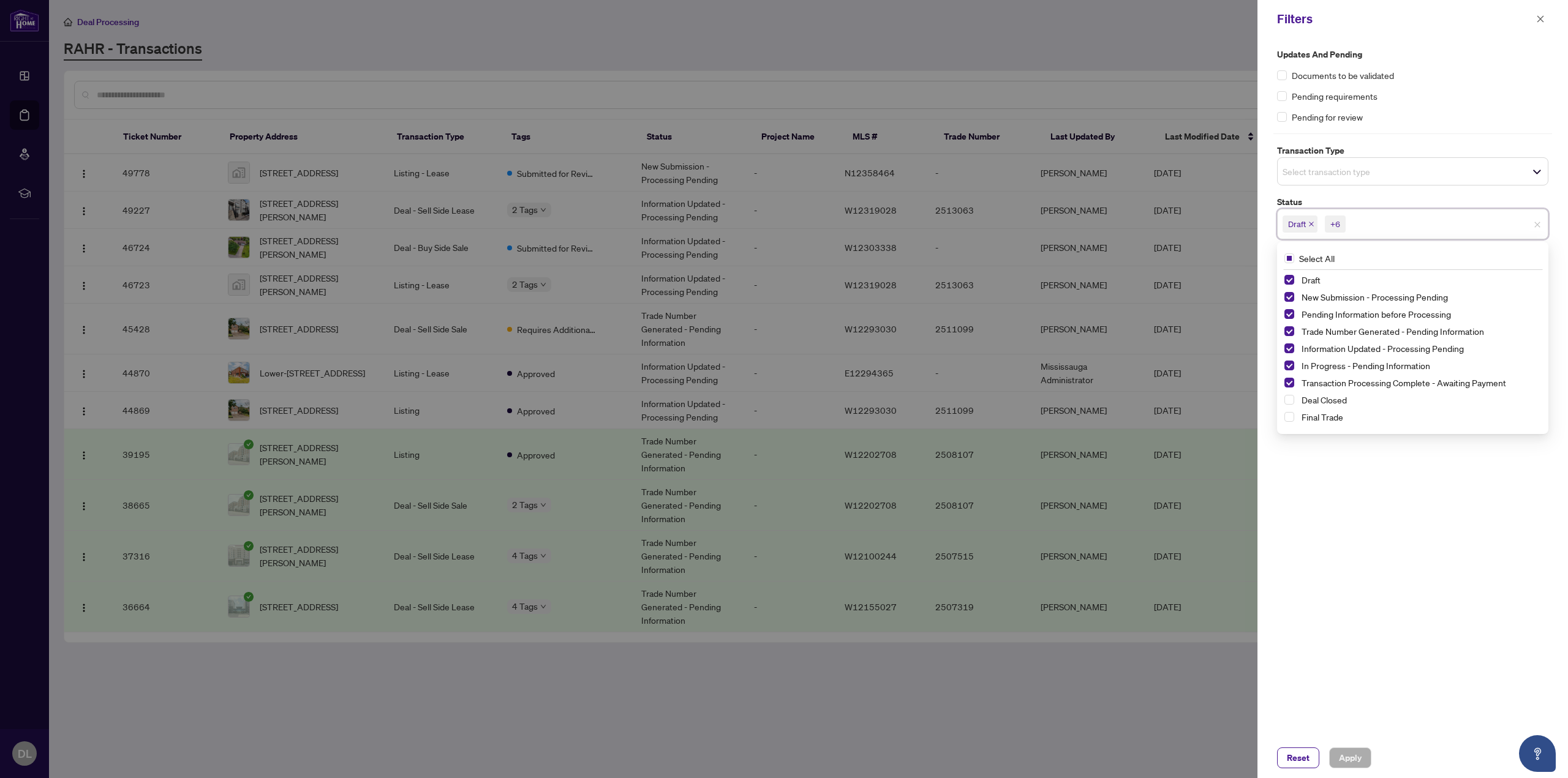
click at [1433, 546] on div "Updates and Pending Documents to be validated Pending requirements Pending for …" at bounding box center [1412, 388] width 310 height 700
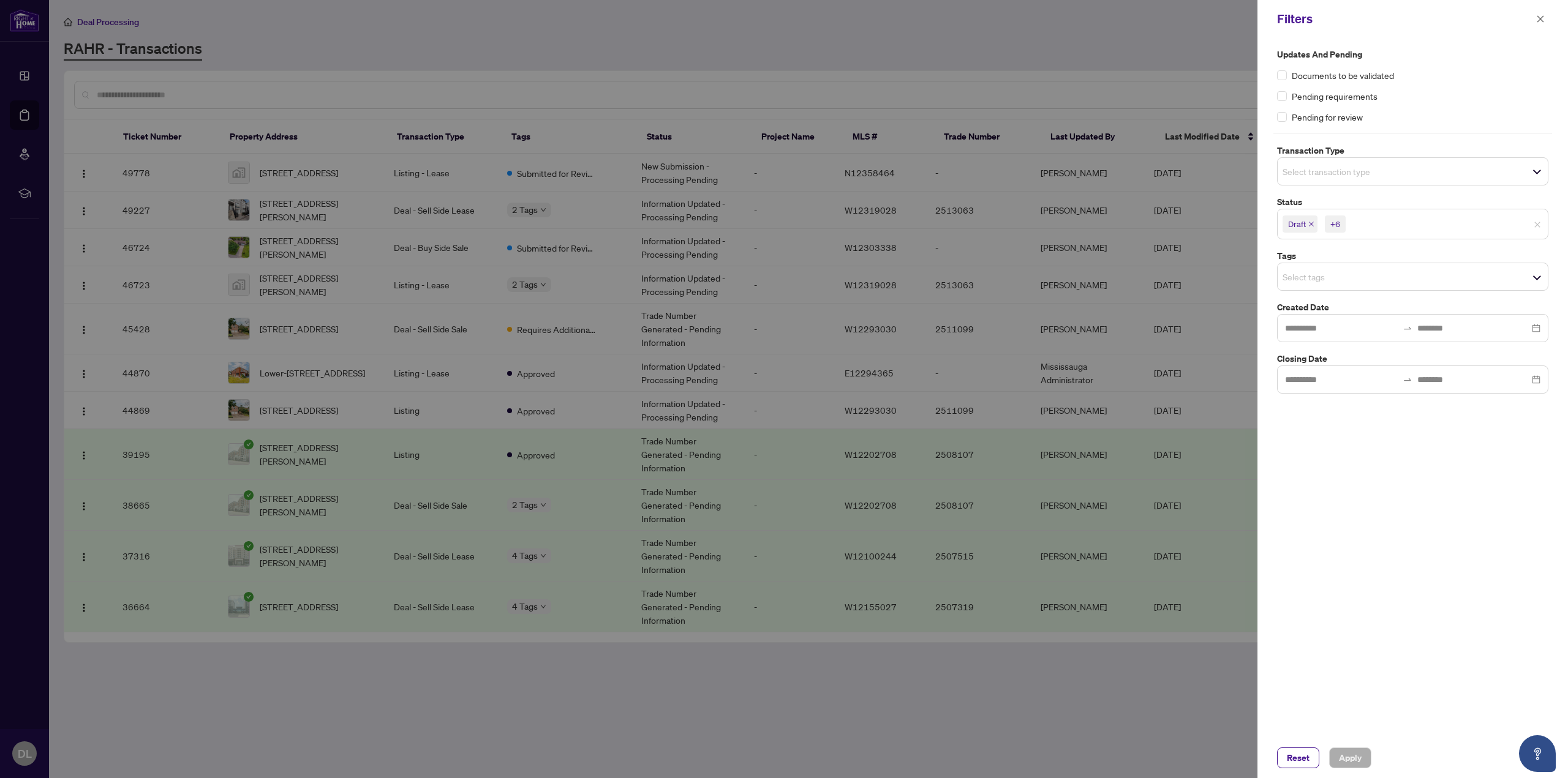
click at [1039, 672] on div at bounding box center [784, 389] width 1568 height 778
click at [1538, 20] on icon "close" at bounding box center [1540, 19] width 7 height 7
